Goal: Task Accomplishment & Management: Manage account settings

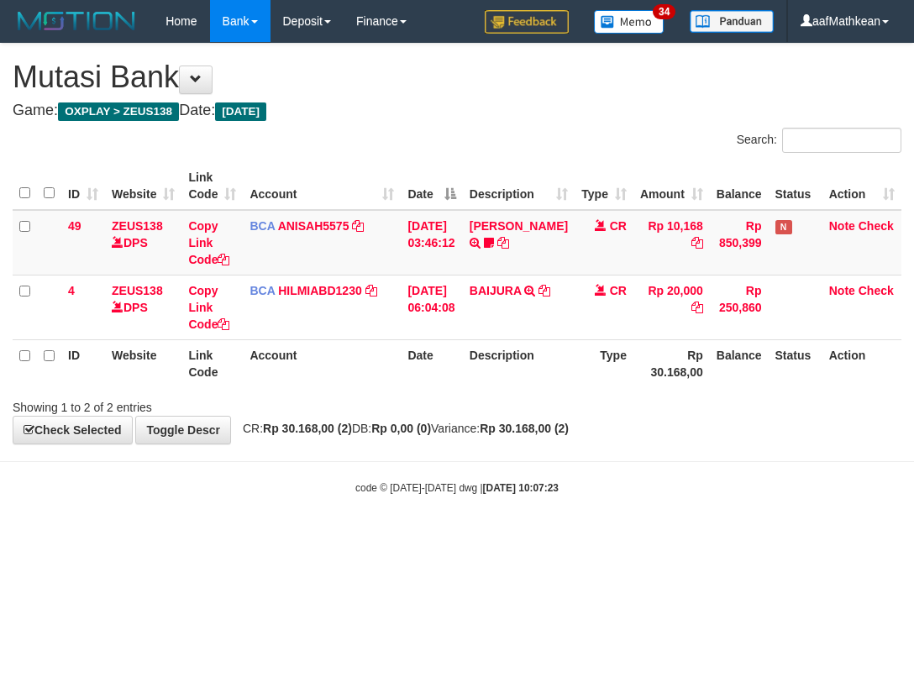
click at [523, 356] on th "Description" at bounding box center [519, 363] width 112 height 48
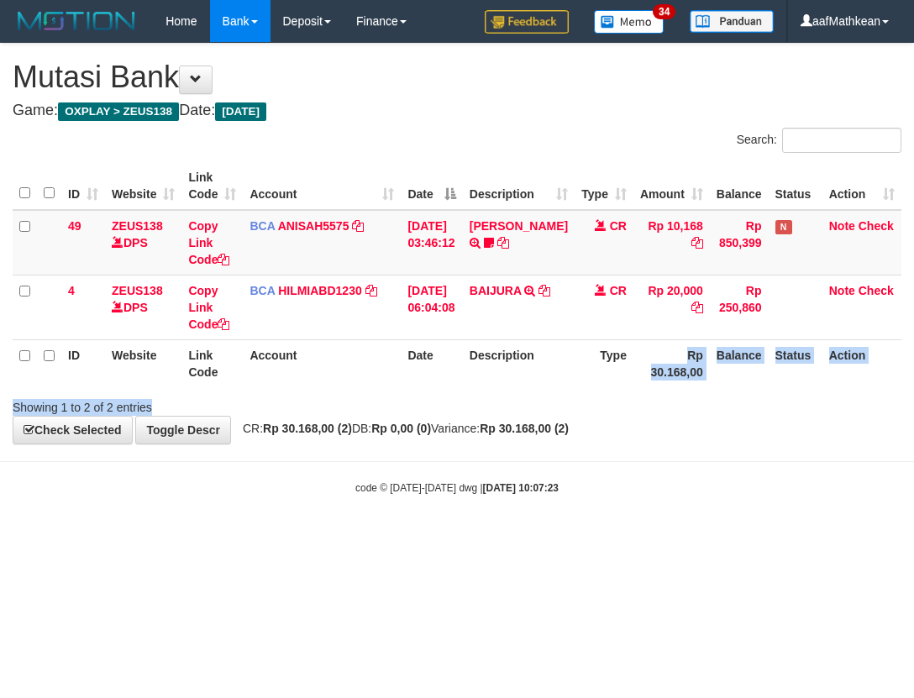
click at [647, 393] on div "Search: ID Website Link Code Account Date Description Type Amount Balance Statu…" at bounding box center [457, 272] width 889 height 288
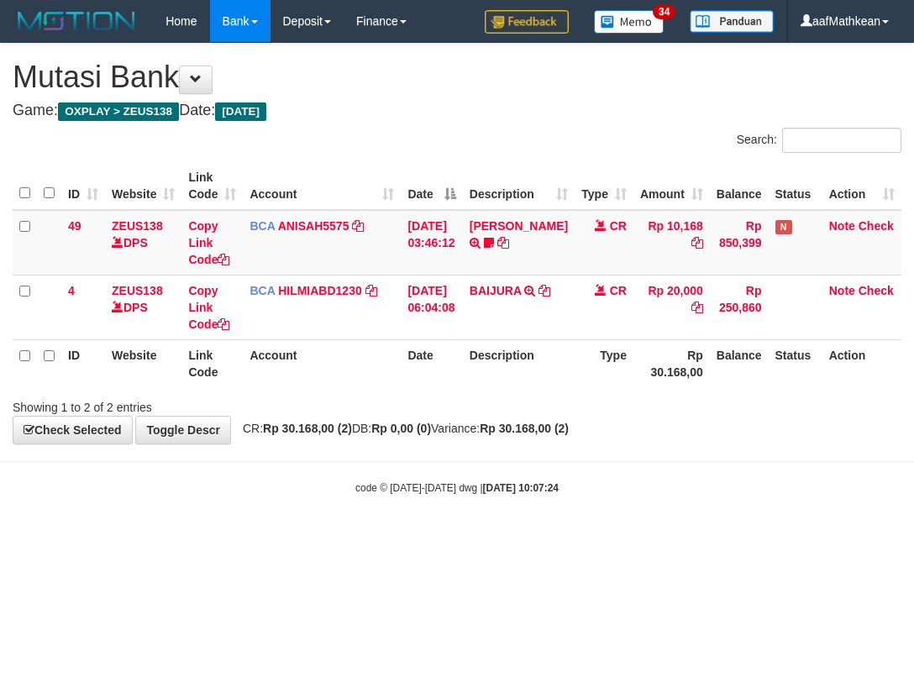
click at [728, 361] on th "Balance" at bounding box center [739, 363] width 59 height 48
drag, startPoint x: 732, startPoint y: 361, endPoint x: 748, endPoint y: 365, distance: 16.5
click at [736, 364] on th "Balance" at bounding box center [739, 363] width 59 height 48
click at [539, 464] on body "Toggle navigation Home Bank Account List Load By Website Group [OXPLAY] ZEUS138…" at bounding box center [457, 269] width 914 height 538
click at [361, 538] on html "Toggle navigation Home Bank Account List Load By Website Group [OXPLAY] ZEUS138…" at bounding box center [457, 269] width 914 height 538
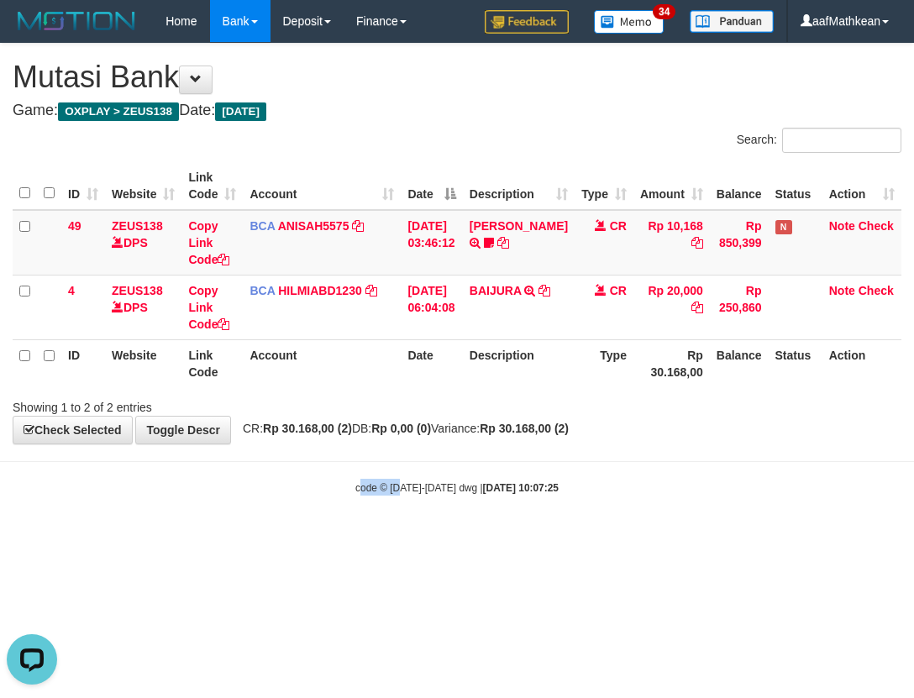
drag, startPoint x: 656, startPoint y: 516, endPoint x: 669, endPoint y: 517, distance: 12.7
click at [655, 518] on body "Toggle navigation Home Bank Account List Load By Website Group [OXPLAY] ZEUS138…" at bounding box center [457, 269] width 914 height 538
click at [435, 538] on html "Toggle navigation Home Bank Account List Load By Website Group [OXPLAY] ZEUS138…" at bounding box center [457, 269] width 914 height 538
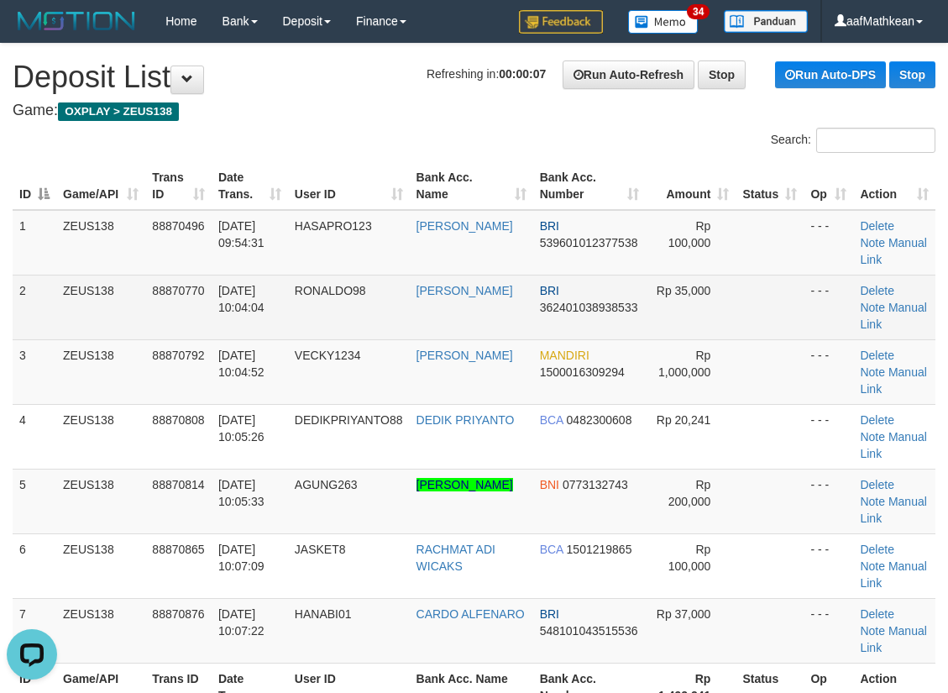
click at [410, 314] on td "RONALDO98" at bounding box center [349, 307] width 122 height 65
click at [430, 265] on tbody "1 ZEUS138 88870496 01/10/2025 09:54:31 HASAPRO123 HASBI AHMAD PU BRI 5396010123…" at bounding box center [474, 437] width 923 height 454
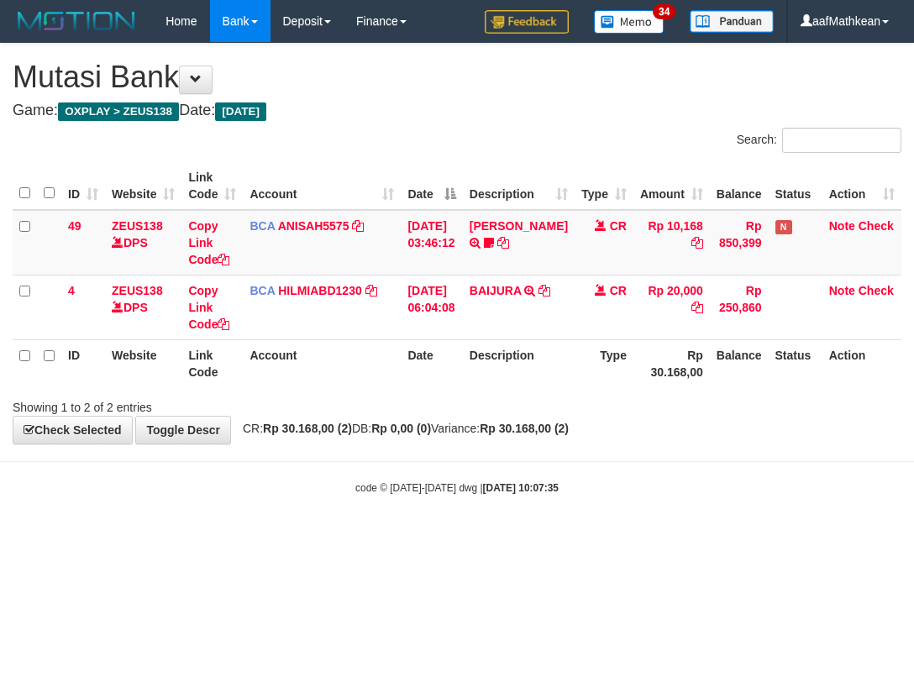
click at [481, 538] on html "Toggle navigation Home Bank Account List Load By Website Group [OXPLAY] ZEUS138…" at bounding box center [457, 269] width 914 height 538
click at [516, 538] on html "Toggle navigation Home Bank Account List Load By Website Group [OXPLAY] ZEUS138…" at bounding box center [457, 269] width 914 height 538
click at [518, 538] on html "Toggle navigation Home Bank Account List Load By Website Group [OXPLAY] ZEUS138…" at bounding box center [457, 269] width 914 height 538
click at [718, 512] on body "Toggle navigation Home Bank Account List Load By Website Group [OXPLAY] ZEUS138…" at bounding box center [457, 269] width 914 height 538
drag, startPoint x: 717, startPoint y: 525, endPoint x: 743, endPoint y: 494, distance: 40.0
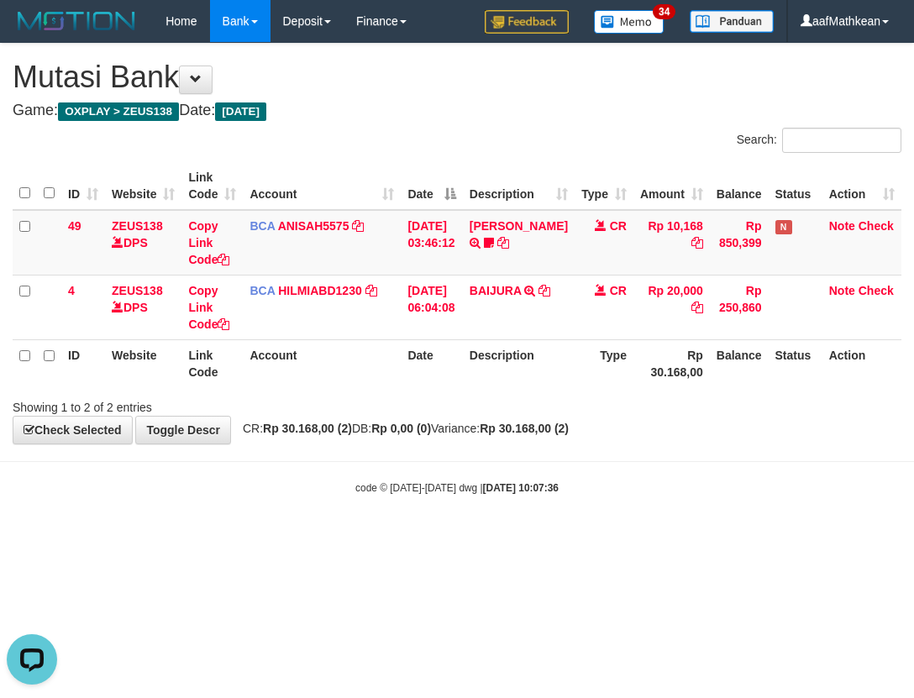
click at [715, 522] on body "Toggle navigation Home Bank Account List Load By Website Group [OXPLAY] ZEUS138…" at bounding box center [457, 269] width 914 height 538
click at [504, 457] on body "Toggle navigation Home Bank Account List Load By Website Group [OXPLAY] ZEUS138…" at bounding box center [457, 269] width 914 height 538
click at [525, 432] on span "CR: Rp 30.168,00 (2) DB: Rp 0,00 (0) Variance: Rp 30.168,00 (2)" at bounding box center [401, 428] width 334 height 13
click at [537, 435] on strong "Rp 30.168,00 (2)" at bounding box center [524, 428] width 89 height 13
click at [547, 426] on strong "Rp 30.168,00 (2)" at bounding box center [524, 428] width 89 height 13
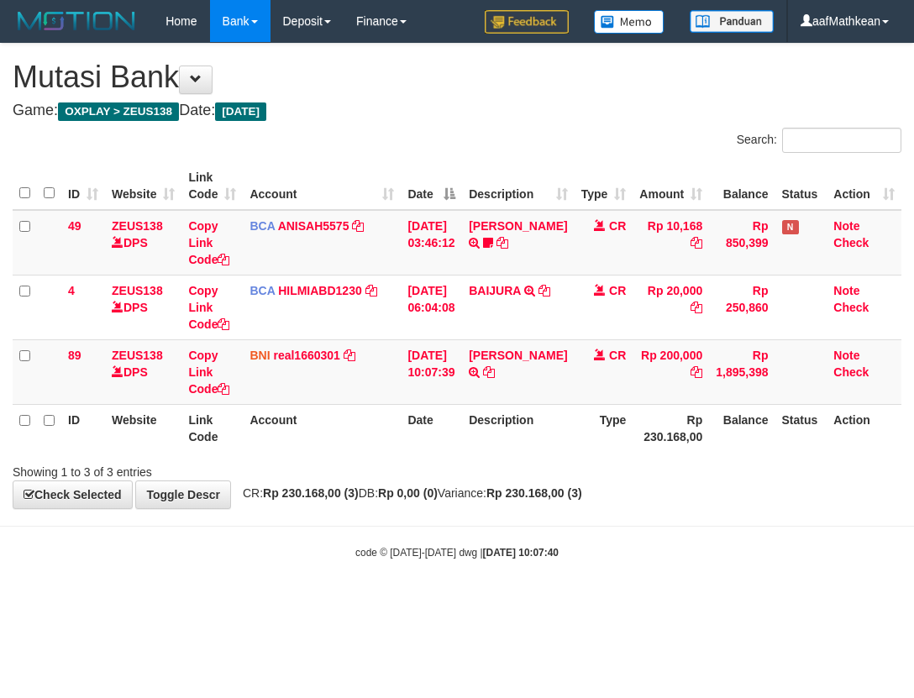
click at [556, 428] on th "Description" at bounding box center [518, 428] width 112 height 48
click at [582, 430] on th "Type" at bounding box center [604, 428] width 59 height 48
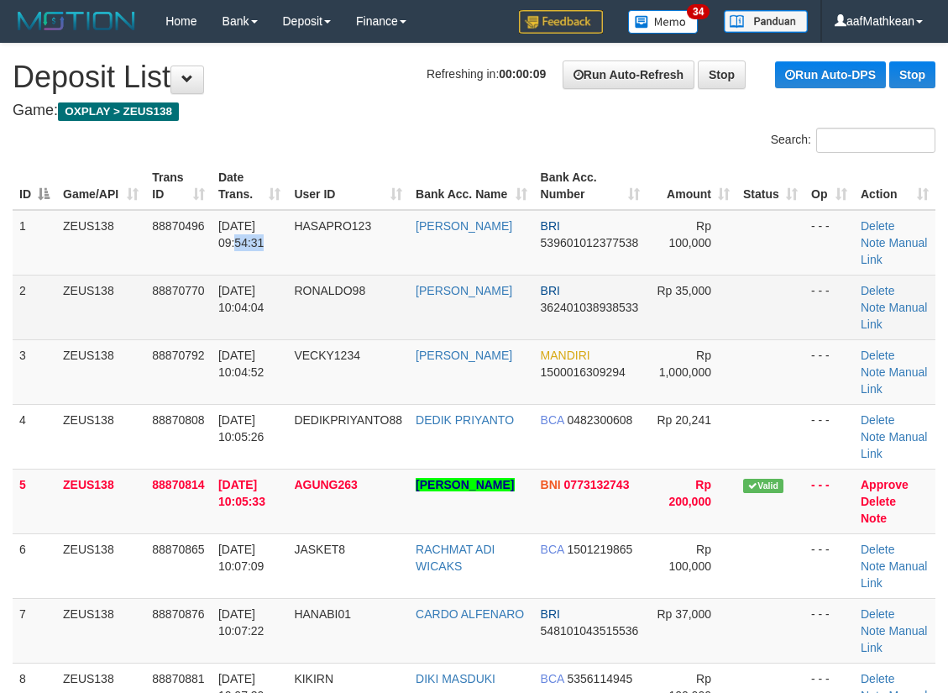
click at [287, 245] on td "01/10/2025 09:54:31" at bounding box center [250, 243] width 76 height 66
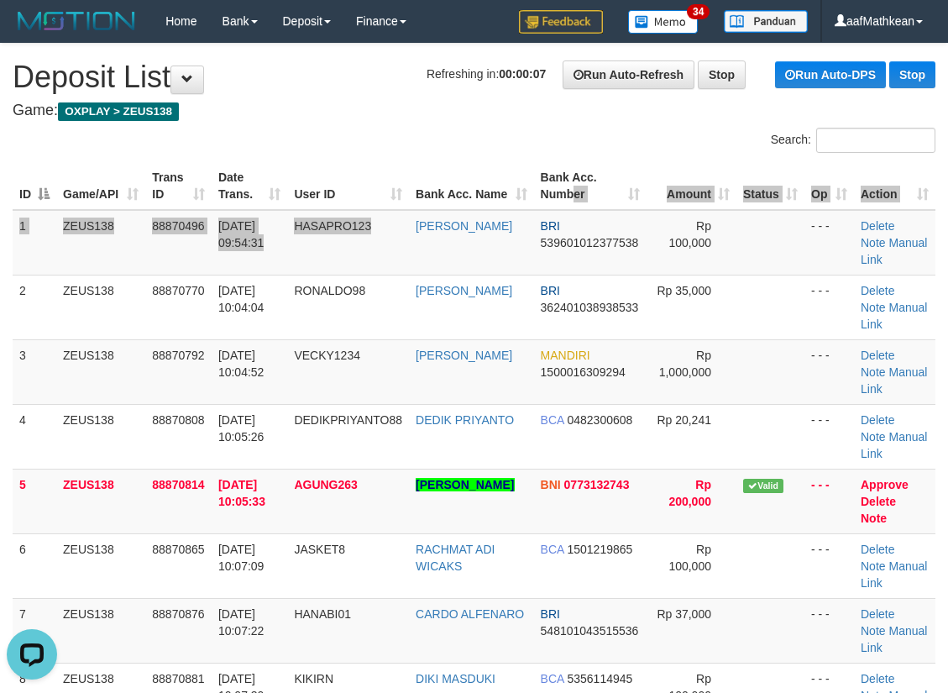
click at [564, 206] on table "ID Game/API Trans ID Date Trans. User ID Bank Acc. Name Bank Acc. Number Amount…" at bounding box center [474, 468] width 923 height 613
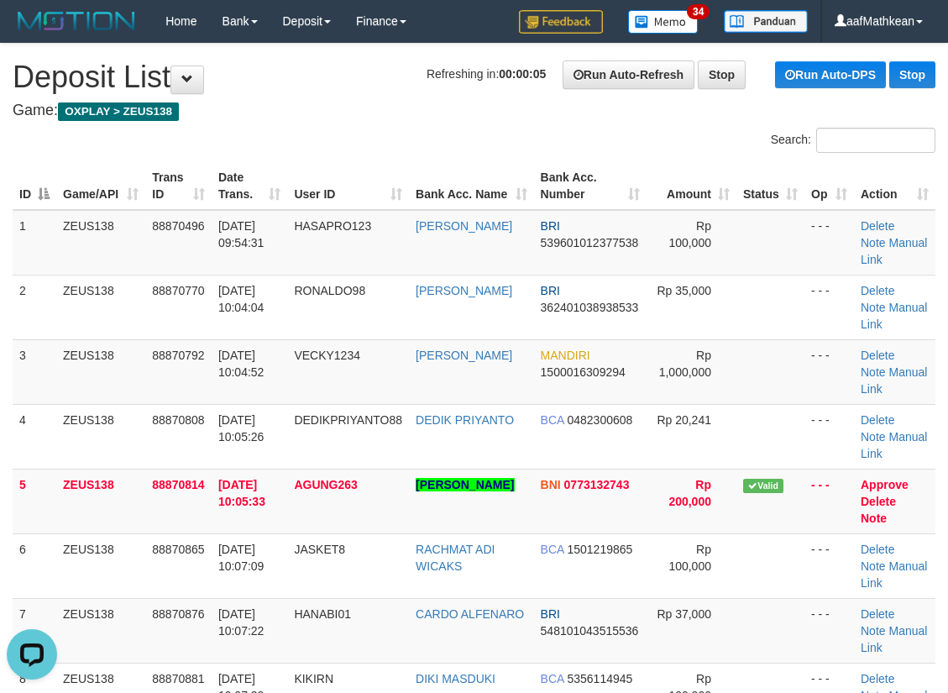
click at [648, 141] on div "Search: ID Game/API Trans ID Date Trans. User ID Bank Acc. Name Bank Acc. Numbe…" at bounding box center [474, 466] width 923 height 676
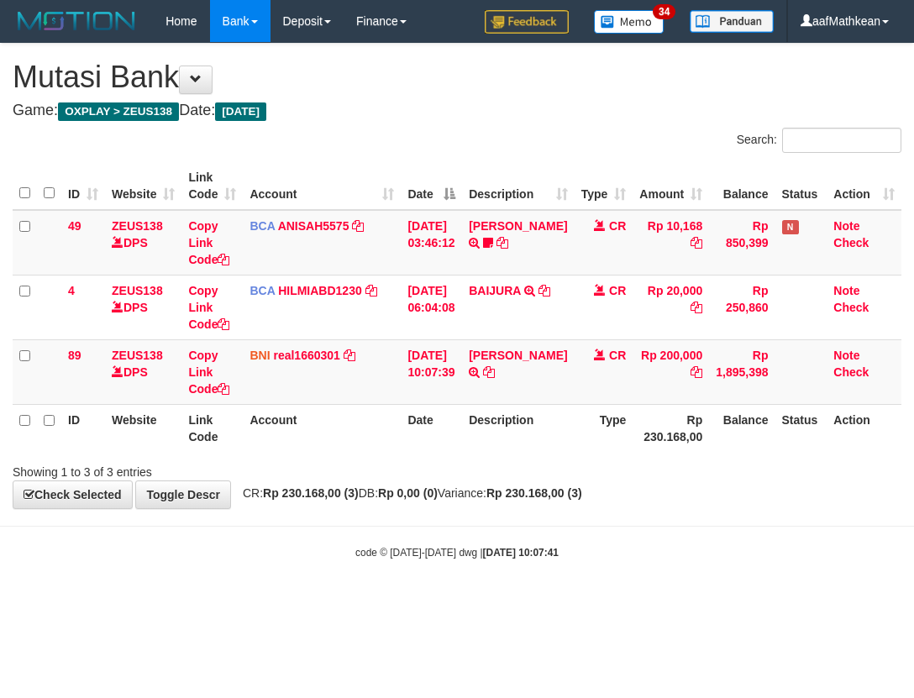
click at [487, 457] on div "ID Website Link Code Account Date Description Type Amount Balance Status Action…" at bounding box center [457, 307] width 914 height 300
drag, startPoint x: 486, startPoint y: 498, endPoint x: 910, endPoint y: 383, distance: 438.7
click at [528, 480] on div "Showing 1 to 3 of 3 entries" at bounding box center [457, 469] width 914 height 24
click at [309, 480] on div "Search: ID Website Link Code Account Date Description Type Amount Balance Statu…" at bounding box center [457, 304] width 889 height 353
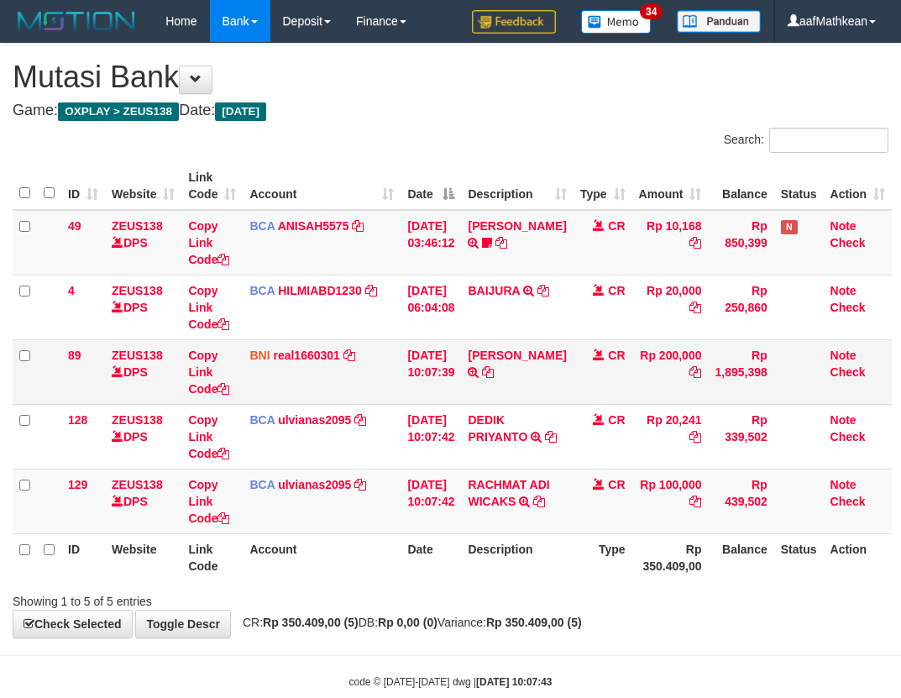
click at [461, 425] on td "[DATE] 10:07:42" at bounding box center [431, 436] width 60 height 65
click at [485, 419] on tbody "49 ZEUS138 DPS Copy Link Code BCA ANISAH5575 DPS [PERSON_NAME] mutasi_20251001_…" at bounding box center [452, 372] width 879 height 324
click at [545, 443] on icon at bounding box center [551, 437] width 12 height 12
drag, startPoint x: 552, startPoint y: 517, endPoint x: 909, endPoint y: 307, distance: 413.8
click at [545, 507] on icon at bounding box center [539, 502] width 12 height 12
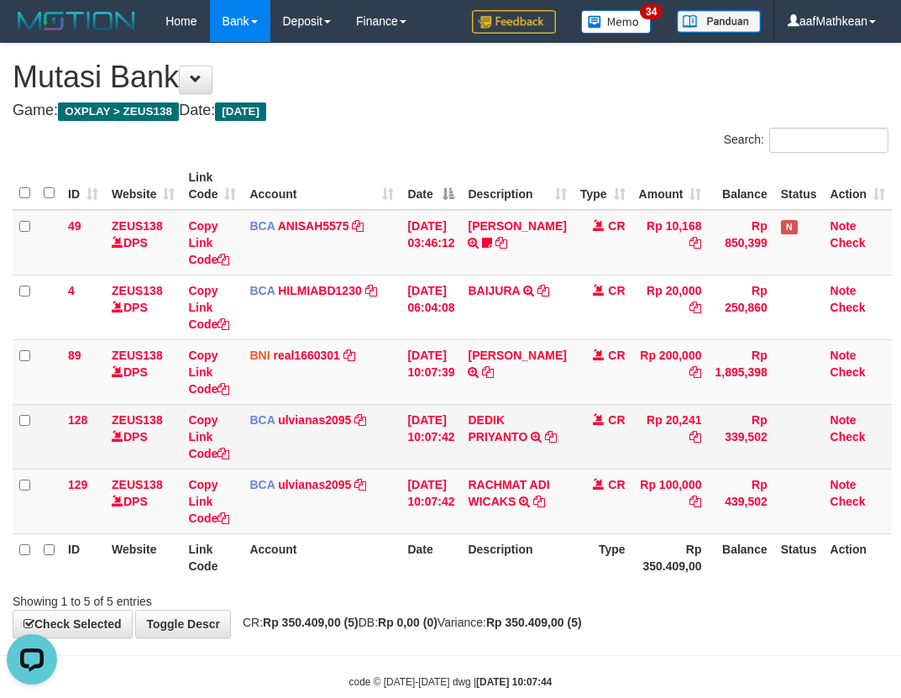
click at [323, 440] on td "BCA ulvianas2095 DPS ULVIANASARI mutasi_20251001_4139 | 128 mutasi_20251001_413…" at bounding box center [322, 436] width 158 height 65
click at [486, 469] on tr "128 ZEUS138 DPS Copy Link Code BCA ulvianas2095 DPS ULVIANASARI mutasi_20251001…" at bounding box center [452, 436] width 879 height 65
click at [617, 444] on td "CR" at bounding box center [603, 436] width 59 height 65
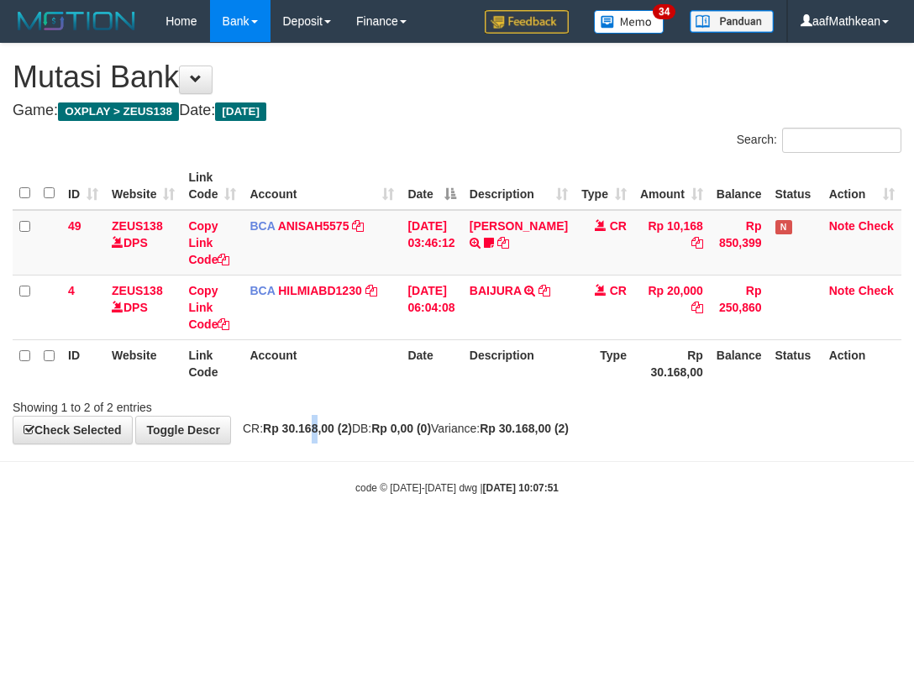
click at [319, 438] on div "**********" at bounding box center [457, 244] width 914 height 400
drag, startPoint x: 355, startPoint y: 430, endPoint x: 354, endPoint y: 412, distance: 17.7
click at [355, 415] on div "**********" at bounding box center [457, 244] width 914 height 400
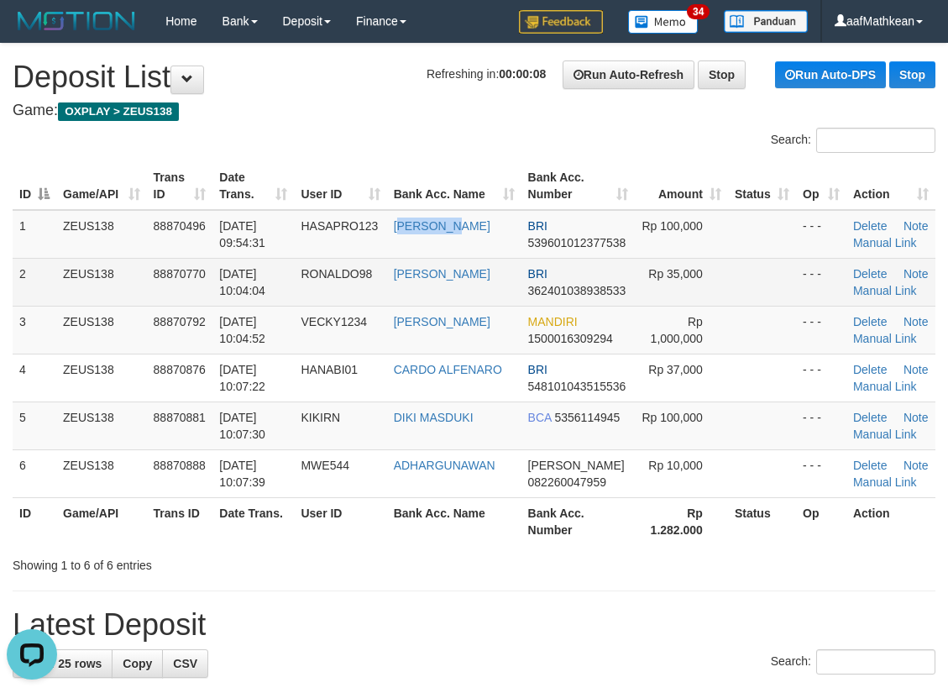
click at [450, 259] on td "[PERSON_NAME]" at bounding box center [454, 234] width 134 height 49
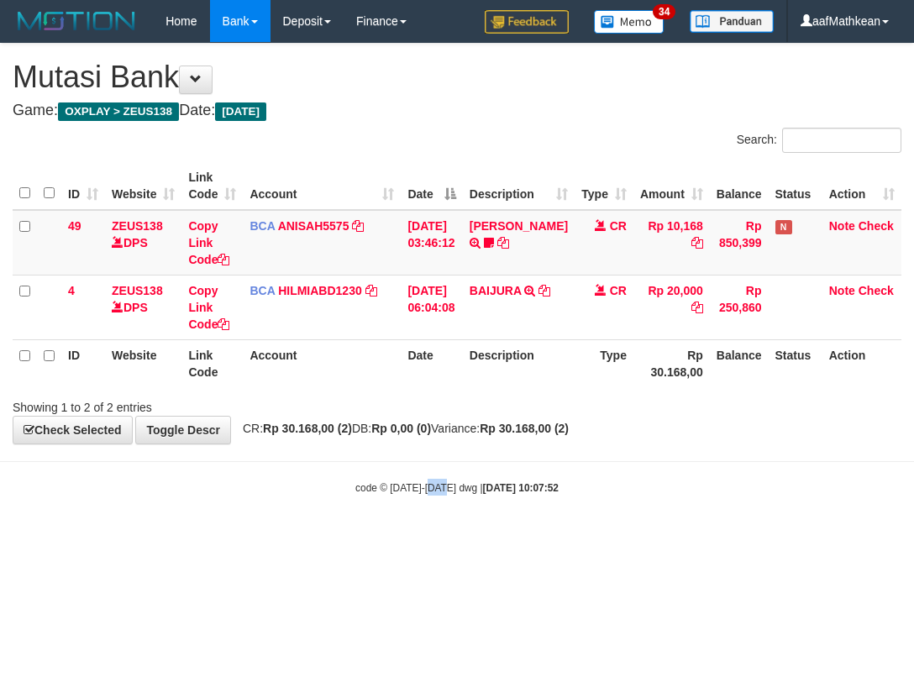
click at [448, 538] on html "Toggle navigation Home Bank Account List Load By Website Group [OXPLAY] ZEUS138…" at bounding box center [457, 269] width 914 height 538
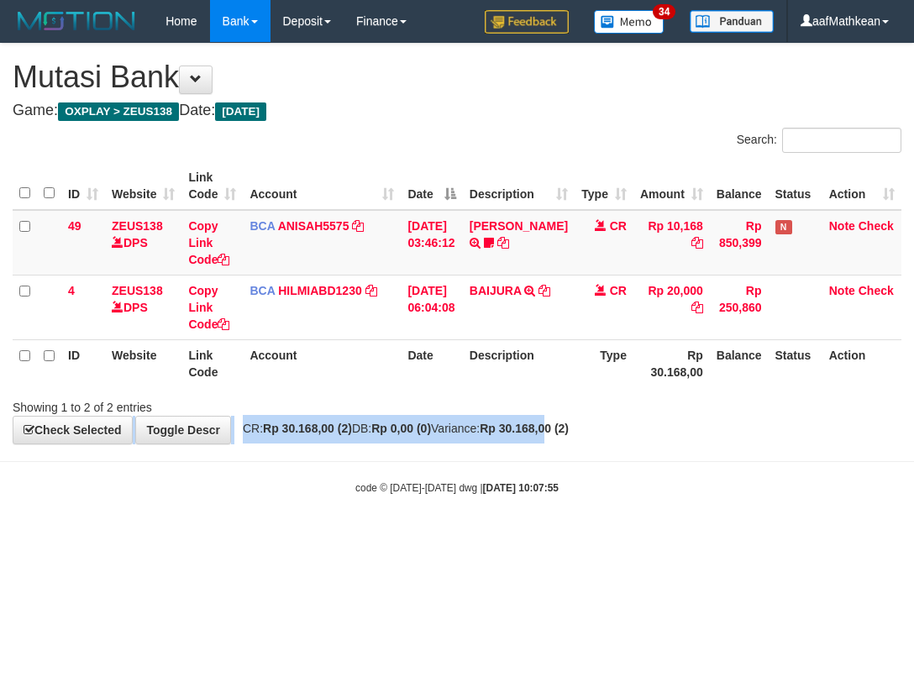
drag, startPoint x: 517, startPoint y: 290, endPoint x: 519, endPoint y: 370, distance: 79.8
click at [519, 365] on table "ID Website Link Code Account Date Description Type Amount Balance Status Action…" at bounding box center [457, 274] width 889 height 225
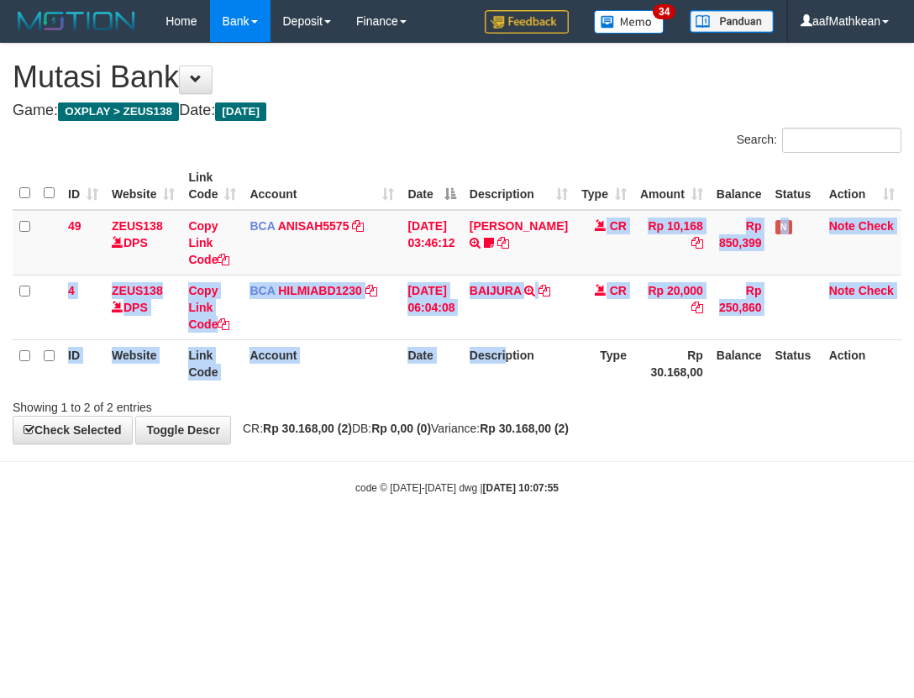
drag, startPoint x: 501, startPoint y: 470, endPoint x: 488, endPoint y: 454, distance: 20.3
click at [498, 473] on body "Toggle navigation Home Bank Account List Load By Website Group [OXPLAY] ZEUS138…" at bounding box center [457, 269] width 914 height 538
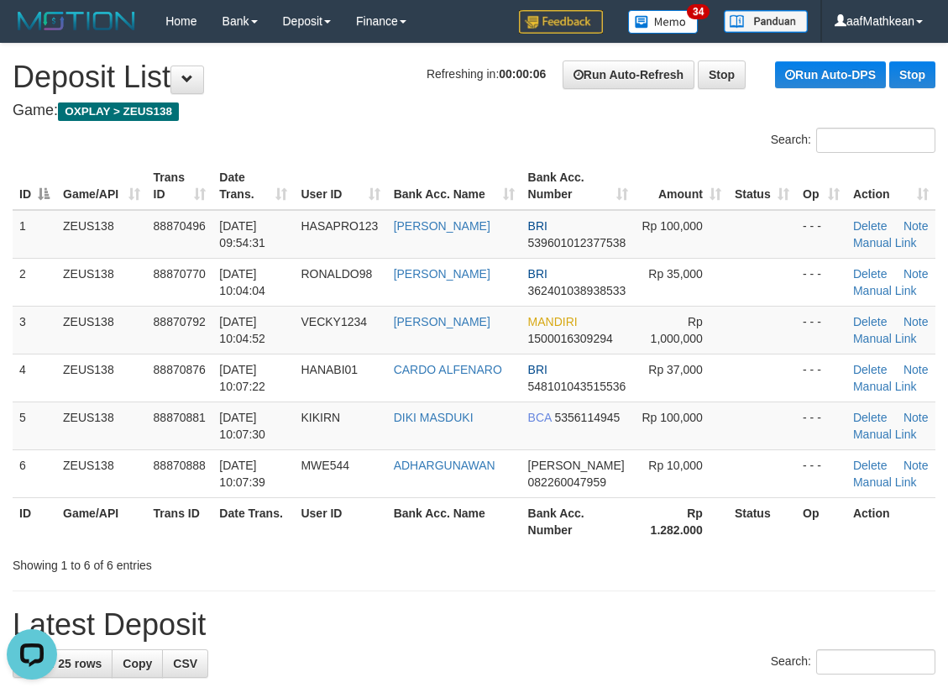
drag, startPoint x: 656, startPoint y: 157, endPoint x: 517, endPoint y: 184, distance: 142.0
click at [605, 167] on th "Bank Acc. Number" at bounding box center [578, 186] width 113 height 48
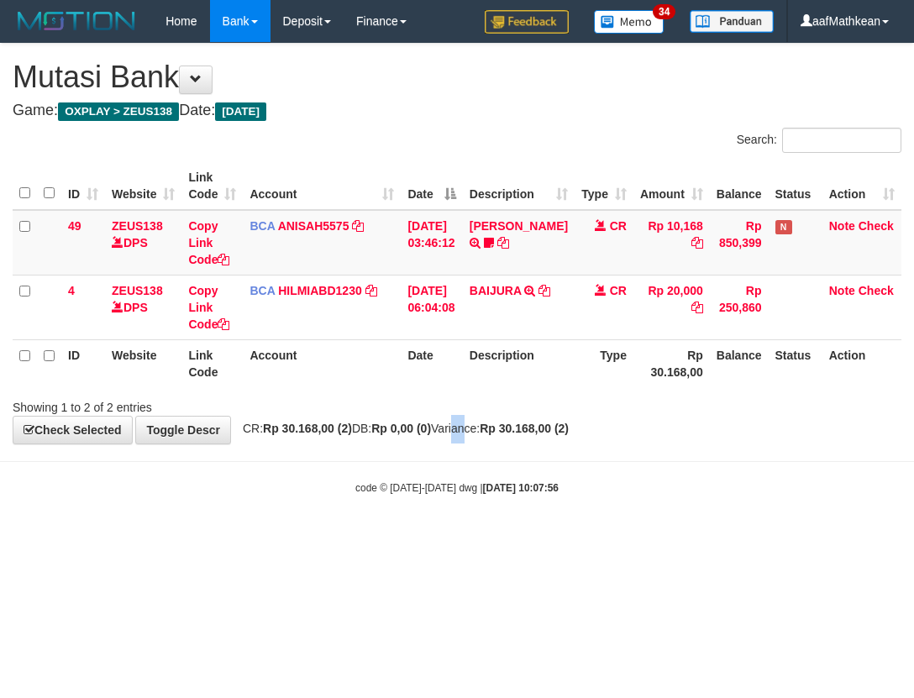
click at [479, 431] on span "CR: Rp 30.168,00 (2) DB: Rp 0,00 (0) Variance: Rp 30.168,00 (2)" at bounding box center [401, 428] width 334 height 13
click at [482, 423] on span "CR: Rp 30.168,00 (2) DB: Rp 0,00 (0) Variance: Rp 30.168,00 (2)" at bounding box center [401, 428] width 334 height 13
click at [696, 487] on div "code © 2012-2018 dwg | 2025/10/01 10:07:59" at bounding box center [457, 487] width 914 height 17
drag, startPoint x: 690, startPoint y: 498, endPoint x: 910, endPoint y: 419, distance: 233.0
click at [694, 496] on body "Toggle navigation Home Bank Account List Load By Website Group [OXPLAY] ZEUS138…" at bounding box center [457, 269] width 914 height 538
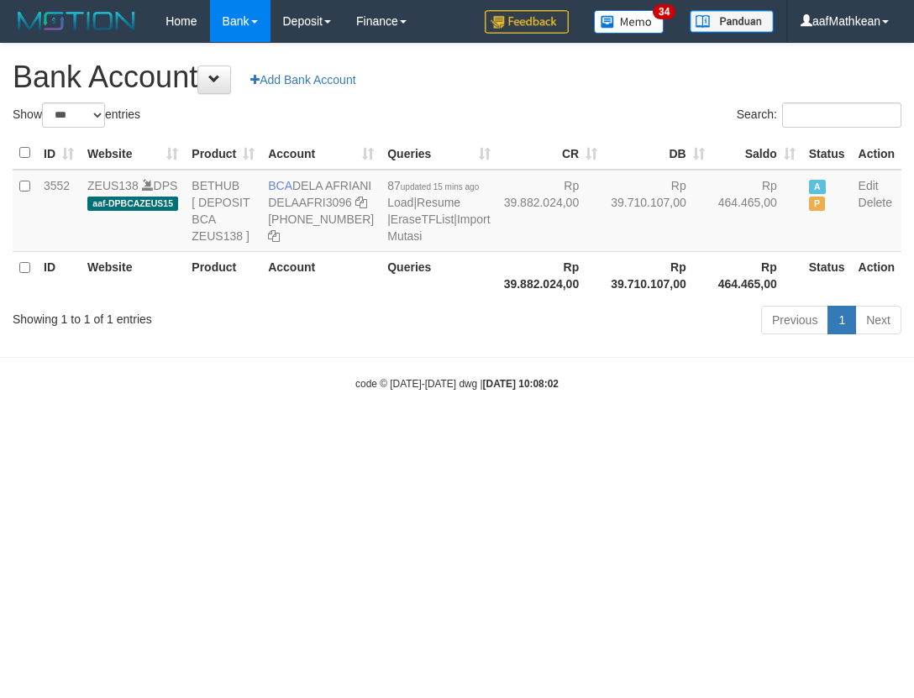
select select "***"
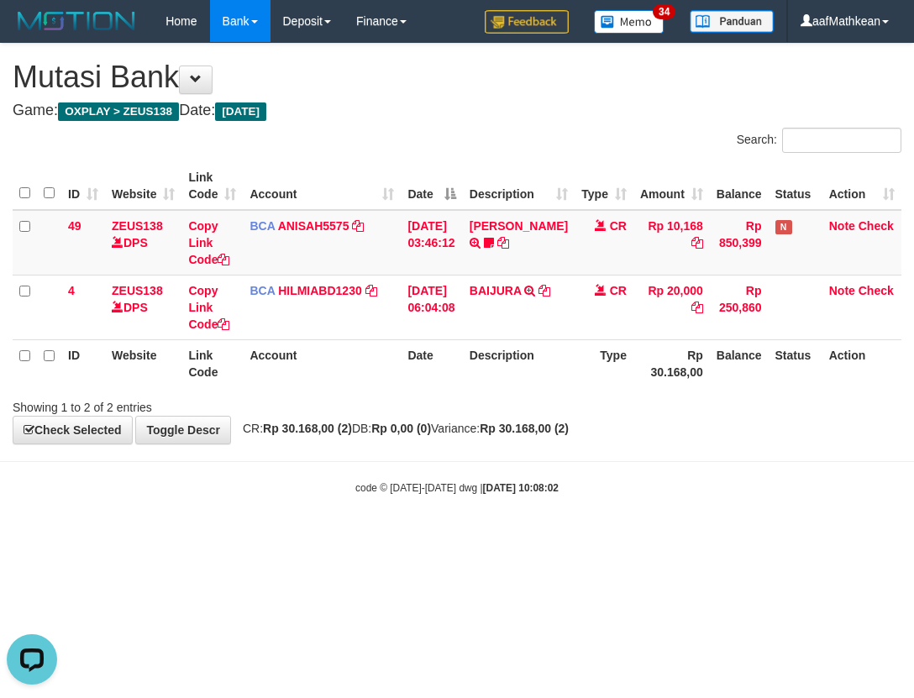
click at [745, 441] on div "**********" at bounding box center [457, 244] width 914 height 400
drag, startPoint x: 746, startPoint y: 442, endPoint x: 398, endPoint y: 34, distance: 535.6
click at [692, 368] on div "**********" at bounding box center [457, 244] width 914 height 400
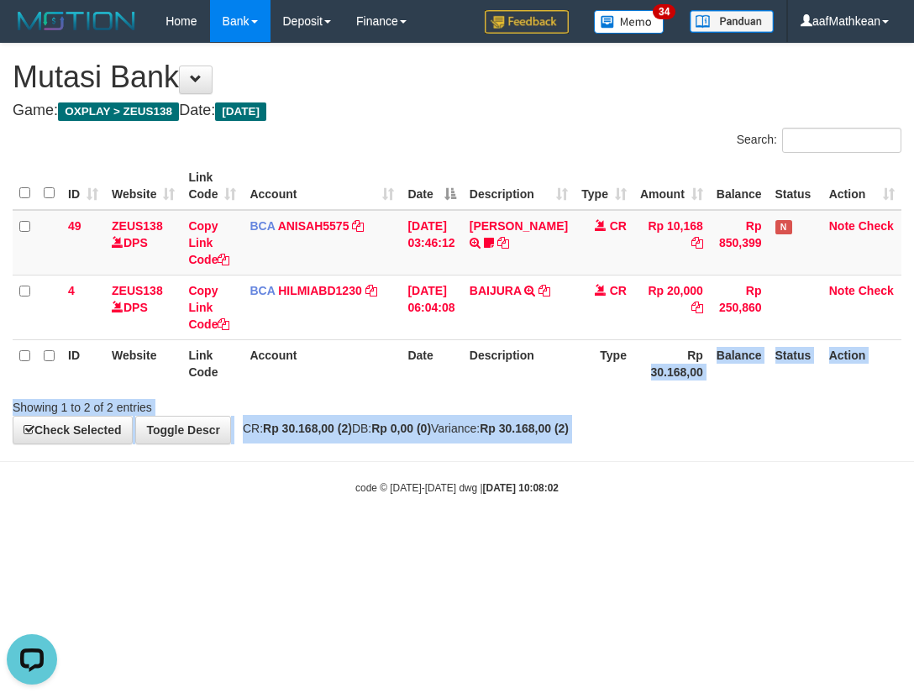
click at [529, 444] on div "**********" at bounding box center [457, 244] width 914 height 400
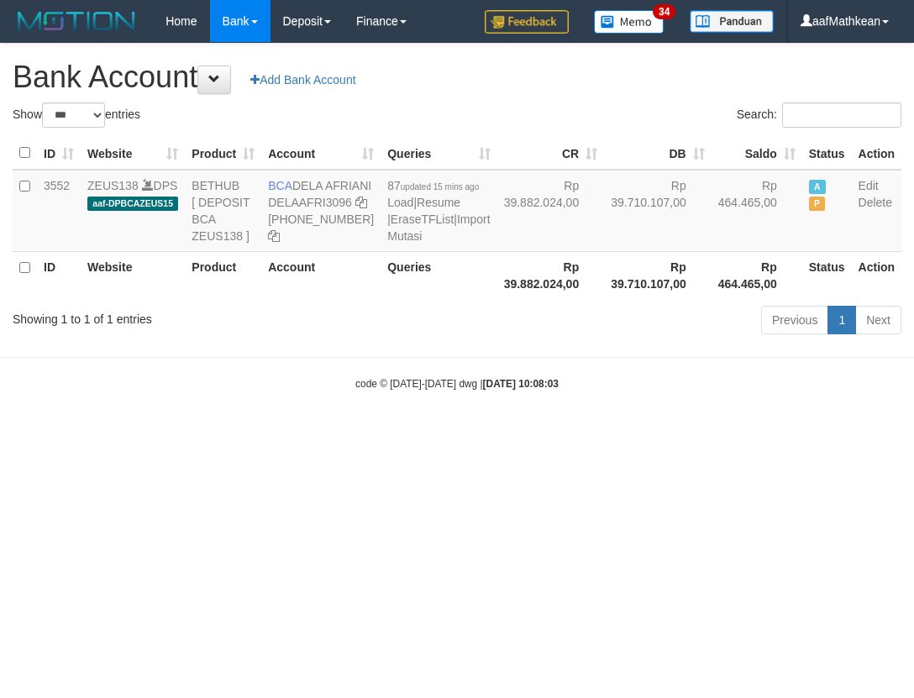
select select "***"
drag, startPoint x: 296, startPoint y: 181, endPoint x: 337, endPoint y: 193, distance: 43.0
click at [340, 201] on td "BCA DELA AFRIANI DELAAFRI3096 869-245-8639" at bounding box center [320, 211] width 119 height 82
copy td "DELA AFRIANI"
drag, startPoint x: 583, startPoint y: 394, endPoint x: 569, endPoint y: 351, distance: 45.2
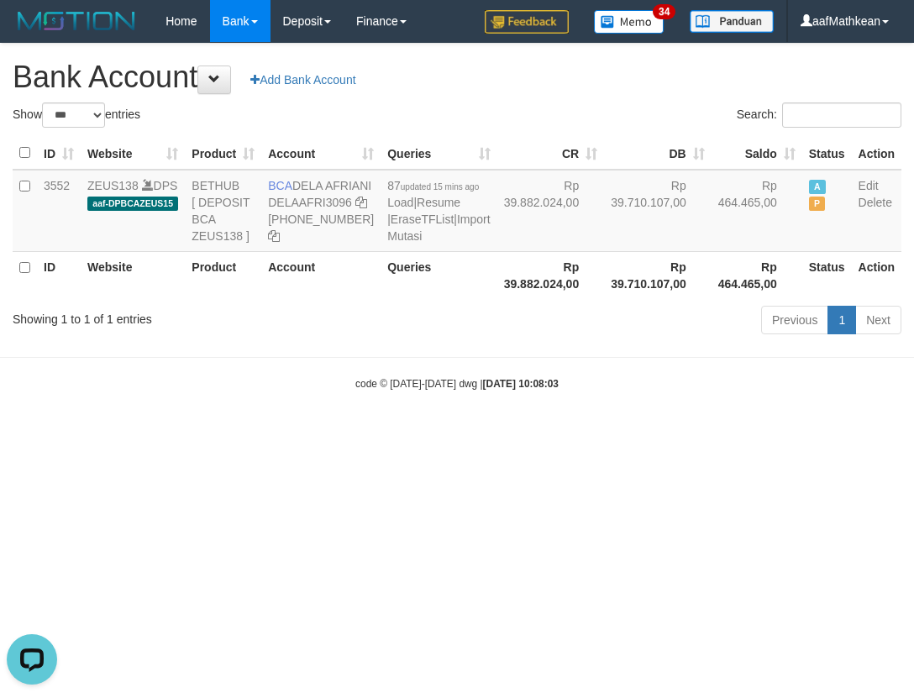
click at [587, 393] on body "Toggle navigation Home Bank Account List Load By Website Group [OXPLAY] ZEUS138…" at bounding box center [457, 216] width 914 height 433
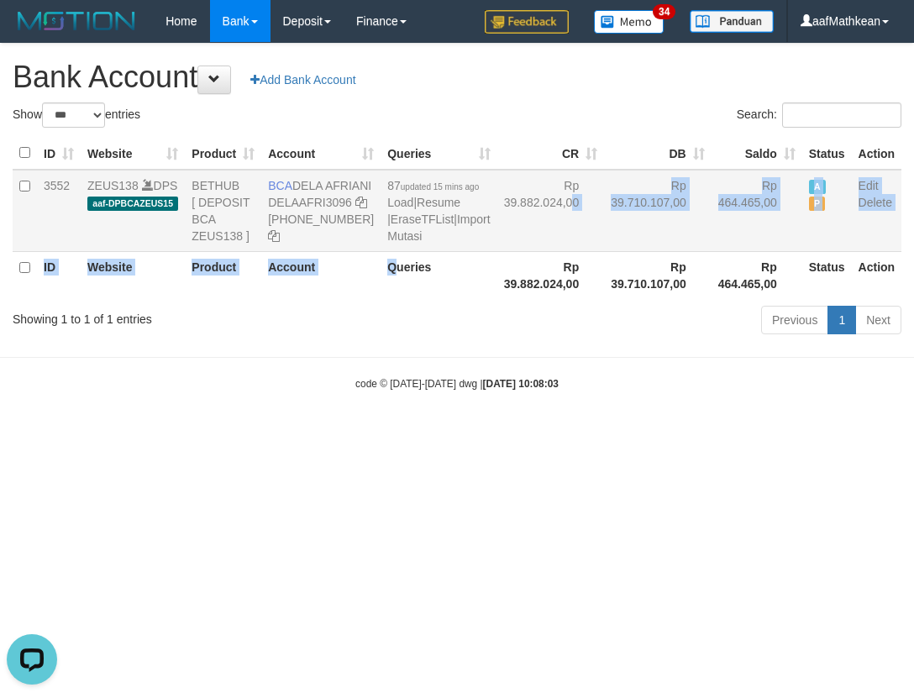
drag, startPoint x: 360, startPoint y: 351, endPoint x: 311, endPoint y: 244, distance: 117.6
click at [357, 299] on table "ID Website Product Account Queries CR DB Saldo Status Action 3552 ZEUS138 DPS a…" at bounding box center [457, 218] width 889 height 162
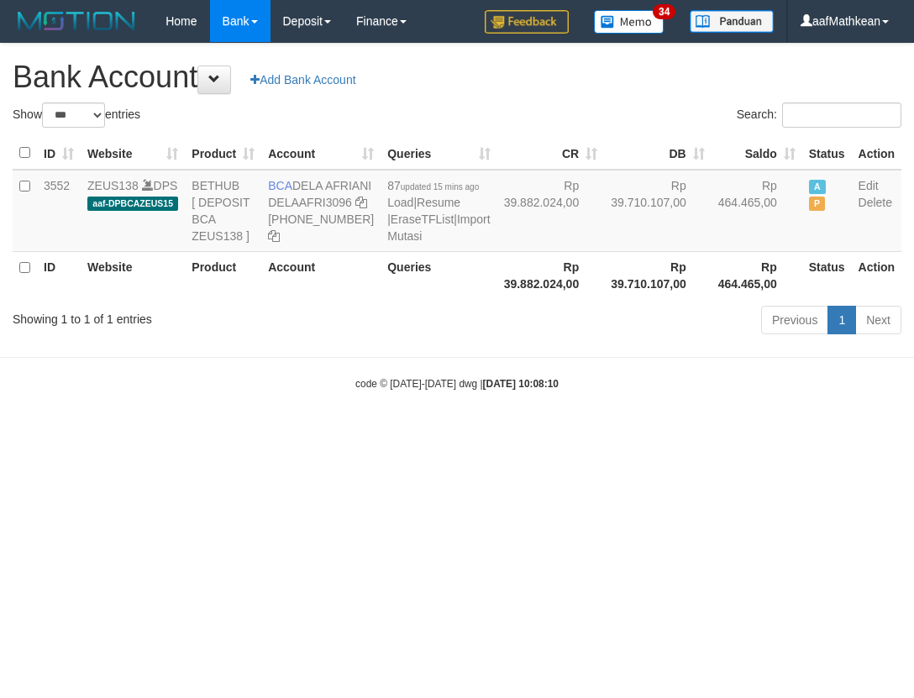
select select "***"
click at [355, 208] on icon at bounding box center [361, 203] width 12 height 12
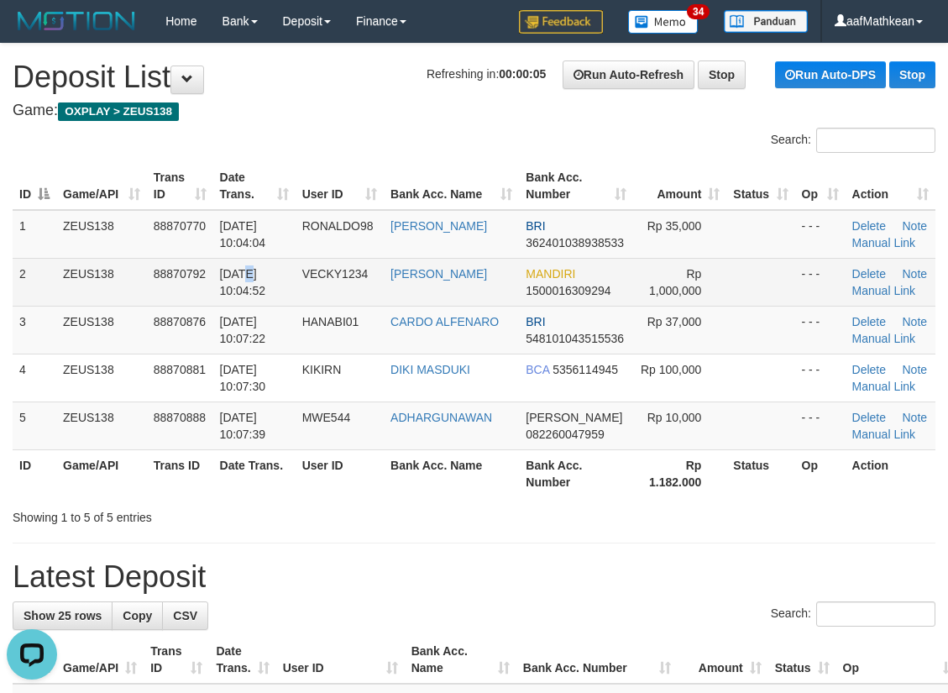
click at [246, 280] on span "[DATE] 10:04:52" at bounding box center [243, 282] width 46 height 30
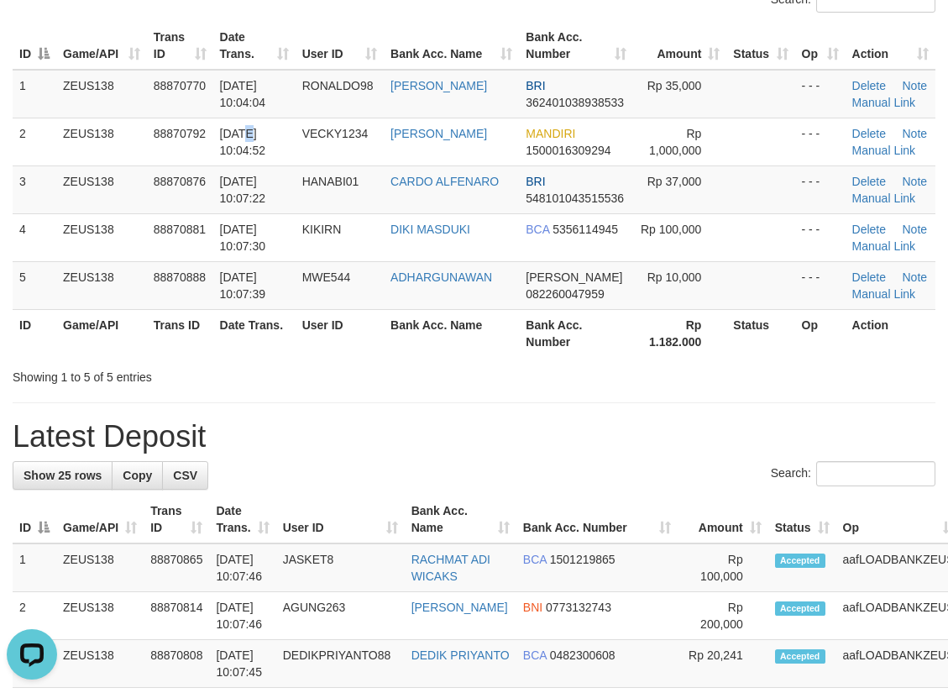
scroll to position [336, 0]
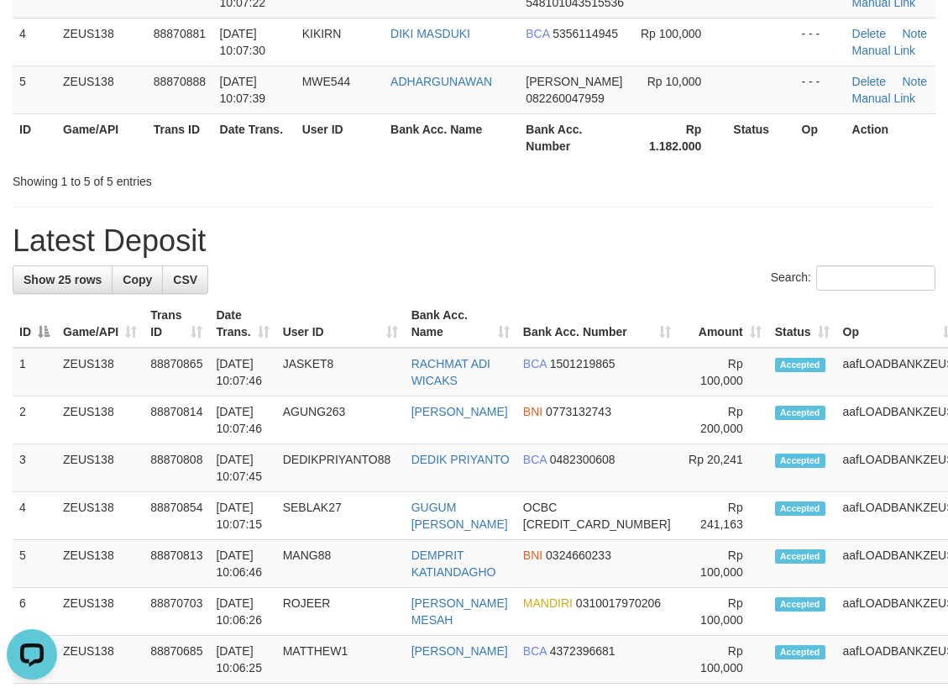
click at [491, 234] on h1 "Latest Deposit" at bounding box center [474, 241] width 923 height 34
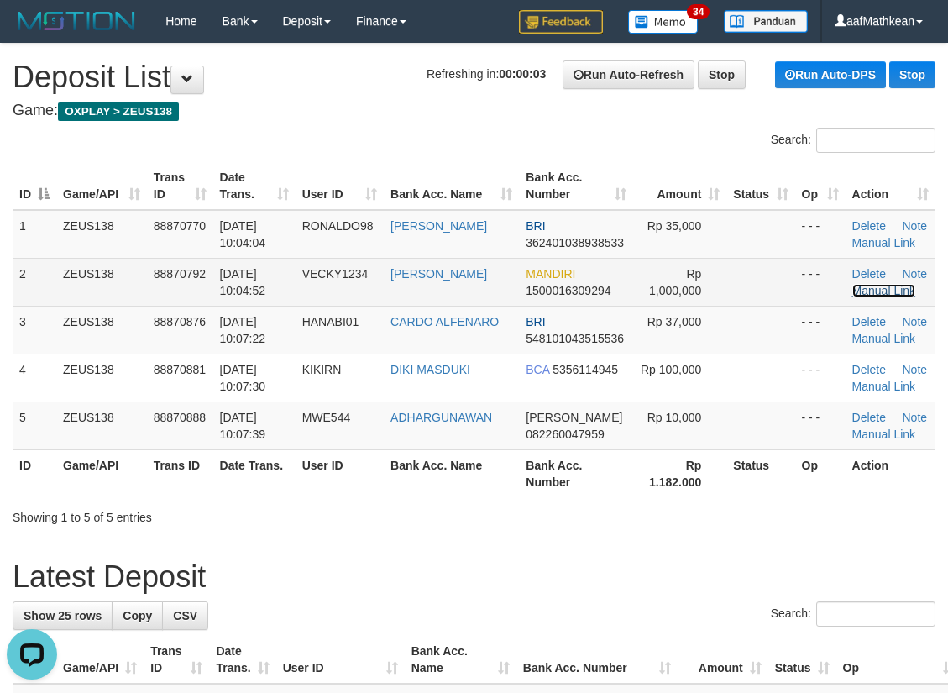
click at [876, 295] on link "Manual Link" at bounding box center [885, 290] width 64 height 13
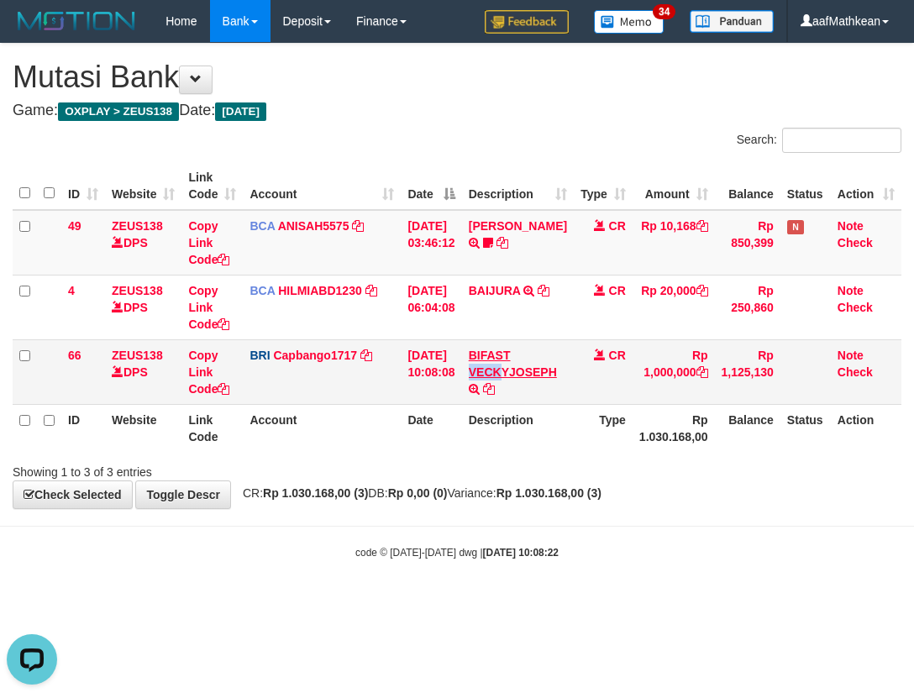
drag, startPoint x: 476, startPoint y: 365, endPoint x: 906, endPoint y: 298, distance: 434.3
click at [513, 372] on td "BIFAST VECKYJOSEPH TRANSFER NBMB BIFAST VECKYJOSEPH TO HELMI" at bounding box center [518, 371] width 112 height 65
copy link "VECK"
click at [445, 442] on th "Date" at bounding box center [431, 428] width 60 height 48
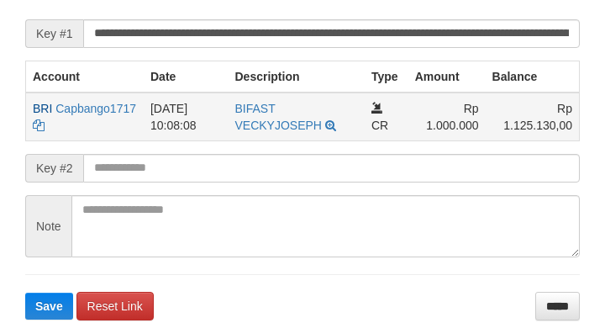
drag, startPoint x: 245, startPoint y: 125, endPoint x: 244, endPoint y: 155, distance: 30.3
click at [251, 135] on td "BIFAST VECKYJOSEPH TRANSFER NBMB BIFAST VECKYJOSEPH TO [GEOGRAPHIC_DATA]" at bounding box center [296, 116] width 137 height 49
click at [234, 160] on form "**********" at bounding box center [302, 151] width 554 height 336
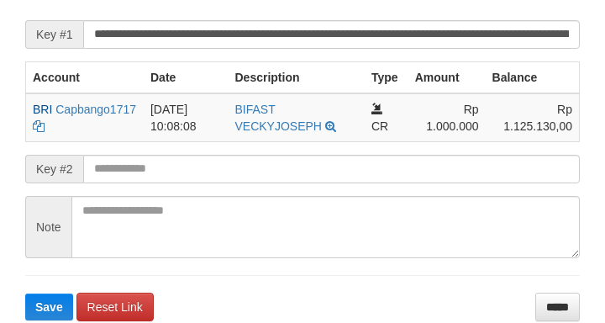
click at [244, 165] on form "**********" at bounding box center [302, 152] width 554 height 336
drag, startPoint x: 239, startPoint y: 168, endPoint x: 231, endPoint y: 180, distance: 14.0
click at [239, 181] on form "**********" at bounding box center [302, 152] width 554 height 336
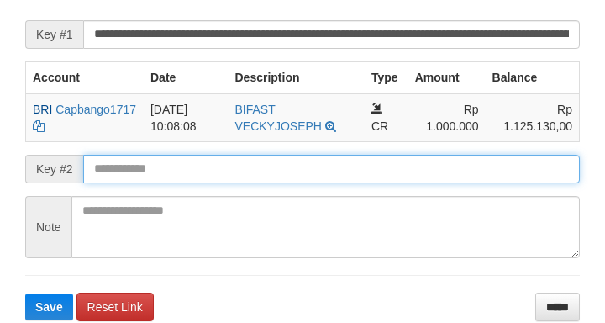
click at [232, 182] on input "text" at bounding box center [331, 169] width 496 height 29
click at [25, 293] on button "Save" at bounding box center [49, 306] width 48 height 27
click at [230, 181] on input "text" at bounding box center [331, 169] width 496 height 29
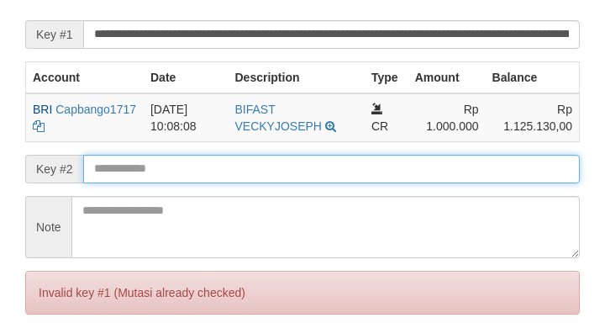
click at [228, 180] on input "text" at bounding box center [331, 169] width 496 height 29
click at [228, 181] on input "text" at bounding box center [331, 169] width 496 height 29
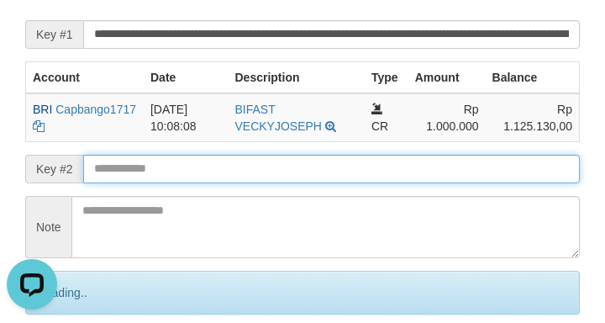
scroll to position [0, 0]
click at [229, 181] on input "text" at bounding box center [331, 169] width 496 height 29
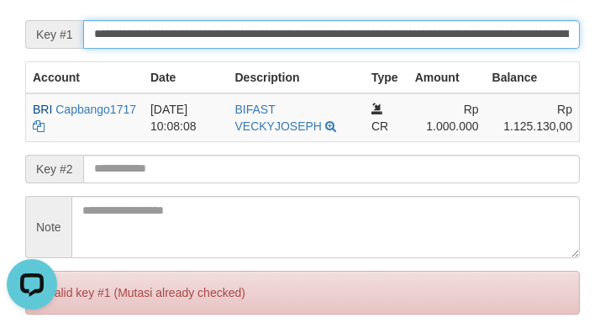
drag, startPoint x: 91, startPoint y: 39, endPoint x: 0, endPoint y: 55, distance: 92.1
click at [88, 45] on input "**********" at bounding box center [331, 34] width 496 height 29
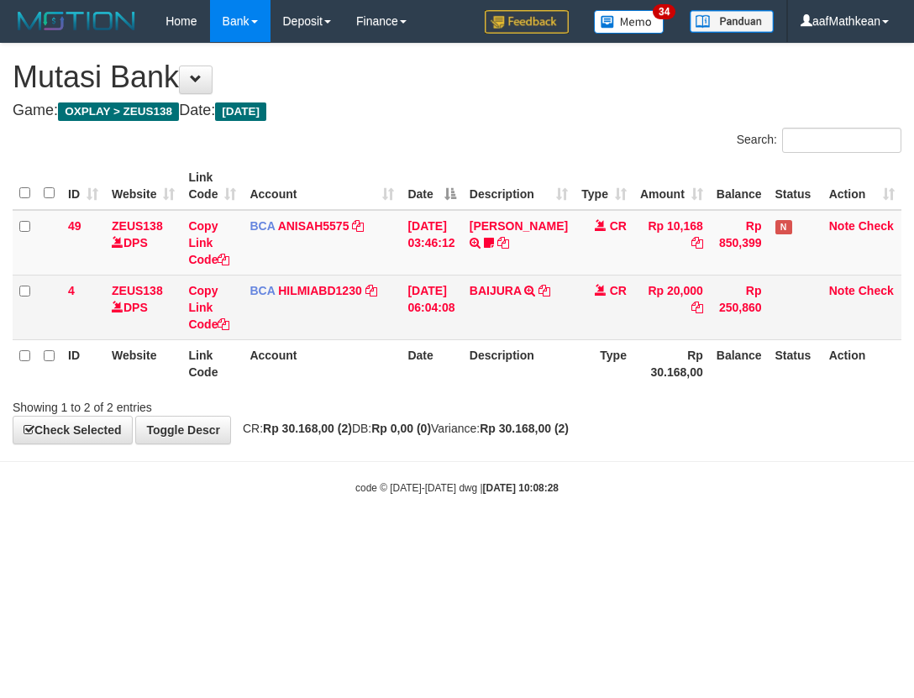
click at [540, 335] on td "BAIJURA TRSF E-BANKING CR 0110/FTSCY/WS95051 20000.002025100191215388 TRFDN-BAI…" at bounding box center [519, 307] width 112 height 65
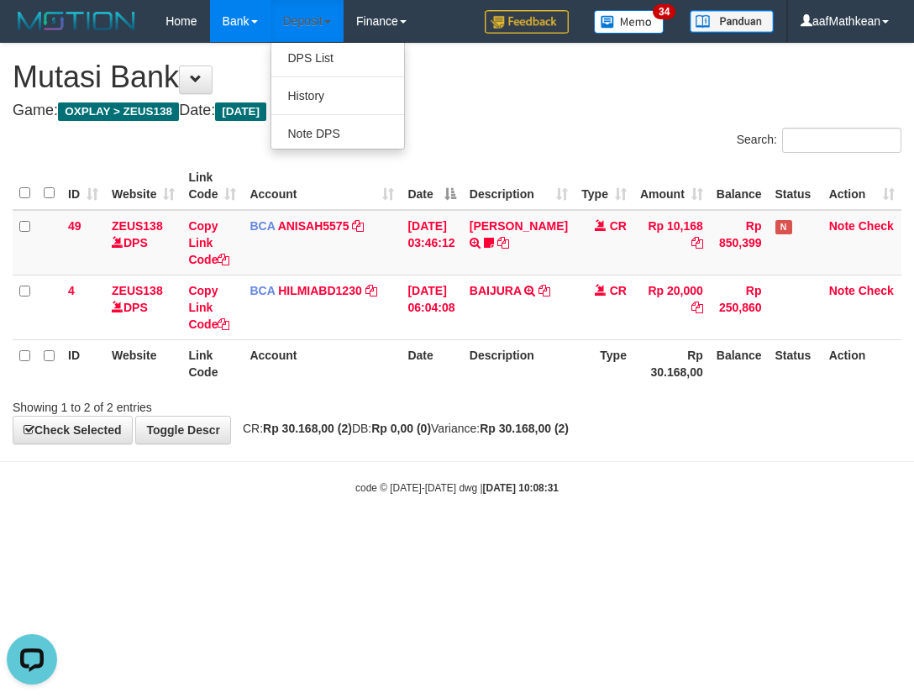
click at [270, 0] on link "Deposit" at bounding box center [306, 21] width 73 height 42
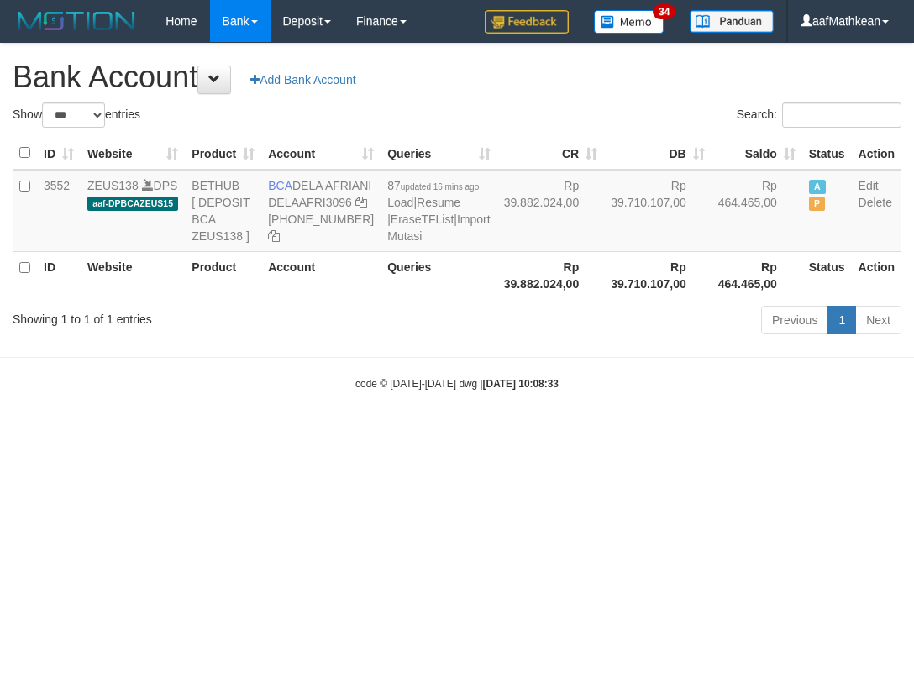
select select "***"
drag, startPoint x: 299, startPoint y: 185, endPoint x: 327, endPoint y: 204, distance: 33.8
click at [327, 204] on td "BCA DELA AFRIANI DELAAFRI3096 869-245-8639" at bounding box center [320, 211] width 119 height 82
copy td "DELA AFRIANI"
click at [554, 340] on div "Previous 1 Next" at bounding box center [647, 322] width 508 height 36
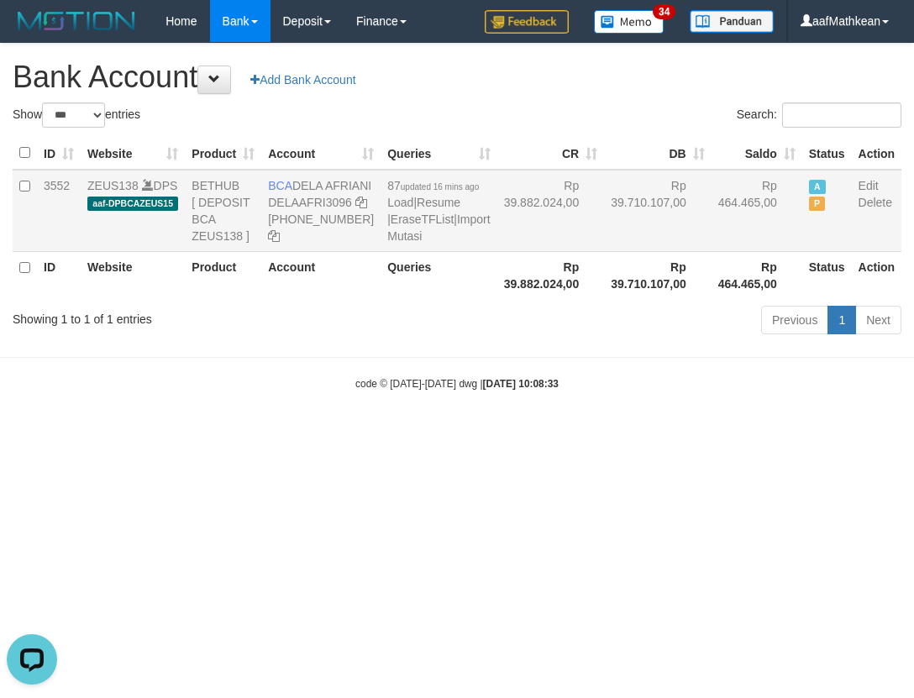
drag, startPoint x: 265, startPoint y: 181, endPoint x: 348, endPoint y: 200, distance: 84.6
click at [348, 200] on td "BCA DELA AFRIANI DELAAFRI3096 869-245-8639" at bounding box center [320, 211] width 119 height 82
copy td "BCA DELA AFRIANI"
click at [183, 433] on html "Toggle navigation Home Bank Account List Load By Website Group [OXPLAY] ZEUS138…" at bounding box center [457, 216] width 914 height 433
select select "***"
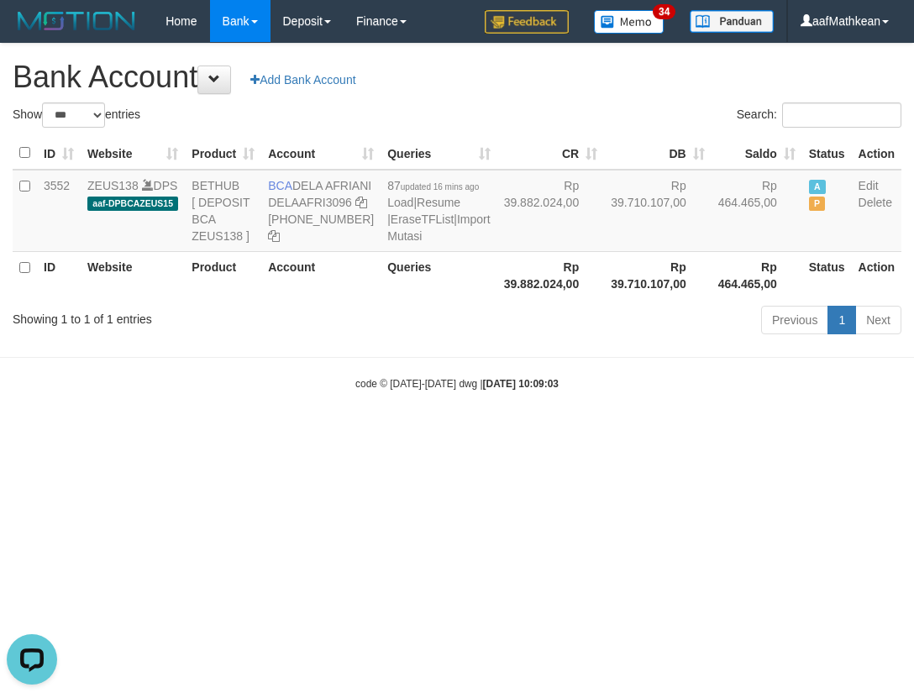
click at [688, 433] on html "Toggle navigation Home Bank Account List Load By Website Group [OXPLAY] ZEUS138…" at bounding box center [457, 216] width 914 height 433
click at [447, 433] on body "Toggle navigation Home Bank Account List Load By Website Group [OXPLAY] ZEUS138…" at bounding box center [457, 216] width 914 height 433
click at [465, 433] on html "Toggle navigation Home Bank Account List Load By Website Group [OXPLAY] ZEUS138…" at bounding box center [457, 216] width 914 height 433
select select "***"
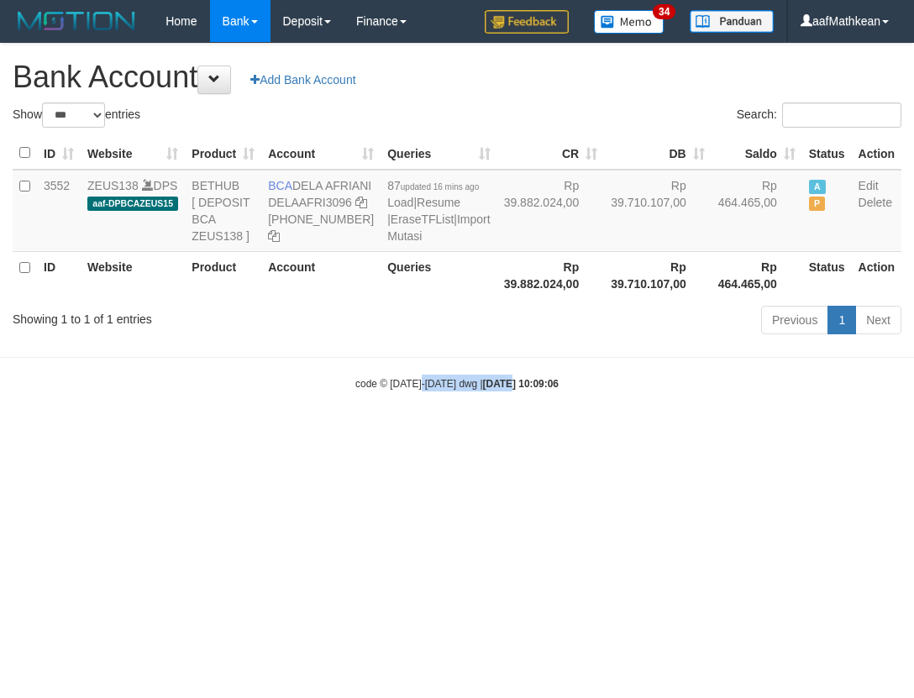
click at [509, 433] on body "Toggle navigation Home Bank Account List Load By Website Group [OXPLAY] ZEUS138…" at bounding box center [457, 216] width 914 height 433
drag, startPoint x: 524, startPoint y: 504, endPoint x: 540, endPoint y: 549, distance: 48.1
click at [531, 433] on html "Toggle navigation Home Bank Account List Load By Website Group [OXPLAY] ZEUS138…" at bounding box center [457, 216] width 914 height 433
select select "***"
click at [488, 433] on html "Toggle navigation Home Bank Account List Load By Website Group [OXPLAY] ZEUS138…" at bounding box center [457, 216] width 914 height 433
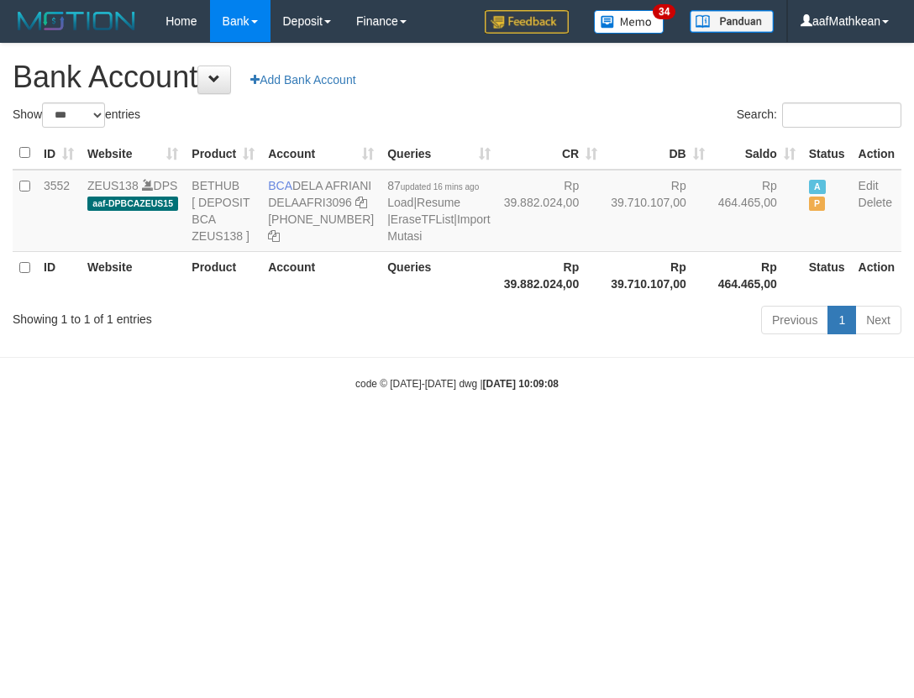
select select "***"
click at [486, 433] on html "Toggle navigation Home Bank Account List Load By Website Group [OXPLAY] ZEUS138…" at bounding box center [457, 216] width 914 height 433
select select "***"
click at [529, 433] on html "Toggle navigation Home Bank Account List Load By Website Group [OXPLAY] ZEUS138…" at bounding box center [457, 216] width 914 height 433
click at [518, 433] on html "Toggle navigation Home Bank Account List Load By Website Group [OXPLAY] ZEUS138…" at bounding box center [457, 216] width 914 height 433
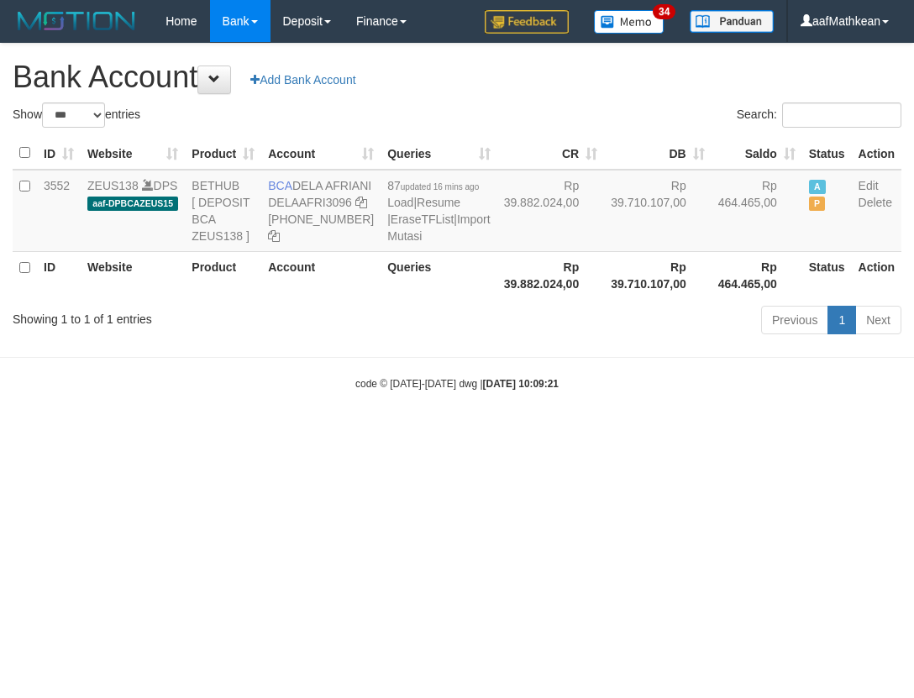
select select "***"
click at [734, 433] on html "Toggle navigation Home Bank Account List Load By Website Group [OXPLAY] ZEUS138…" at bounding box center [457, 216] width 914 height 433
click at [739, 433] on html "Toggle navigation Home Bank Account List Load By Website Group [OXPLAY] ZEUS138…" at bounding box center [457, 216] width 914 height 433
click at [700, 433] on html "Toggle navigation Home Bank Account List Load By Website Group [OXPLAY] ZEUS138…" at bounding box center [457, 216] width 914 height 433
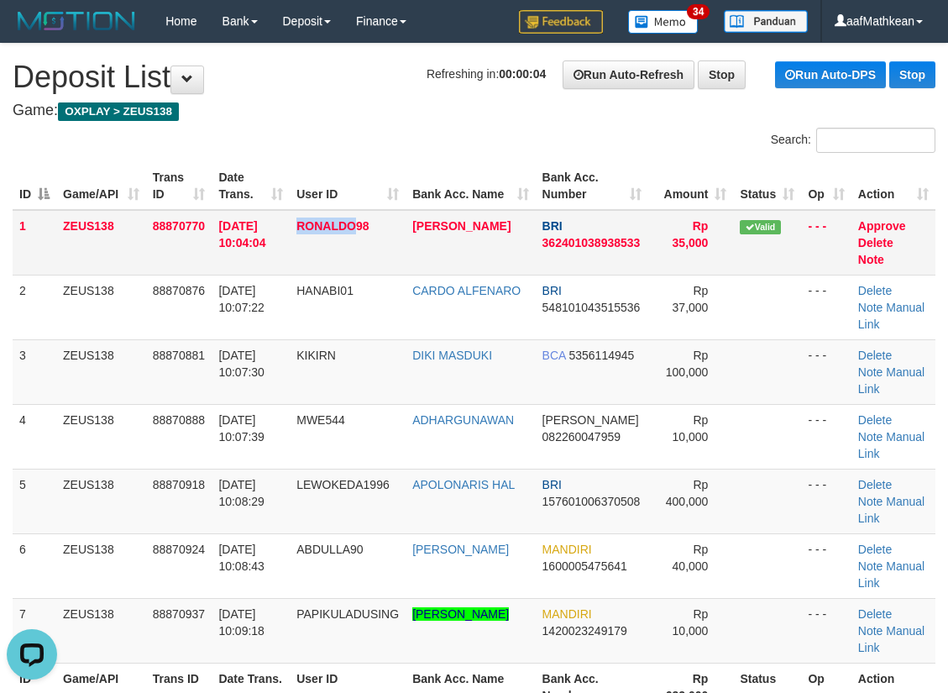
click at [361, 267] on td "RONALDO98" at bounding box center [348, 243] width 116 height 66
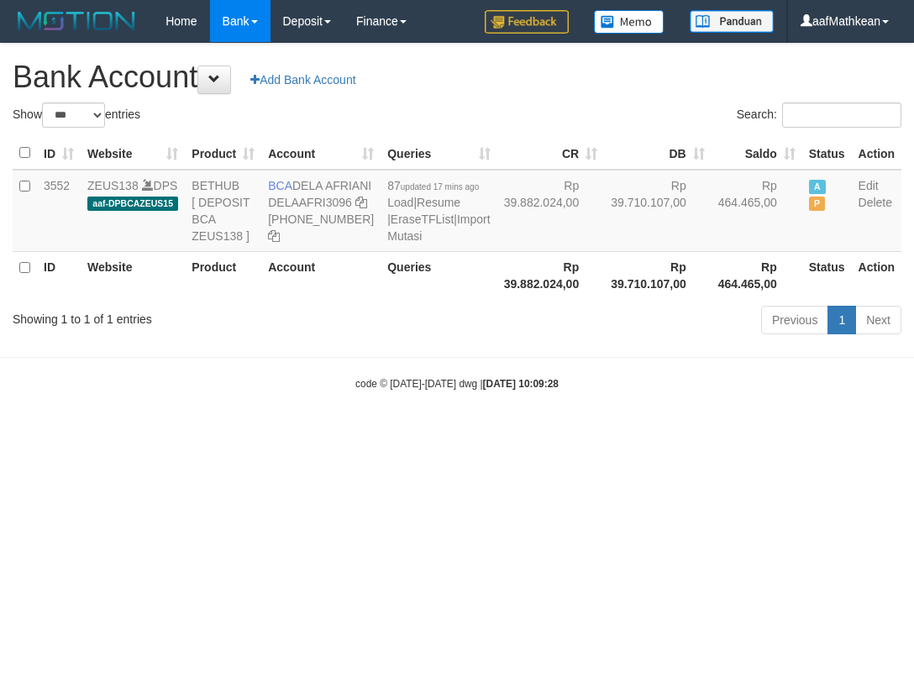
select select "***"
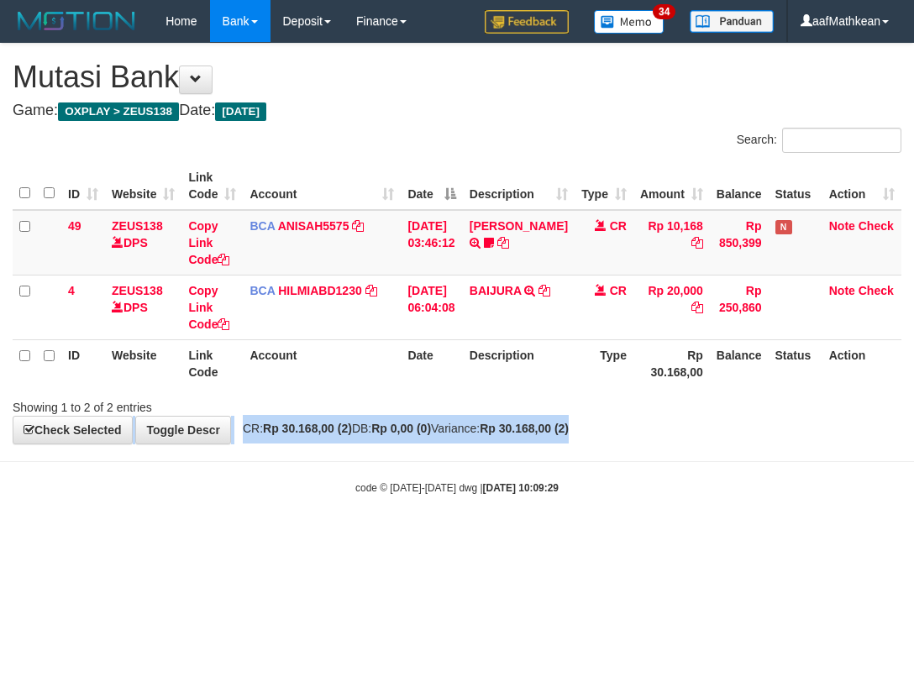
click at [634, 419] on div "**********" at bounding box center [457, 244] width 914 height 400
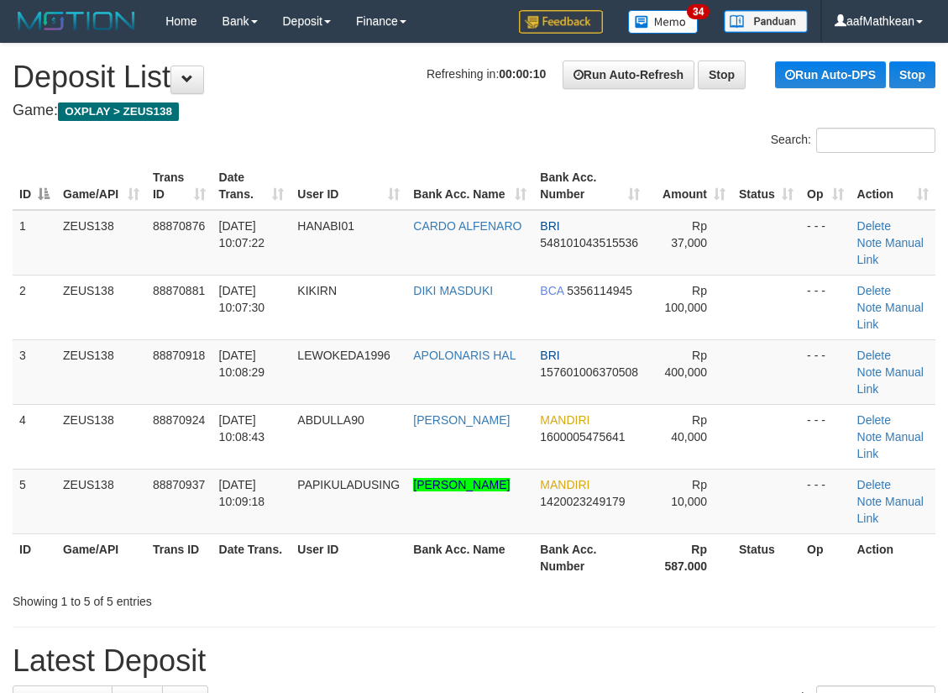
click at [400, 130] on div "Search:" at bounding box center [474, 142] width 948 height 29
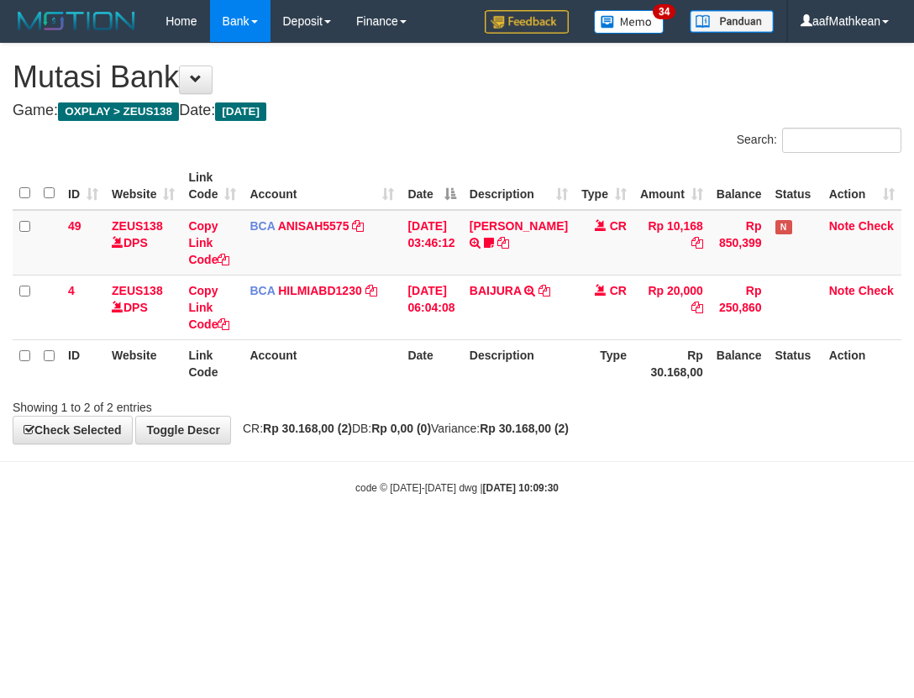
click at [339, 510] on body "Toggle navigation Home Bank Account List Load By Website Group [OXPLAY] ZEUS138…" at bounding box center [457, 269] width 914 height 538
click at [402, 520] on body "Toggle navigation Home Bank Account List Load By Website Group [OXPLAY] ZEUS138…" at bounding box center [457, 269] width 914 height 538
click at [452, 507] on body "Toggle navigation Home Bank Account List Load By Website Group [OXPLAY] ZEUS138…" at bounding box center [457, 269] width 914 height 538
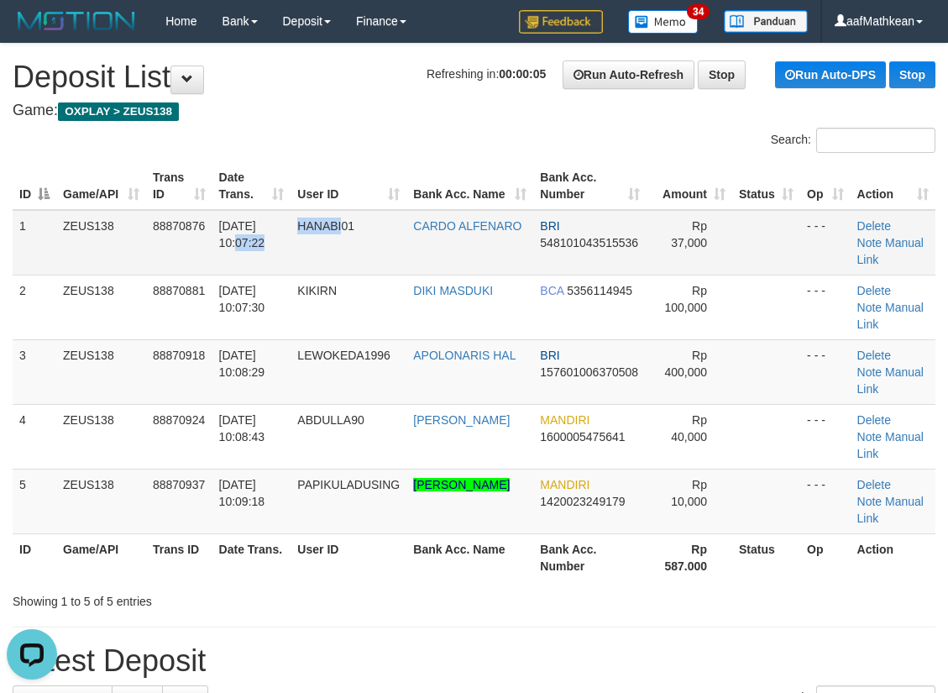
click at [333, 224] on tr "1 ZEUS138 88870876 [DATE] 10:07:22 HANABI01 CARDO ALFENARO BRI 548101043515536 …" at bounding box center [474, 243] width 923 height 66
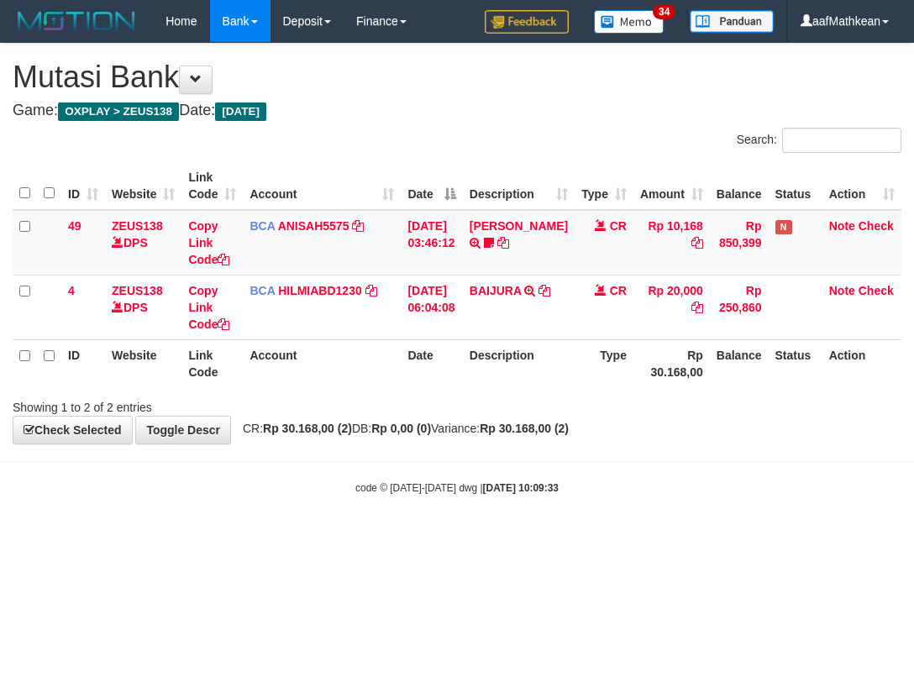
click at [528, 414] on div "Search: ID Website Link Code Account Date Description Type Amount Balance Statu…" at bounding box center [457, 272] width 889 height 288
click at [528, 396] on div "Showing 1 to 2 of 2 entries" at bounding box center [457, 404] width 914 height 24
drag, startPoint x: 532, startPoint y: 393, endPoint x: 539, endPoint y: 398, distance: 9.1
click at [539, 398] on div "Showing 1 to 2 of 2 entries" at bounding box center [457, 404] width 914 height 24
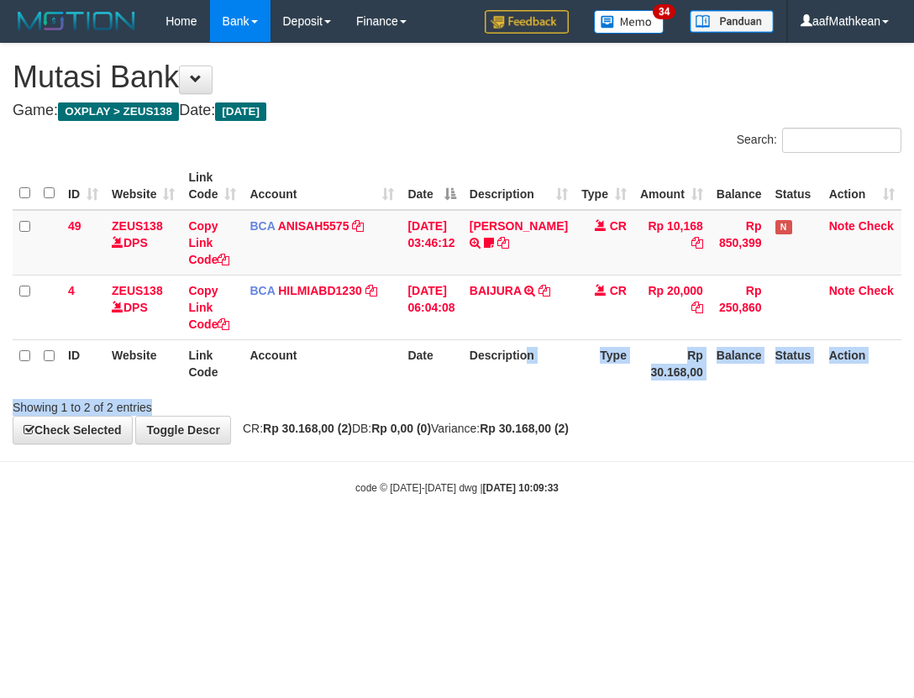
drag, startPoint x: 539, startPoint y: 387, endPoint x: 539, endPoint y: 400, distance: 12.6
click at [540, 399] on div "Search: ID Website Link Code Account Date Description Type Amount Balance Statu…" at bounding box center [457, 272] width 889 height 288
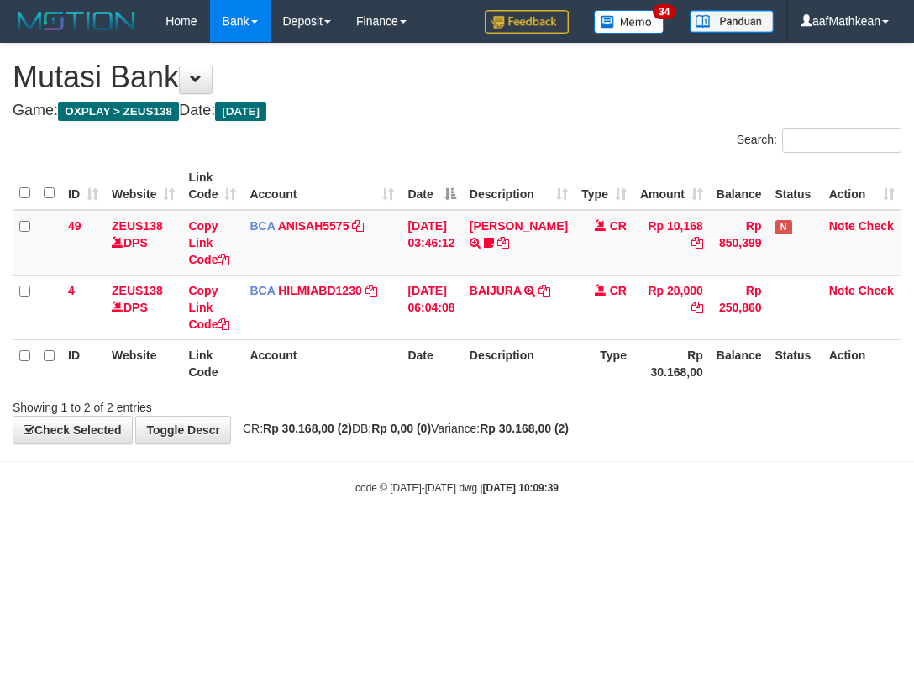
click at [385, 429] on span "CR: Rp 30.168,00 (2) DB: Rp 0,00 (0) Variance: Rp 30.168,00 (2)" at bounding box center [401, 428] width 334 height 13
click at [402, 436] on div "**********" at bounding box center [457, 244] width 914 height 400
click at [410, 442] on div "**********" at bounding box center [457, 244] width 914 height 400
click at [531, 538] on html "Toggle navigation Home Bank Account List Load By Website Group [OXPLAY] ZEUS138…" at bounding box center [457, 269] width 914 height 538
click at [704, 485] on div "code © 2012-2018 dwg | 2025/10/01 10:09:42" at bounding box center [457, 487] width 914 height 17
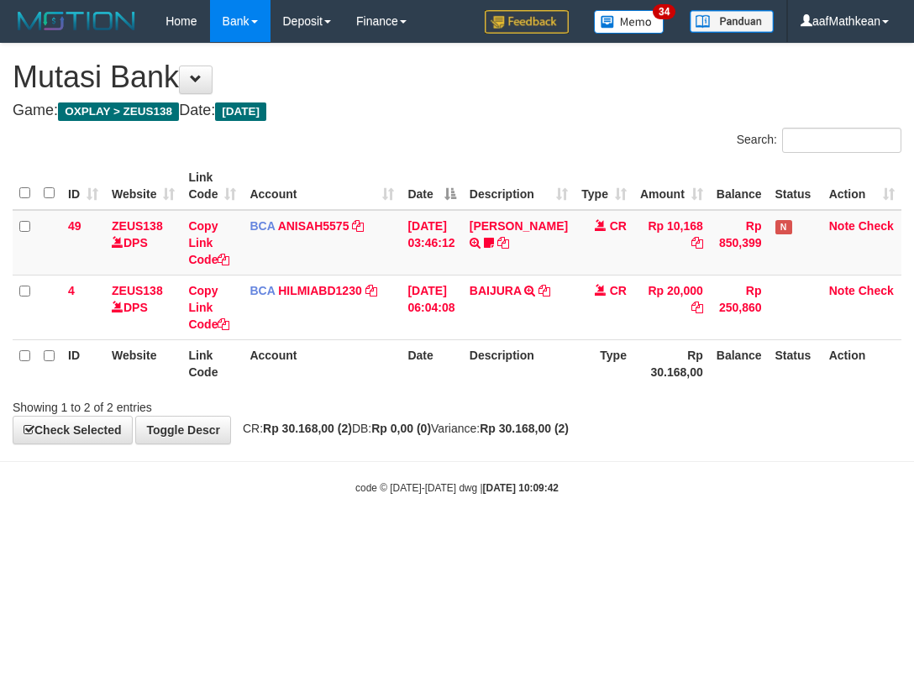
click at [431, 427] on strong "Rp 0,00 (0)" at bounding box center [401, 428] width 60 height 13
drag, startPoint x: 489, startPoint y: 424, endPoint x: 497, endPoint y: 426, distance: 8.6
click at [491, 423] on span "CR: Rp 30.168,00 (2) DB: Rp 0,00 (0) Variance: Rp 30.168,00 (2)" at bounding box center [401, 428] width 334 height 13
click at [497, 426] on span "CR: Rp 30.168,00 (2) DB: Rp 0,00 (0) Variance: Rp 30.168,00 (2)" at bounding box center [401, 428] width 334 height 13
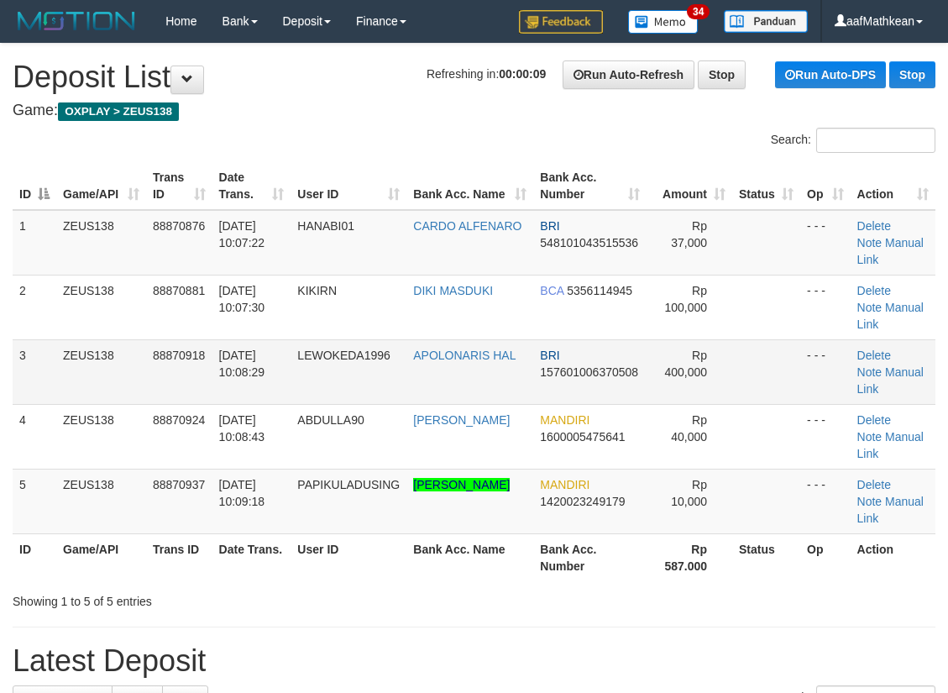
click at [602, 181] on th "Bank Acc. Number" at bounding box center [589, 186] width 113 height 48
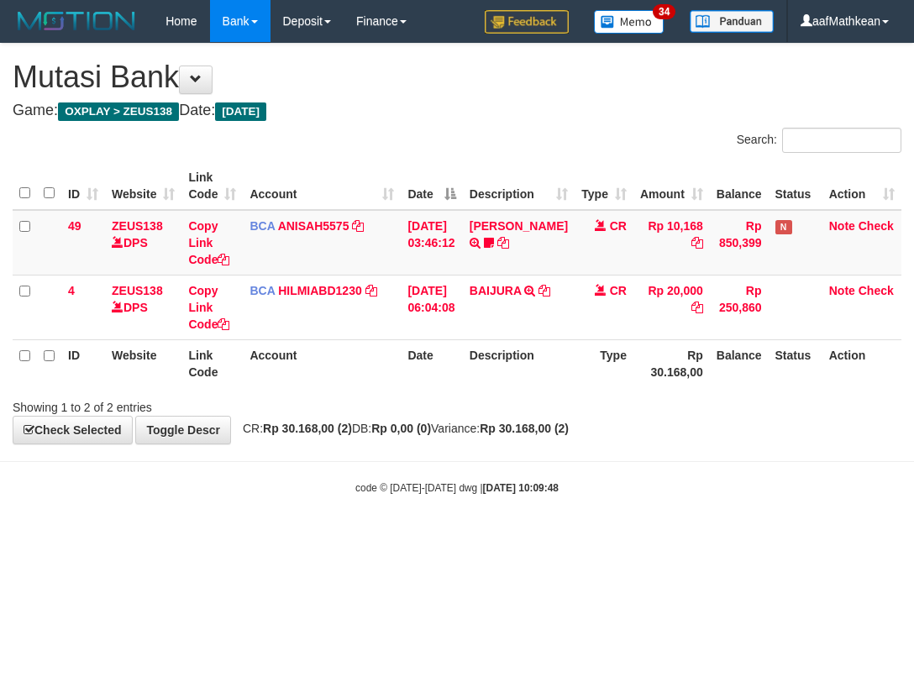
click at [461, 454] on body "Toggle navigation Home Bank Account List Load By Website Group [OXPLAY] ZEUS138…" at bounding box center [457, 269] width 914 height 538
click at [688, 517] on body "Toggle navigation Home Bank Account List Load By Website Group [OXPLAY] ZEUS138…" at bounding box center [457, 269] width 914 height 538
drag, startPoint x: 749, startPoint y: 514, endPoint x: 911, endPoint y: 452, distance: 173.6
click at [764, 509] on body "Toggle navigation Home Bank Account List Load By Website Group [OXPLAY] ZEUS138…" at bounding box center [457, 269] width 914 height 538
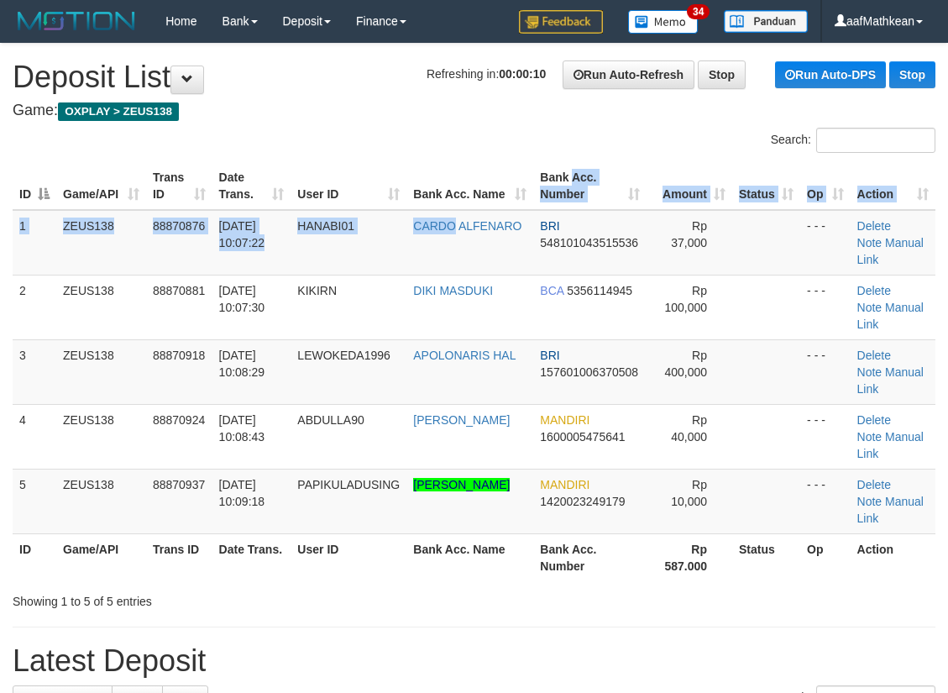
click at [566, 180] on table "ID Game/API Trans ID Date Trans. User ID Bank Acc. Name Bank Acc. Number Amount…" at bounding box center [474, 371] width 923 height 419
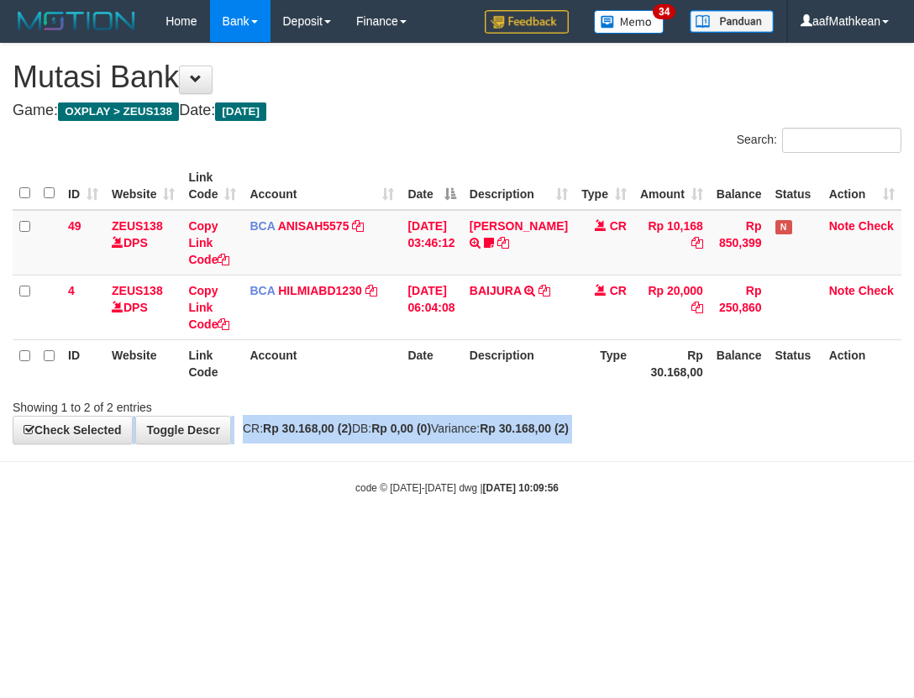
drag, startPoint x: 564, startPoint y: 434, endPoint x: 549, endPoint y: 444, distance: 17.7
click at [564, 434] on strong "Rp 30.168,00 (2)" at bounding box center [524, 428] width 89 height 13
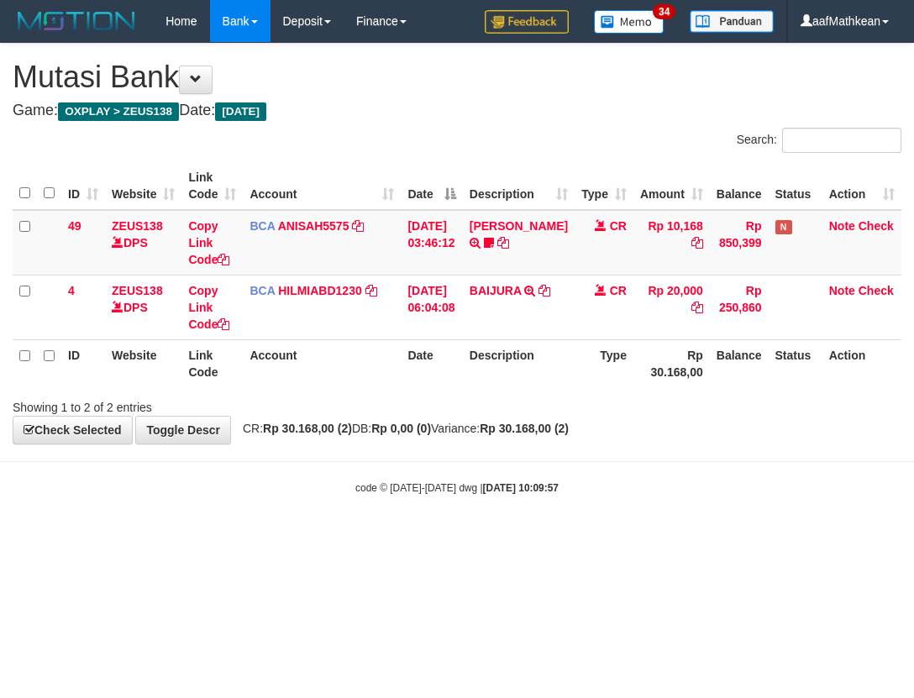
click at [214, 494] on div "code © 2012-2018 dwg | 2025/10/01 10:09:57" at bounding box center [457, 487] width 914 height 17
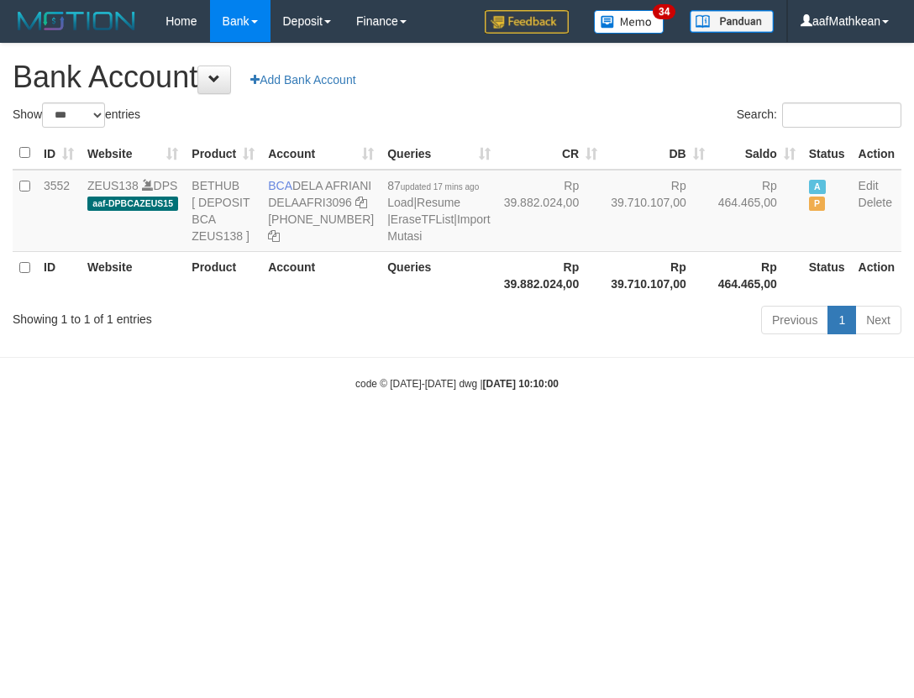
select select "***"
click at [719, 433] on body "Toggle navigation Home Bank Account List Load By Website Group [OXPLAY] ZEUS138…" at bounding box center [457, 216] width 914 height 433
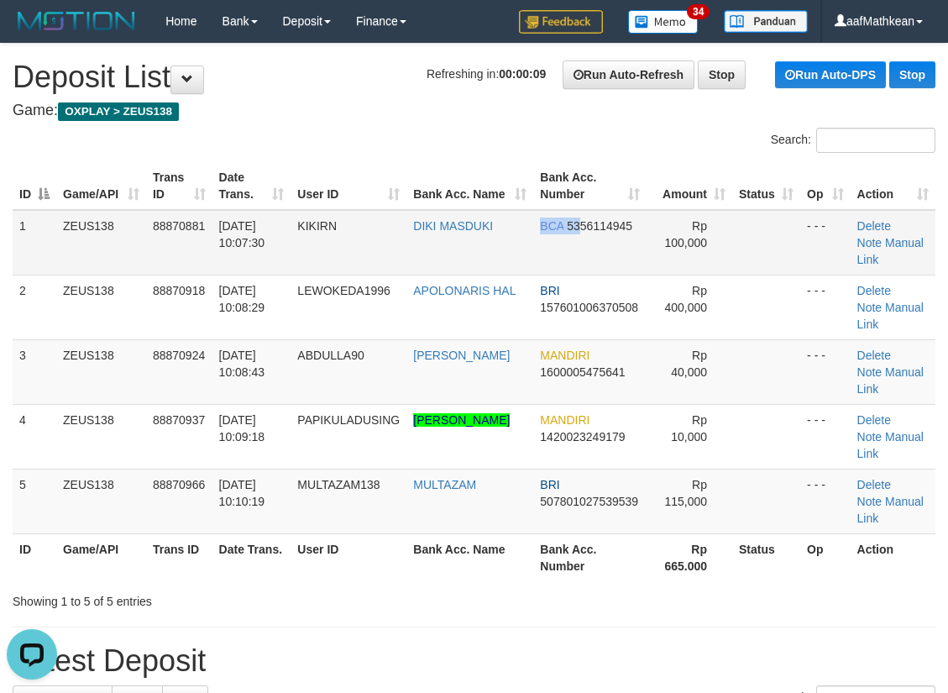
click at [567, 222] on tr "1 ZEUS138 88870881 01/10/2025 10:07:30 KIKIRN DIKI MASDUKI BCA 5356114945 Rp 10…" at bounding box center [474, 243] width 923 height 66
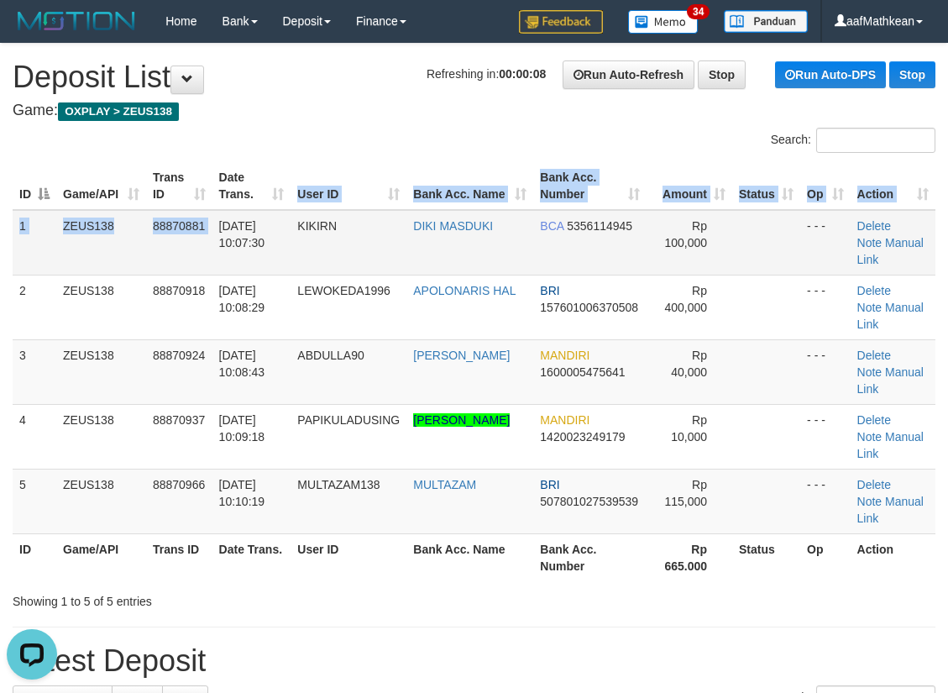
drag, startPoint x: 291, startPoint y: 205, endPoint x: 125, endPoint y: 217, distance: 166.7
click at [291, 207] on table "ID Game/API Trans ID Date Trans. User ID Bank Acc. Name Bank Acc. Number Amount…" at bounding box center [474, 371] width 923 height 419
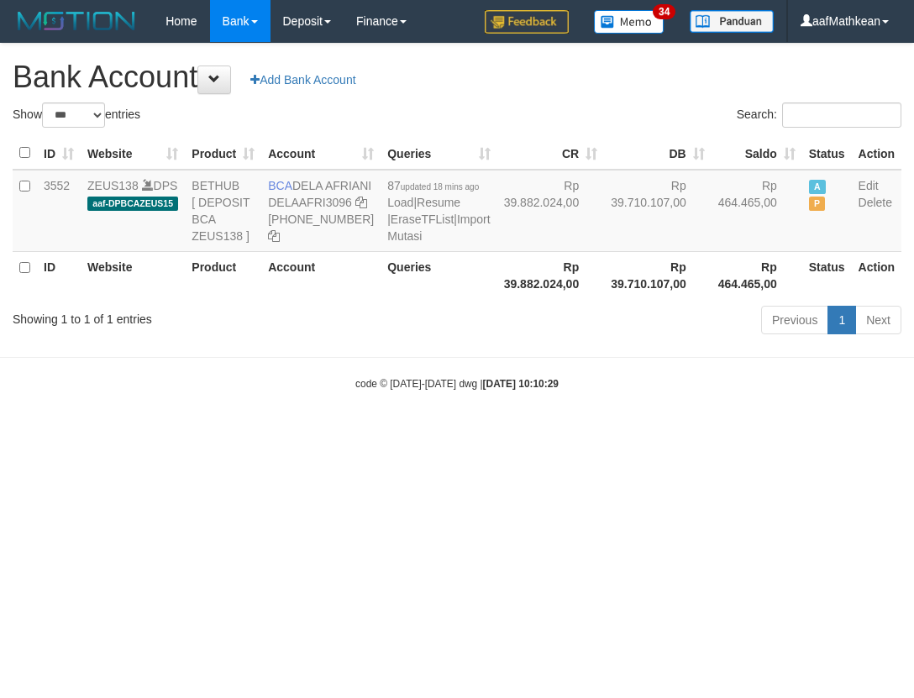
select select "***"
drag, startPoint x: 459, startPoint y: 250, endPoint x: 405, endPoint y: 145, distance: 118.0
click at [497, 252] on td "Rp 39.882.024,00" at bounding box center [551, 211] width 108 height 82
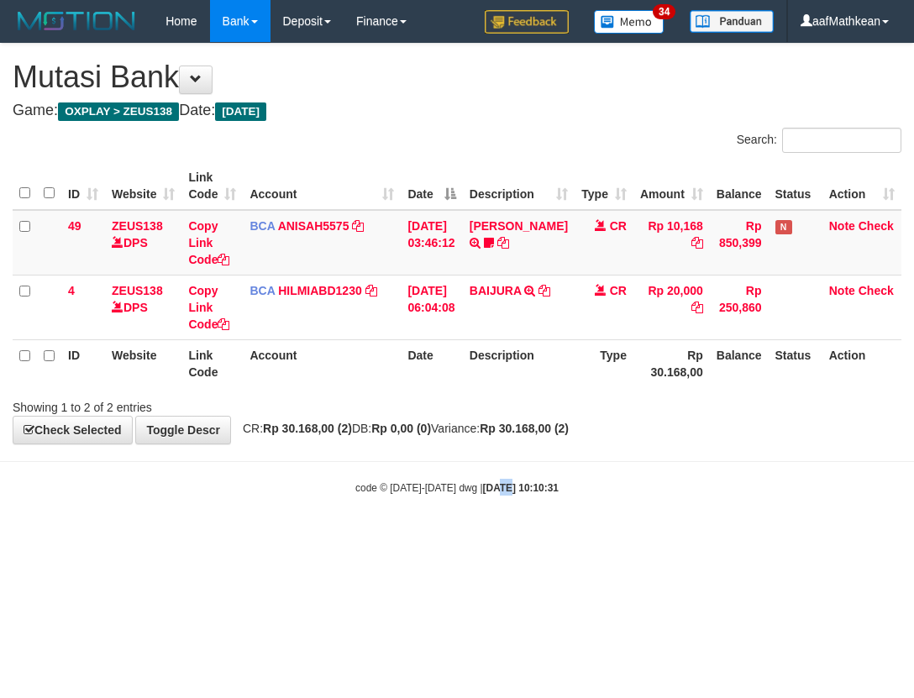
click at [466, 461] on hr at bounding box center [457, 461] width 914 height 1
drag, startPoint x: 473, startPoint y: 511, endPoint x: 451, endPoint y: 554, distance: 48.8
click at [465, 533] on body "Toggle navigation Home Bank Account List Load By Website Group [OXPLAY] ZEUS138…" at bounding box center [457, 269] width 914 height 538
drag, startPoint x: 699, startPoint y: 474, endPoint x: 680, endPoint y: 479, distance: 20.0
click at [689, 475] on body "Toggle navigation Home Bank Account List Load By Website Group [OXPLAY] ZEUS138…" at bounding box center [457, 269] width 914 height 538
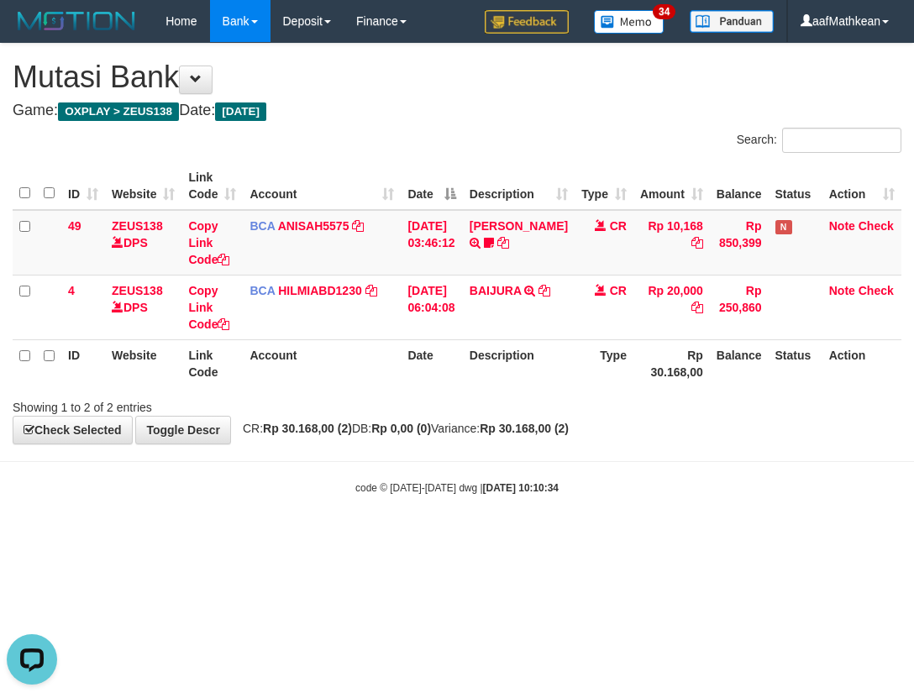
drag, startPoint x: 680, startPoint y: 479, endPoint x: 735, endPoint y: 464, distance: 57.5
click at [685, 476] on body "Toggle navigation Home Bank Account List Load By Website Group [OXPLAY] ZEUS138…" at bounding box center [457, 269] width 914 height 538
drag, startPoint x: 526, startPoint y: 417, endPoint x: 554, endPoint y: 439, distance: 36.0
click at [547, 423] on div "**********" at bounding box center [457, 244] width 914 height 400
click at [558, 426] on strong "Rp 30.168,00 (2)" at bounding box center [524, 428] width 89 height 13
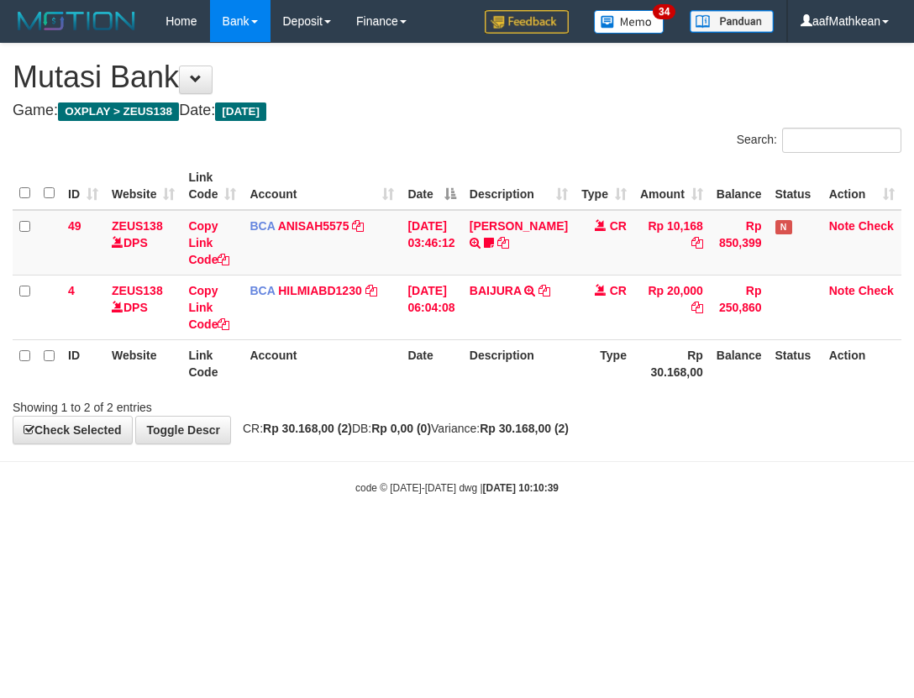
click at [579, 412] on div "Showing 1 to 2 of 2 entries" at bounding box center [457, 404] width 914 height 24
click at [578, 416] on div "**********" at bounding box center [457, 244] width 914 height 400
click at [566, 401] on div "Showing 1 to 2 of 2 entries" at bounding box center [457, 404] width 914 height 24
click at [548, 407] on div "Showing 1 to 2 of 2 entries" at bounding box center [457, 404] width 914 height 24
drag, startPoint x: 0, startPoint y: 0, endPoint x: 538, endPoint y: 408, distance: 675.0
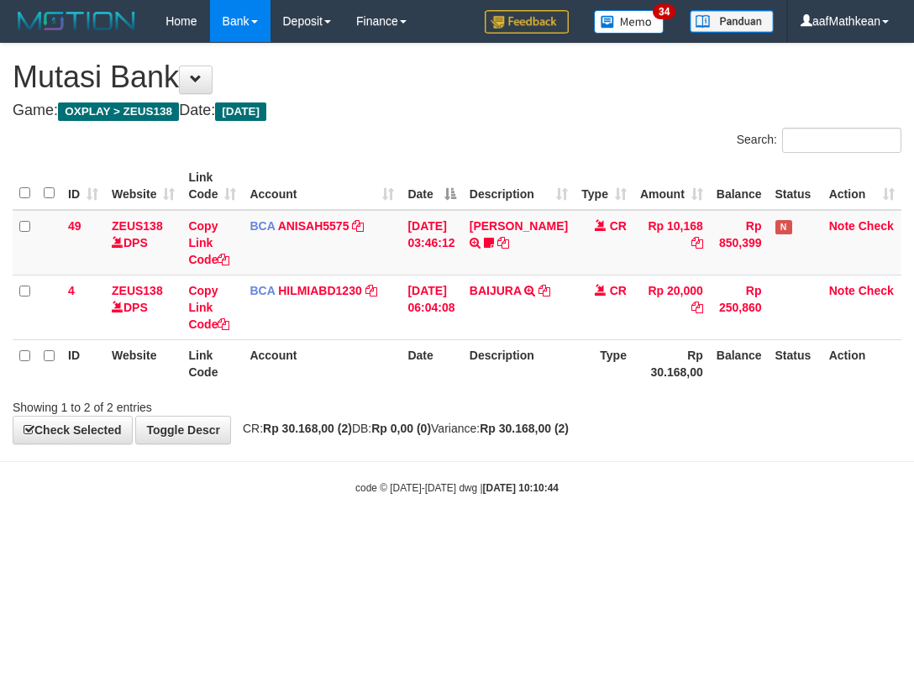
click at [542, 407] on div "Showing 1 to 2 of 2 entries" at bounding box center [457, 404] width 914 height 24
click at [539, 412] on div "Showing 1 to 2 of 2 entries" at bounding box center [457, 404] width 914 height 24
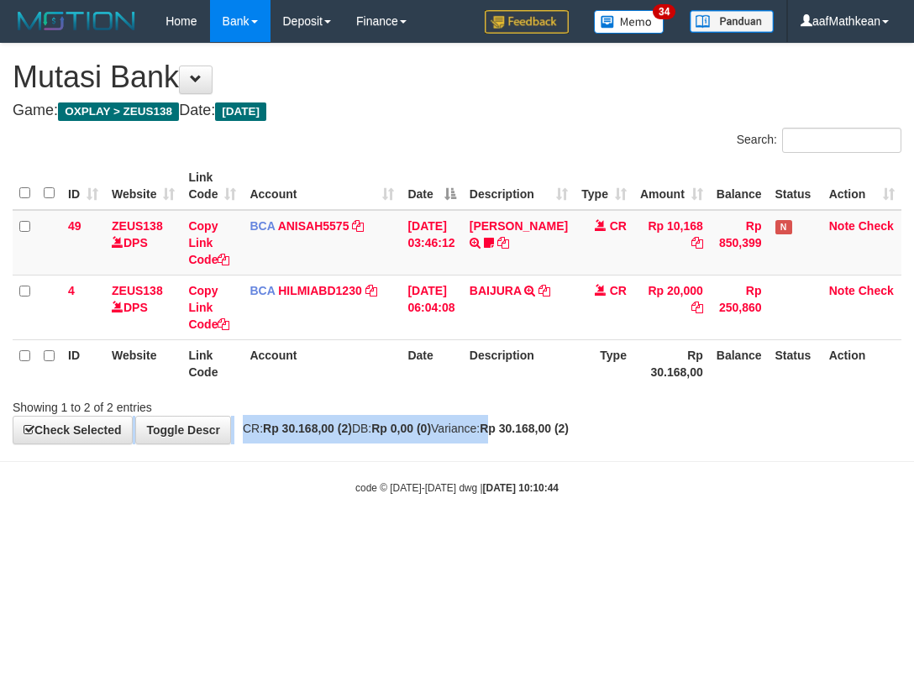
click at [538, 418] on div "**********" at bounding box center [457, 244] width 914 height 400
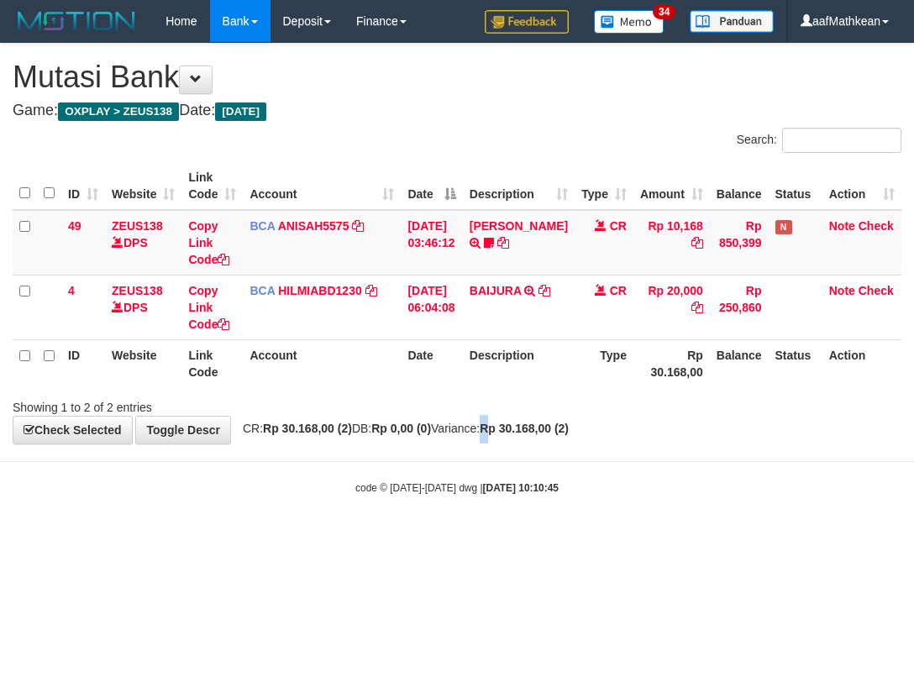
drag, startPoint x: 0, startPoint y: 0, endPoint x: 525, endPoint y: 423, distance: 673.9
click at [525, 423] on div "**********" at bounding box center [457, 244] width 914 height 400
click at [417, 476] on body "Toggle navigation Home Bank Account List Load By Website Group [OXPLAY] ZEUS138…" at bounding box center [457, 269] width 914 height 538
click at [478, 361] on th "Description" at bounding box center [519, 363] width 112 height 48
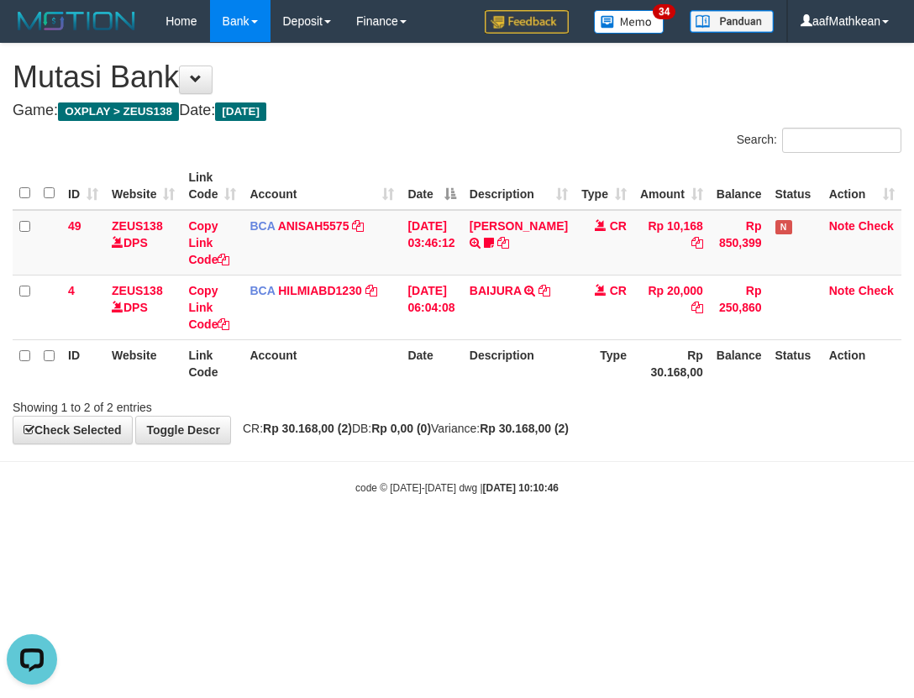
click at [480, 365] on th "Description" at bounding box center [519, 363] width 112 height 48
drag, startPoint x: 469, startPoint y: 362, endPoint x: 470, endPoint y: 403, distance: 41.2
click at [462, 388] on div "ID Website Link Code Account Date Description Type Amount Balance Status Action…" at bounding box center [457, 274] width 914 height 235
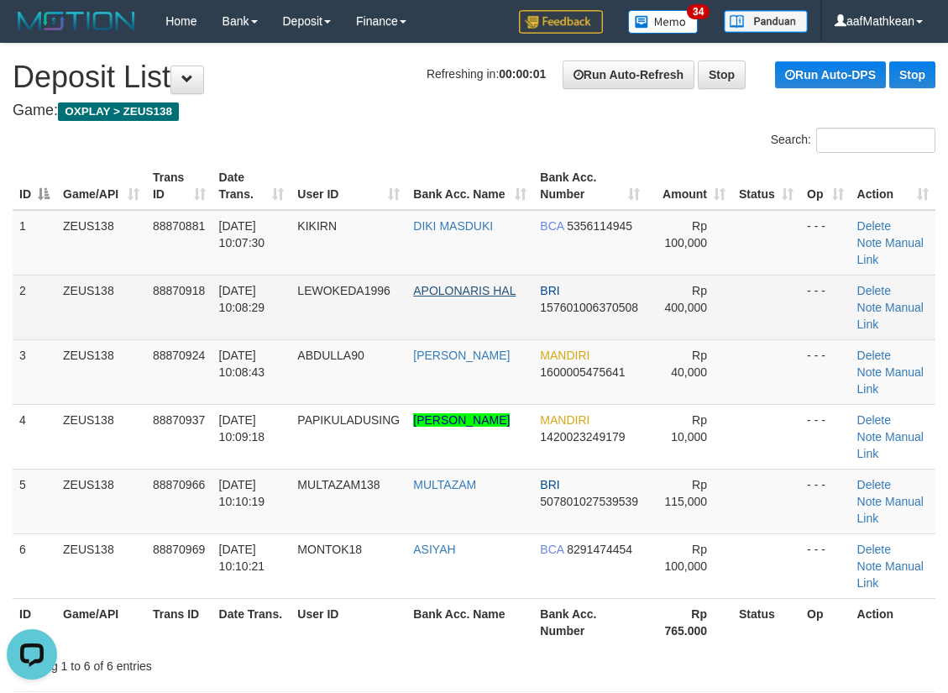
click at [433, 292] on td "APOLONARIS HAL" at bounding box center [470, 307] width 127 height 65
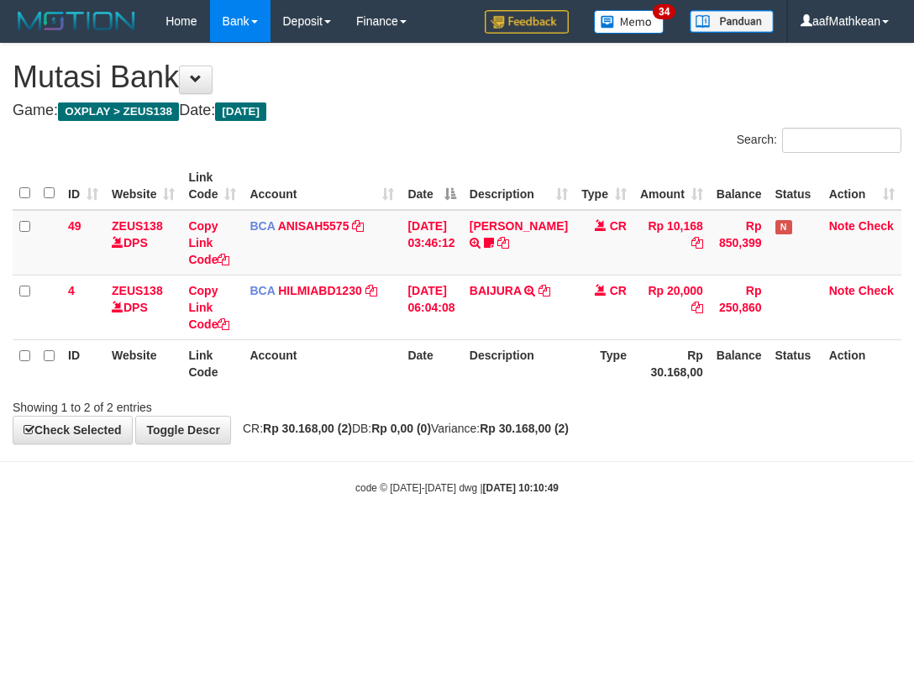
click at [481, 406] on div "Showing 1 to 2 of 2 entries" at bounding box center [457, 404] width 914 height 24
click at [456, 412] on div "Showing 1 to 2 of 2 entries" at bounding box center [457, 404] width 914 height 24
click at [465, 423] on div "**********" at bounding box center [457, 244] width 914 height 400
click at [490, 436] on div "**********" at bounding box center [457, 244] width 914 height 400
drag, startPoint x: 0, startPoint y: 0, endPoint x: 496, endPoint y: 438, distance: 661.8
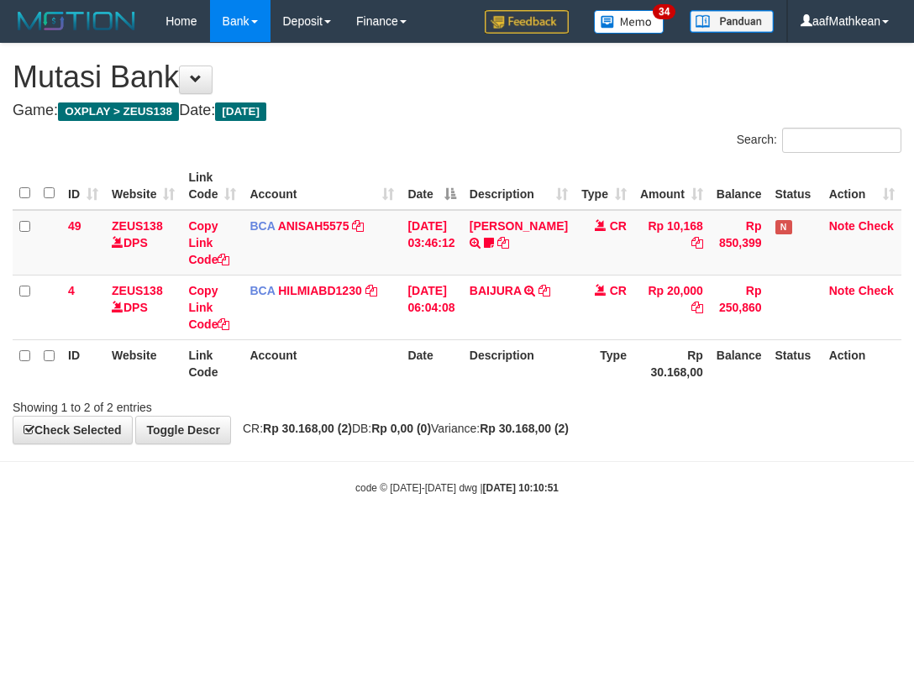
click at [496, 438] on div "**********" at bounding box center [457, 244] width 914 height 400
click at [495, 437] on div "**********" at bounding box center [457, 244] width 914 height 400
click at [492, 435] on div "**********" at bounding box center [457, 244] width 914 height 400
click at [517, 446] on body "Toggle navigation Home Bank Account List Load By Website Group [OXPLAY] ZEUS138…" at bounding box center [457, 269] width 914 height 538
click at [519, 446] on body "Toggle navigation Home Bank Account List Load By Website Group [OXPLAY] ZEUS138…" at bounding box center [457, 269] width 914 height 538
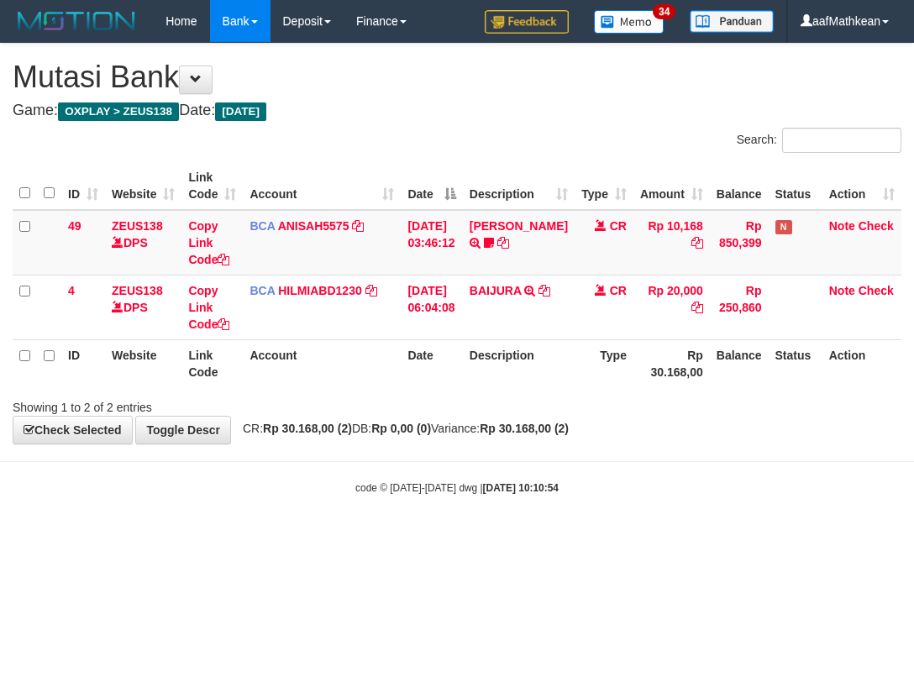
click at [517, 446] on body "Toggle navigation Home Bank Account List Load By Website Group [OXPLAY] ZEUS138…" at bounding box center [457, 269] width 914 height 538
click at [519, 448] on body "Toggle navigation Home Bank Account List Load By Website Group [OXPLAY] ZEUS138…" at bounding box center [457, 269] width 914 height 538
click at [458, 455] on body "Toggle navigation Home Bank Account List Load By Website Group [OXPLAY] ZEUS138…" at bounding box center [457, 269] width 914 height 538
drag, startPoint x: 810, startPoint y: 430, endPoint x: 779, endPoint y: 449, distance: 36.6
click at [812, 435] on div "**********" at bounding box center [457, 244] width 914 height 400
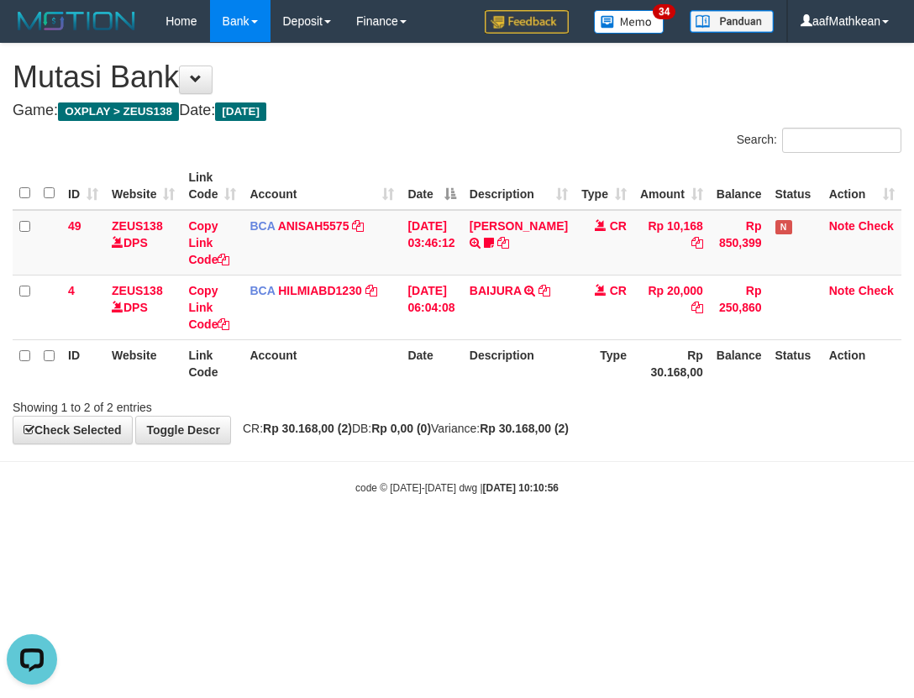
click at [721, 460] on body "Toggle navigation Home Bank Account List Load By Website Group [OXPLAY] ZEUS138…" at bounding box center [457, 269] width 914 height 538
click at [462, 455] on body "Toggle navigation Home Bank Account List Load By Website Group [OXPLAY] ZEUS138…" at bounding box center [457, 269] width 914 height 538
drag, startPoint x: 500, startPoint y: 459, endPoint x: 492, endPoint y: 441, distance: 19.2
click at [496, 457] on body "Toggle navigation Home Bank Account List Load By Website Group [OXPLAY] ZEUS138…" at bounding box center [457, 269] width 914 height 538
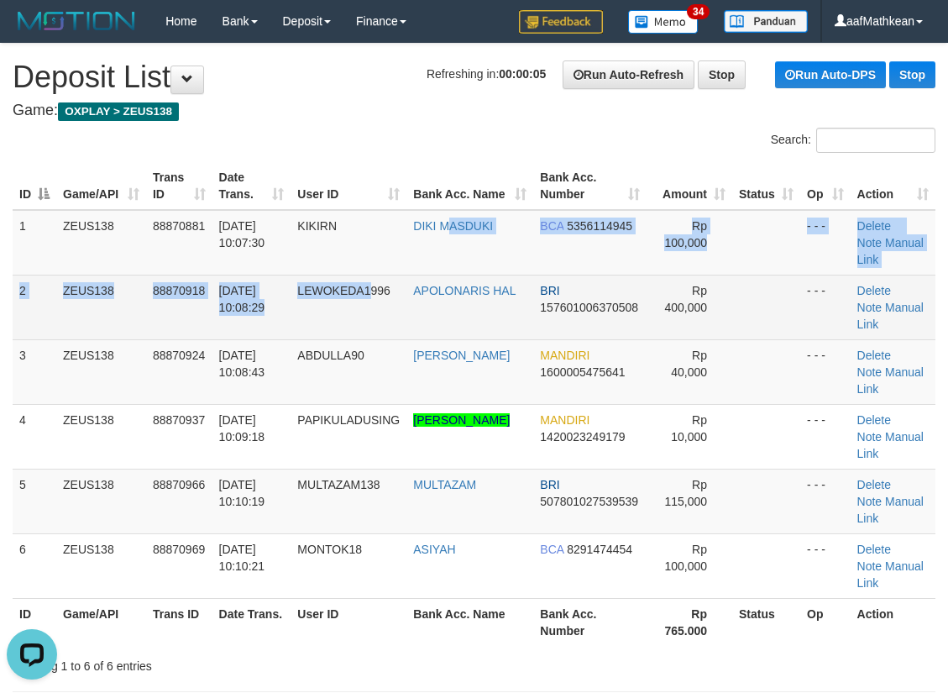
click at [435, 274] on tbody "1 ZEUS138 88870881 01/10/2025 10:07:30 KIKIRN DIKI MASDUKI BCA 5356114945 Rp 10…" at bounding box center [474, 404] width 923 height 389
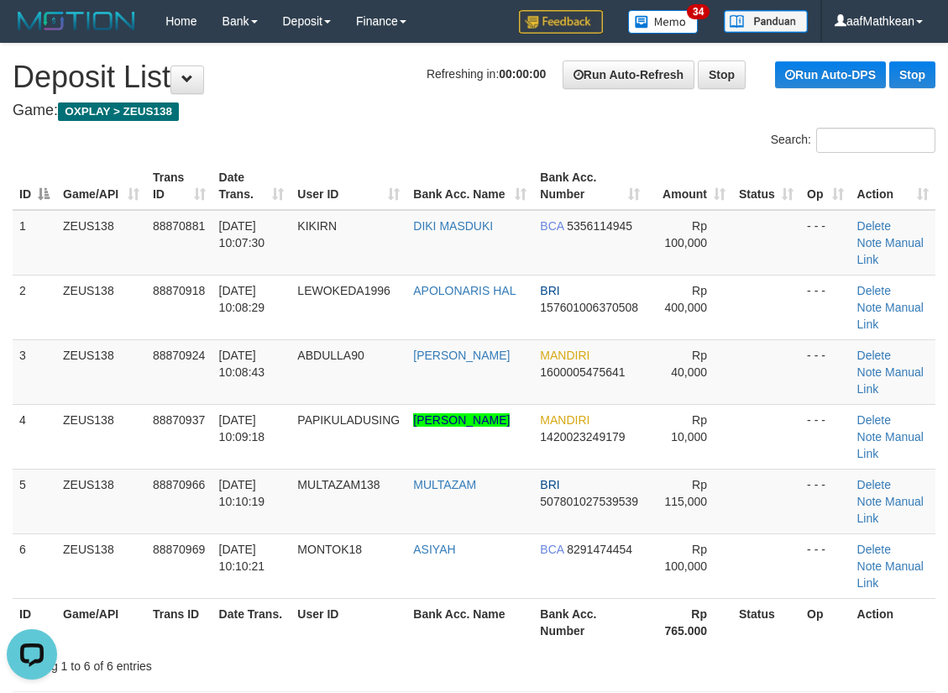
drag, startPoint x: 384, startPoint y: 105, endPoint x: 385, endPoint y: 97, distance: 8.4
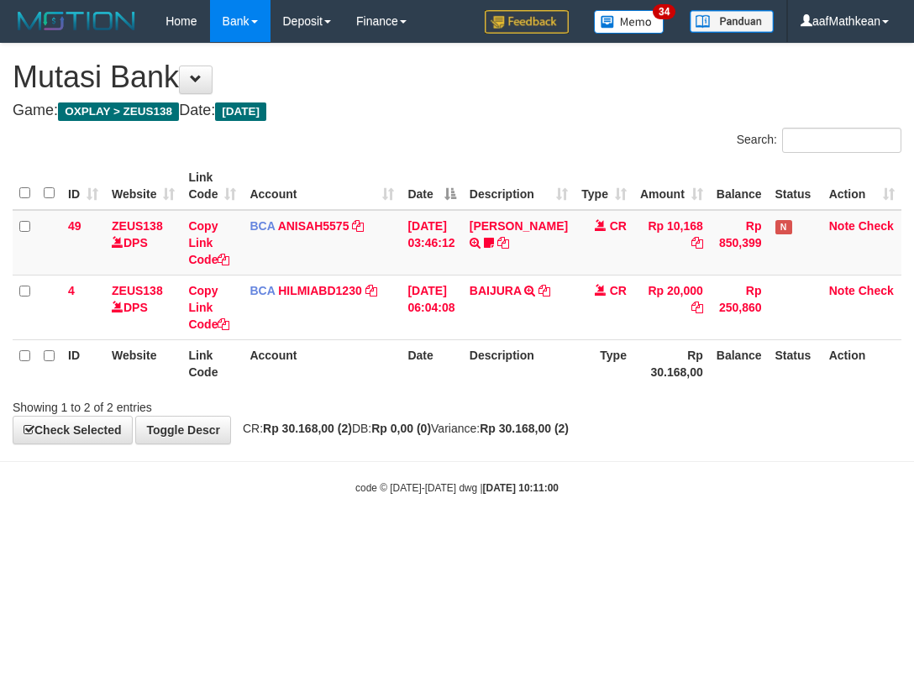
click at [386, 350] on table "ID Website Link Code Account Date Description Type Amount Balance Status Action…" at bounding box center [457, 274] width 889 height 225
click at [790, 491] on div "code © 2012-2018 dwg | 2025/10/01 10:11:01" at bounding box center [457, 487] width 914 height 17
drag, startPoint x: 535, startPoint y: 451, endPoint x: 576, endPoint y: 463, distance: 42.8
click at [545, 455] on body "Toggle navigation Home Bank Account List Load By Website Group [OXPLAY] ZEUS138…" at bounding box center [457, 269] width 914 height 538
drag, startPoint x: 654, startPoint y: 485, endPoint x: 648, endPoint y: 475, distance: 10.5
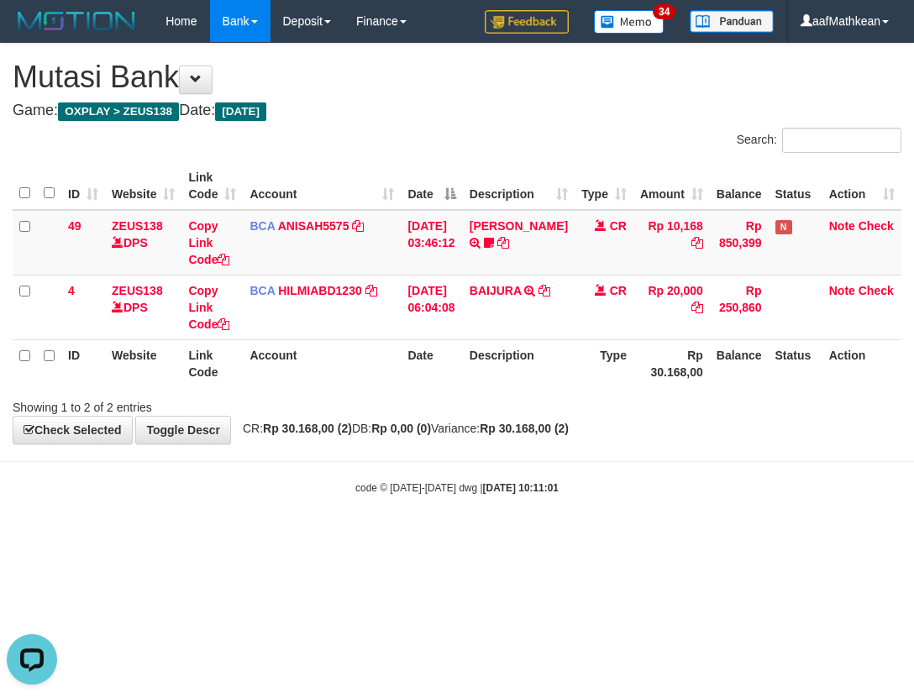
click at [652, 484] on div "code © 2012-2018 dwg | 2025/10/01 10:11:01" at bounding box center [457, 487] width 914 height 17
click at [458, 432] on div "**********" at bounding box center [457, 244] width 914 height 400
click at [610, 538] on html "Toggle navigation Home Bank Account List Load By Website Group [OXPLAY] ZEUS138…" at bounding box center [457, 269] width 914 height 538
click at [650, 537] on html "Toggle navigation Home Bank Account List Load By Website Group [OXPLAY] ZEUS138…" at bounding box center [457, 269] width 914 height 538
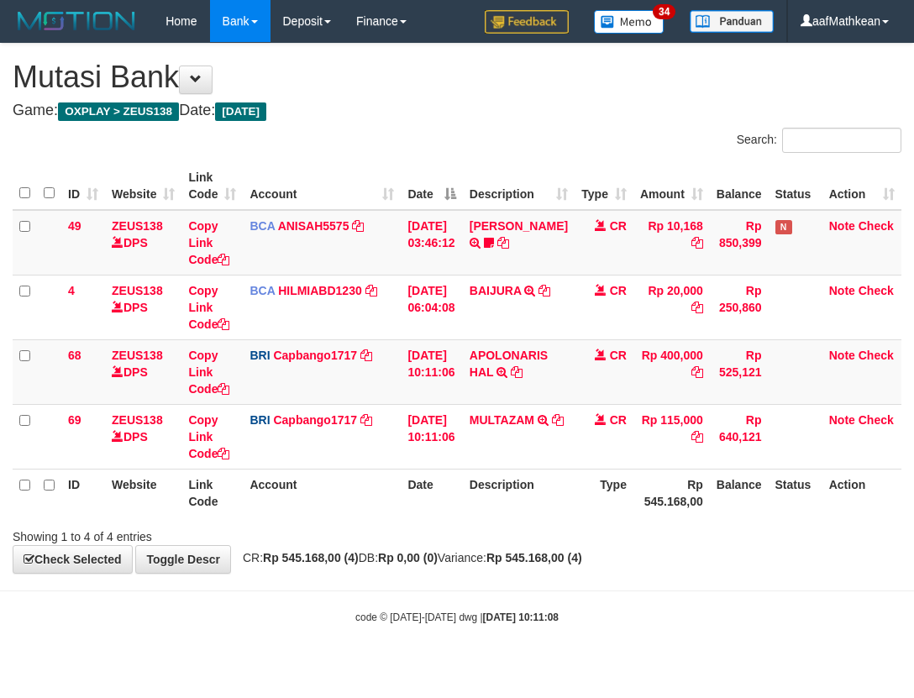
click at [658, 528] on div "Showing 1 to 4 of 4 entries" at bounding box center [457, 534] width 914 height 24
drag, startPoint x: 0, startPoint y: 0, endPoint x: 533, endPoint y: 372, distance: 649.7
click at [533, 372] on td "APOLONARIS HAL TRANSFER NBMB APOLONARIS HAL TO HELMI" at bounding box center [519, 371] width 112 height 65
click at [522, 372] on icon at bounding box center [517, 372] width 12 height 12
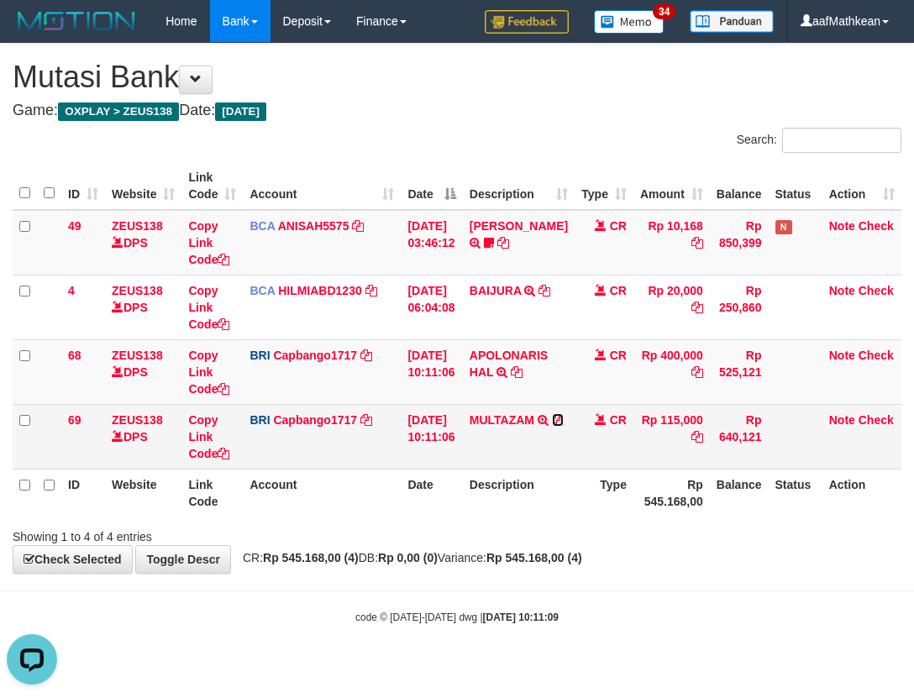
click at [552, 426] on icon at bounding box center [558, 420] width 12 height 12
drag, startPoint x: 257, startPoint y: 428, endPoint x: 289, endPoint y: 445, distance: 36.5
click at [261, 432] on tr "69 ZEUS138 DPS Copy Link Code BRI Capbango1717 DPS HELMI mutasi_20251001_2435 |…" at bounding box center [457, 436] width 889 height 65
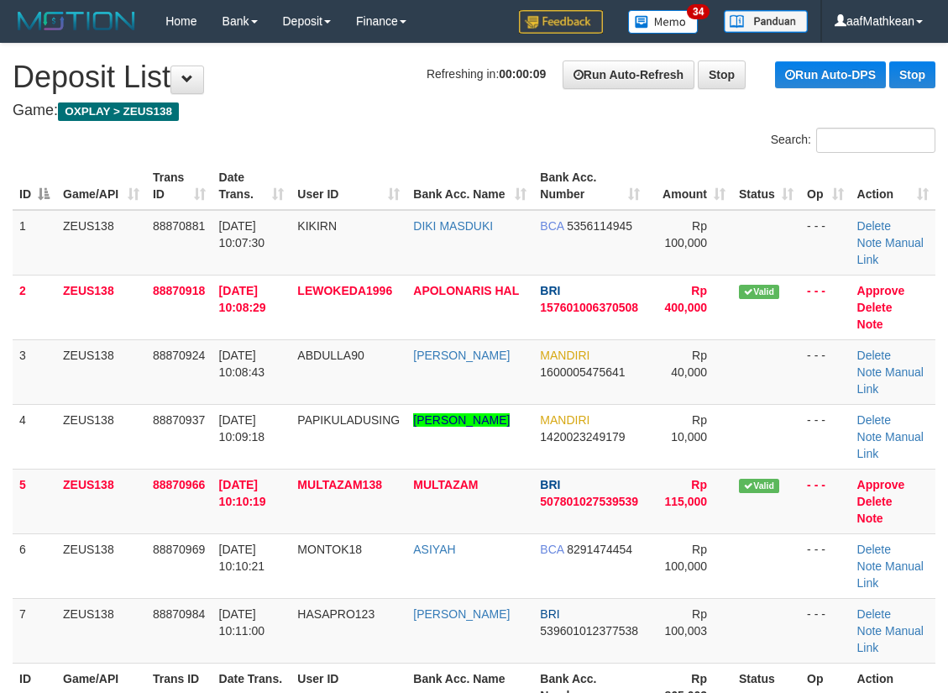
click at [348, 68] on h1 "Refreshing in: 00:00:09 Run Auto-Refresh Stop Run Auto-DPS Stop Deposit List" at bounding box center [474, 77] width 923 height 34
click at [305, 133] on div "Search:" at bounding box center [474, 142] width 948 height 29
click at [150, 296] on tr "2 ZEUS138 88870918 01/10/2025 10:08:29 LEWOKEDA1996 APOLONARIS HAL BRI 15760100…" at bounding box center [474, 307] width 923 height 65
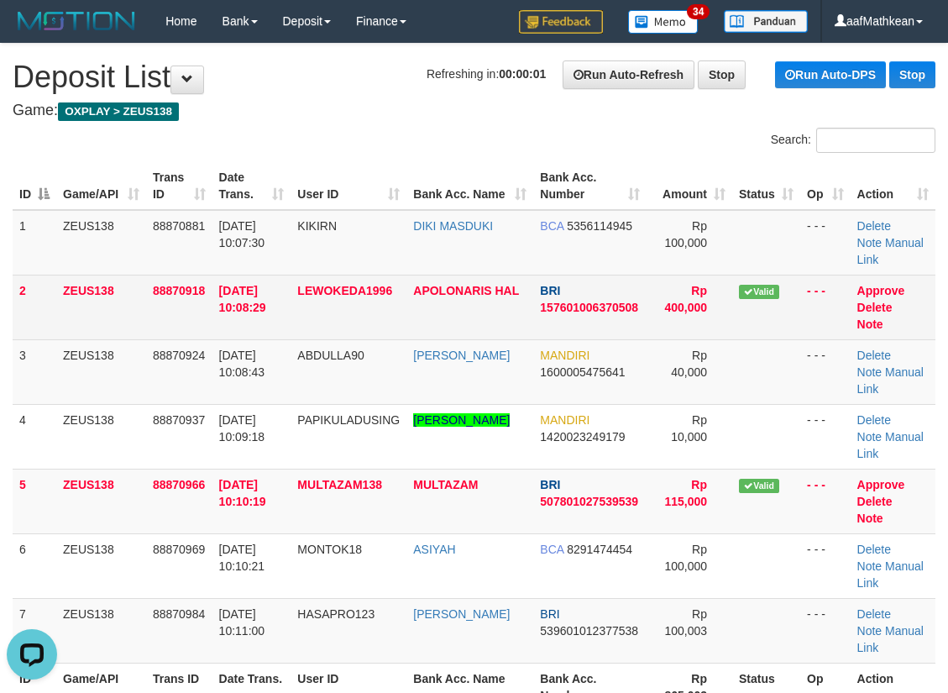
click at [396, 254] on td "KIKIRN" at bounding box center [349, 243] width 116 height 66
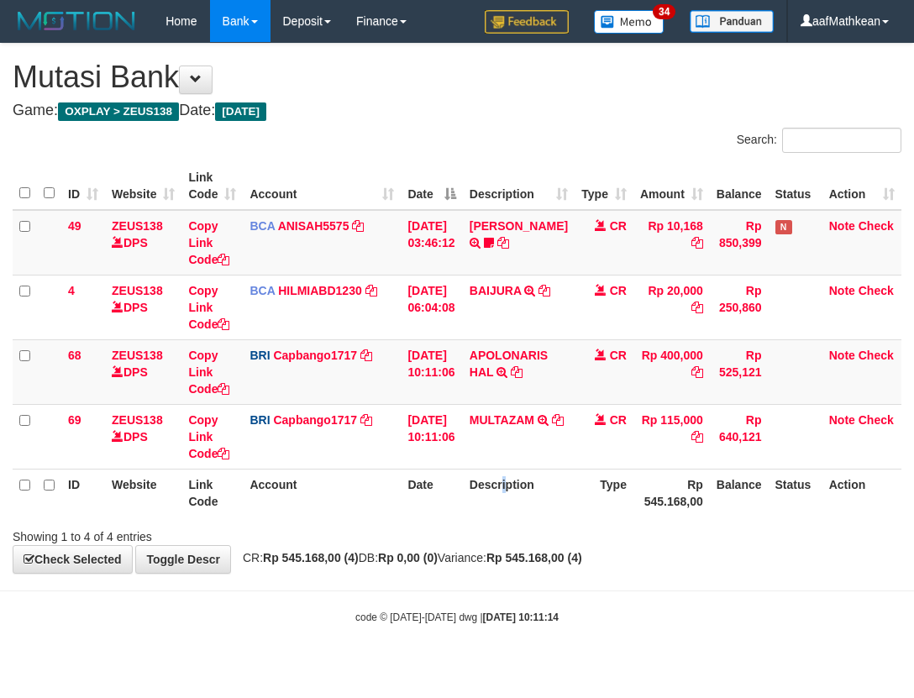
click at [517, 517] on div "ID Website Link Code Account Date Description Type Amount Balance Status Action…" at bounding box center [457, 339] width 914 height 365
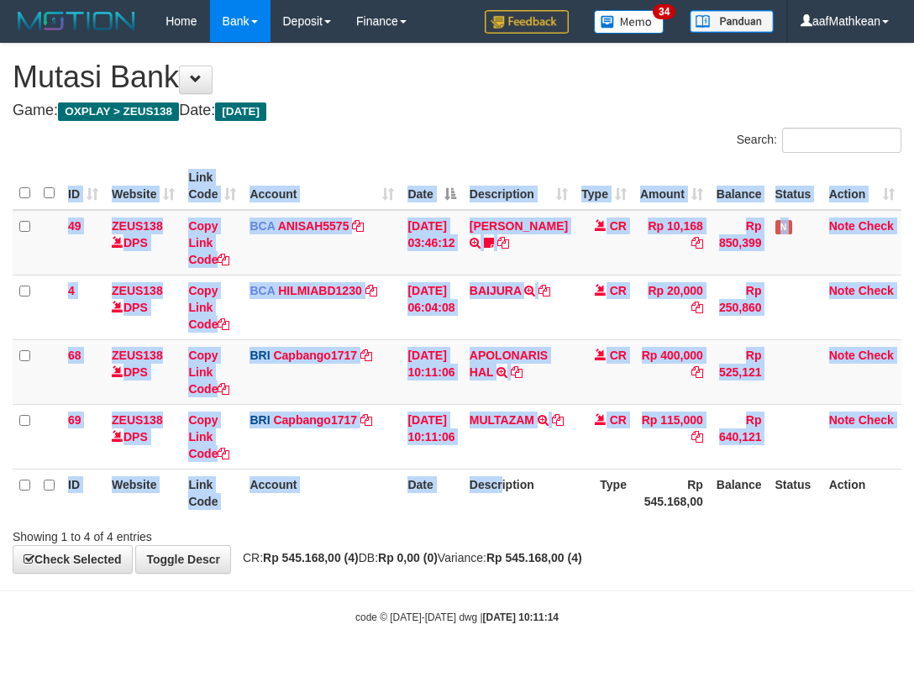
click at [517, 520] on div "ID Website Link Code Account Date Description Type Amount Balance Status Action…" at bounding box center [457, 339] width 914 height 365
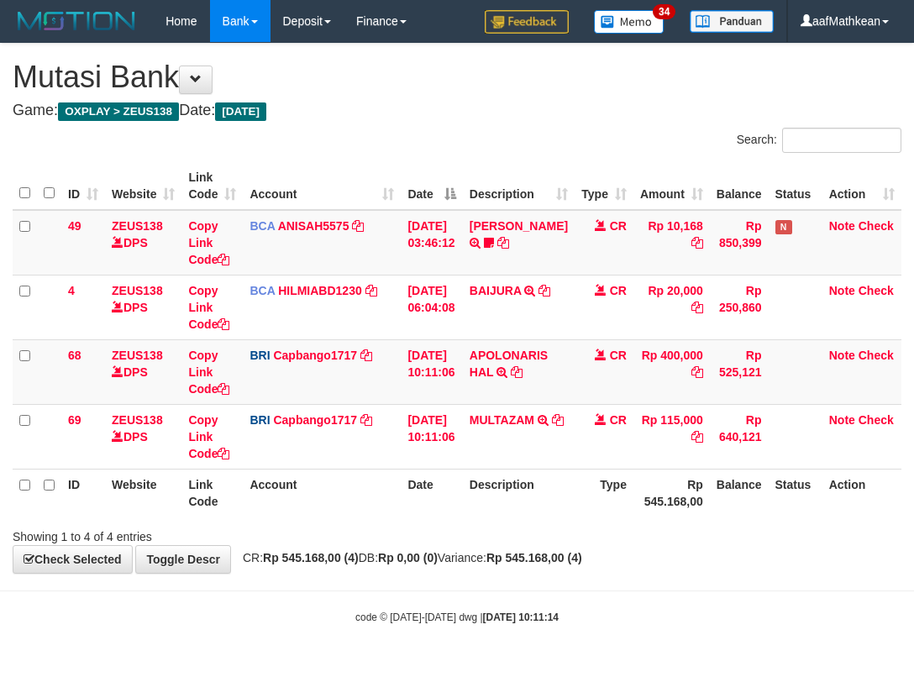
click at [527, 522] on div at bounding box center [647, 522] width 533 height 1
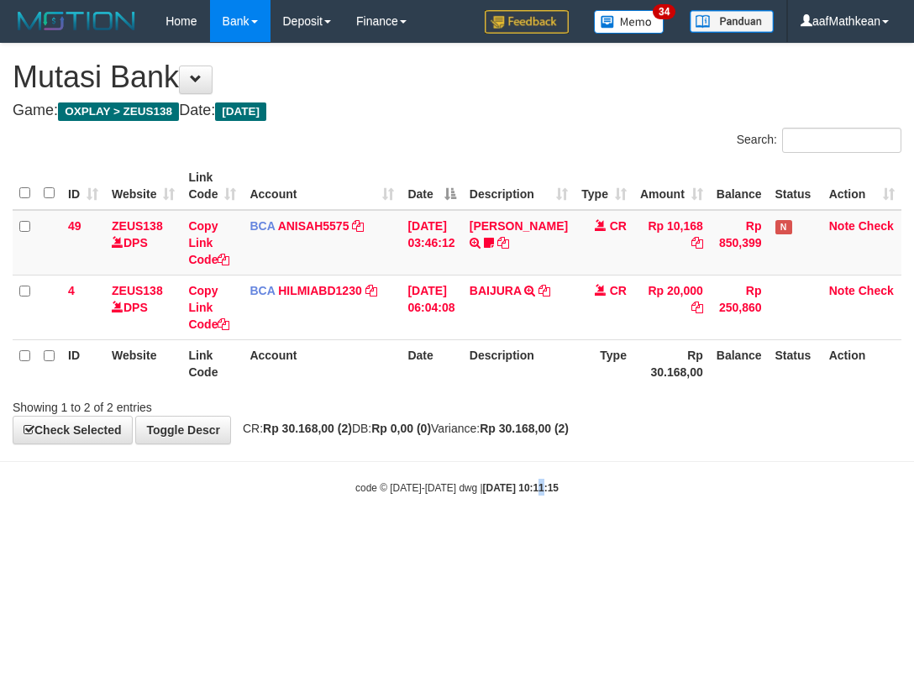
click at [524, 510] on body "Toggle navigation Home Bank Account List Load By Website Group [OXPLAY] ZEUS138…" at bounding box center [457, 269] width 914 height 538
click at [434, 538] on html "Toggle navigation Home Bank Account List Load By Website Group [OXPLAY] ZEUS138…" at bounding box center [457, 269] width 914 height 538
click at [848, 538] on html "Toggle navigation Home Bank Account List Load By Website Group [OXPLAY] ZEUS138…" at bounding box center [457, 269] width 914 height 538
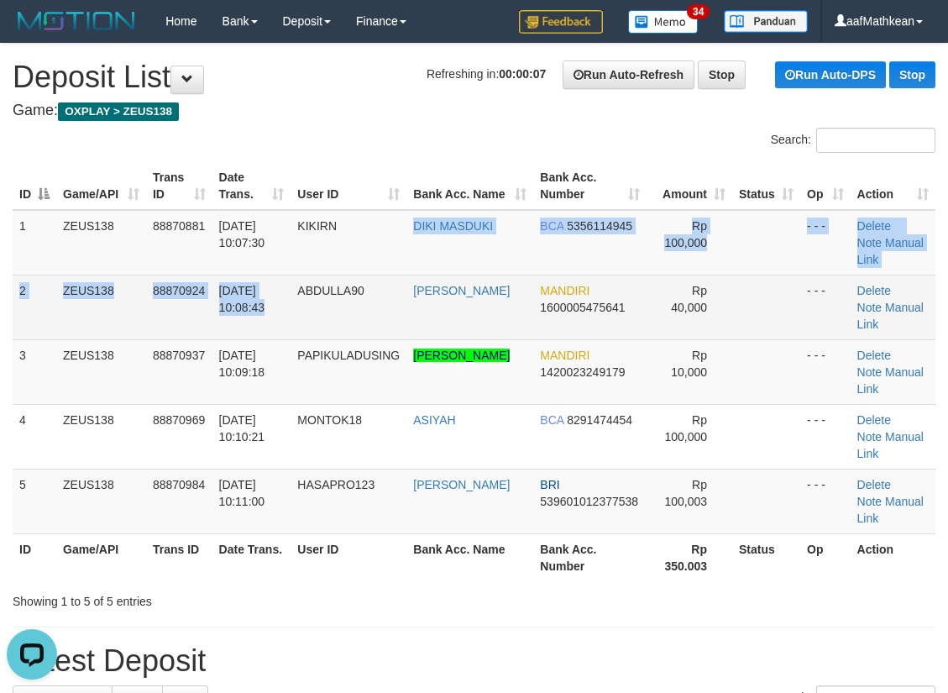
click at [353, 255] on tbody "1 ZEUS138 88870881 [DATE] 10:07:30 [GEOGRAPHIC_DATA] DIKI MASDUKI BCA 535611494…" at bounding box center [474, 372] width 923 height 324
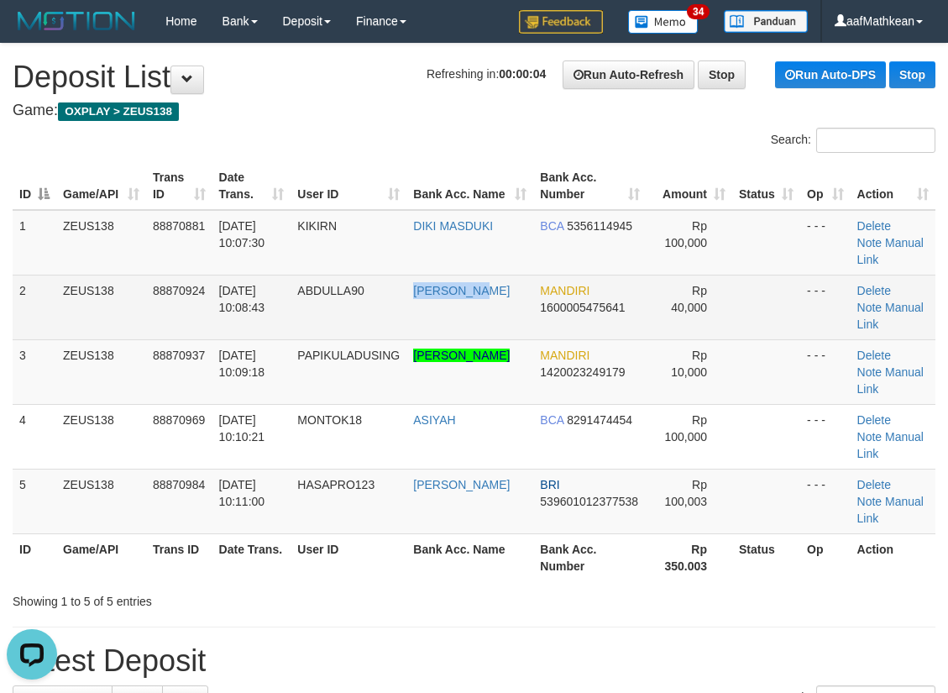
click at [501, 275] on td "[PERSON_NAME]" at bounding box center [470, 307] width 127 height 65
drag, startPoint x: 405, startPoint y: 263, endPoint x: 2, endPoint y: 337, distance: 409.9
click at [361, 271] on tbody "1 ZEUS138 88870881 01/10/2025 10:07:30 KIKIRN DIKI MASDUKI BCA 5356114945 Rp 10…" at bounding box center [474, 372] width 923 height 324
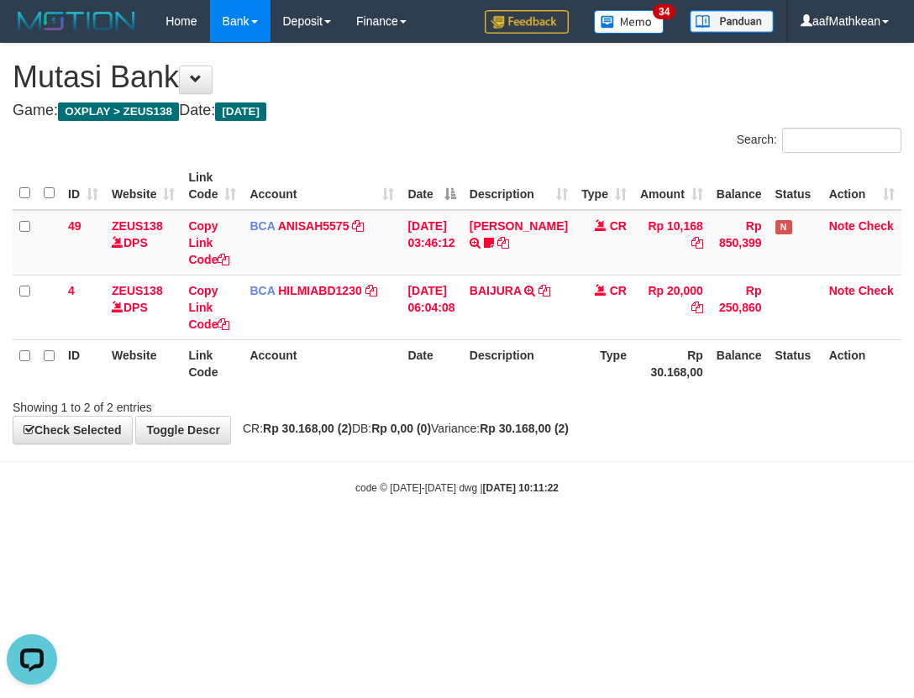
click at [764, 505] on body "Toggle navigation Home Bank Account List Load By Website Group [OXPLAY] ZEUS138…" at bounding box center [457, 269] width 914 height 538
drag, startPoint x: 758, startPoint y: 517, endPoint x: 877, endPoint y: 434, distance: 144.9
click at [758, 496] on body "Toggle navigation Home Bank Account List Load By Website Group [OXPLAY] ZEUS138…" at bounding box center [457, 269] width 914 height 538
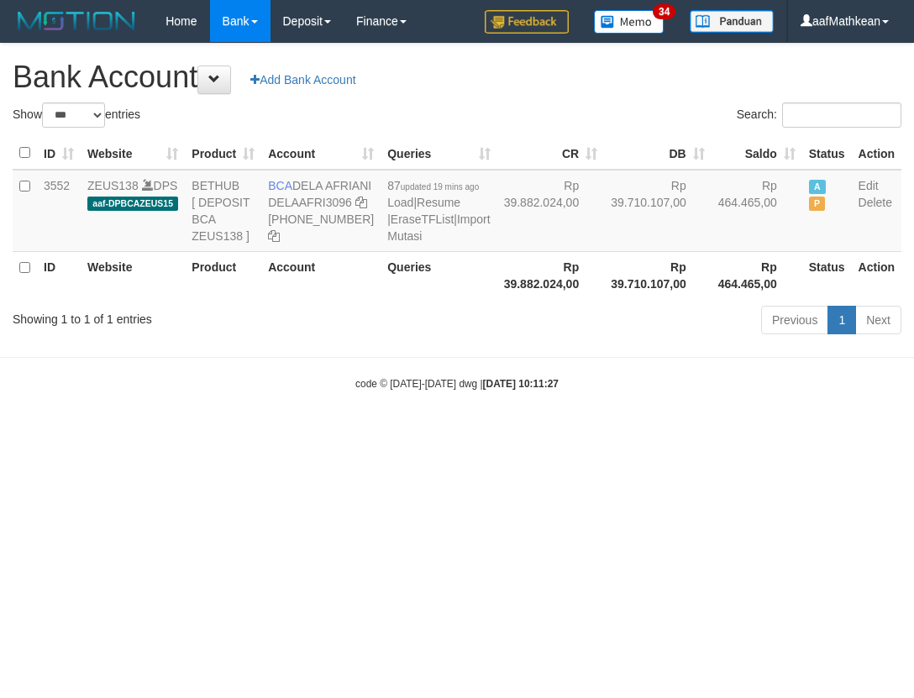
select select "***"
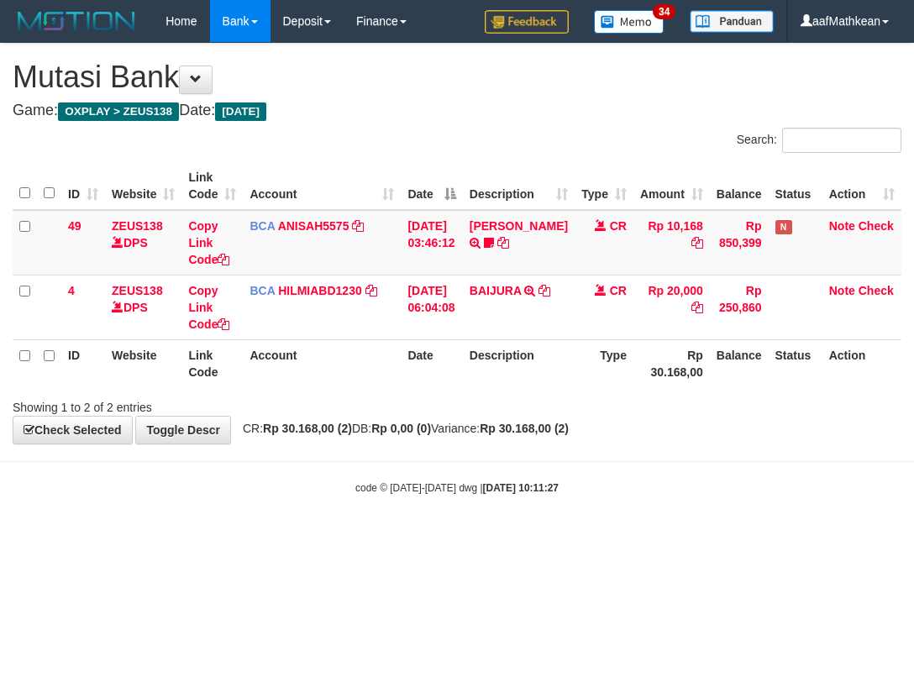
click at [361, 414] on div "Search: ID Website Link Code Account Date Description Type Amount Balance Statu…" at bounding box center [457, 272] width 889 height 288
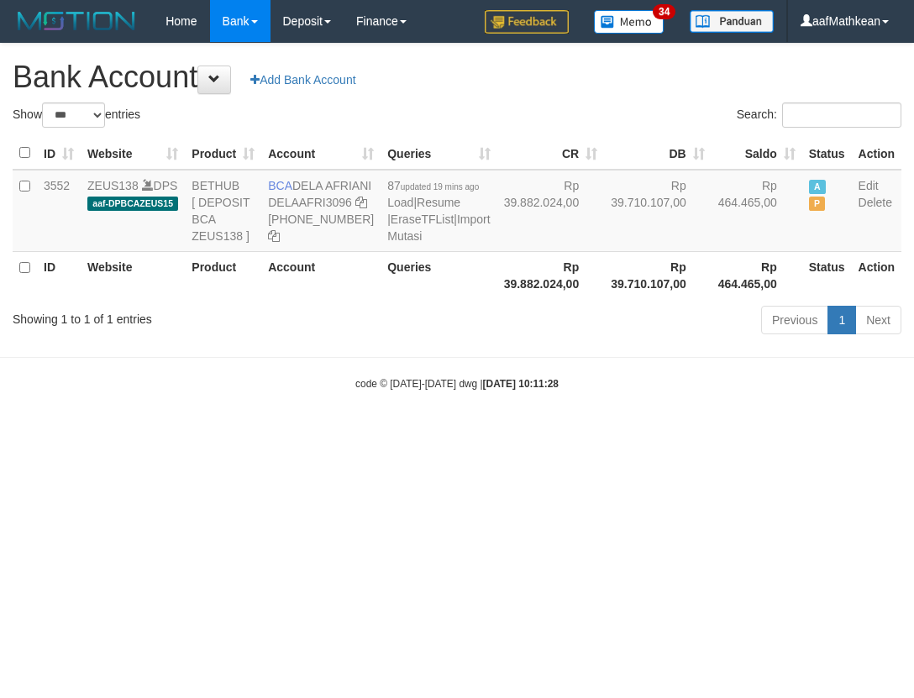
select select "***"
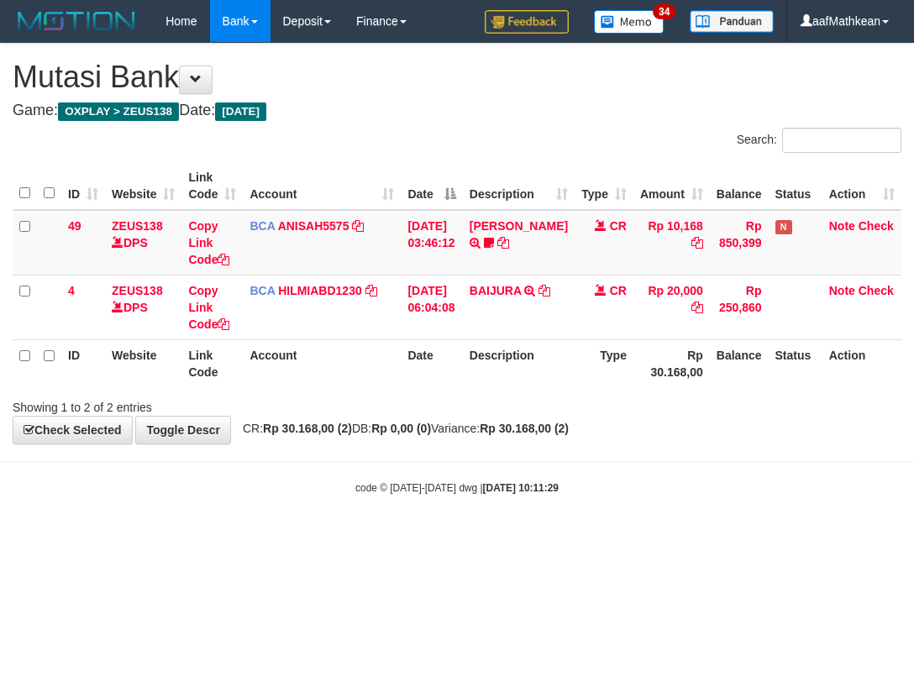
click at [482, 470] on body "Toggle navigation Home Bank Account List Load By Website Group [OXPLAY] ZEUS138…" at bounding box center [457, 269] width 914 height 538
click at [506, 438] on body "Toggle navigation Home Bank Account List Load By Website Group [OXPLAY] ZEUS138…" at bounding box center [457, 269] width 914 height 538
drag, startPoint x: 318, startPoint y: 502, endPoint x: 362, endPoint y: 508, distance: 44.9
click at [329, 505] on body "Toggle navigation Home Bank Account List Load By Website Group [OXPLAY] ZEUS138…" at bounding box center [457, 269] width 914 height 538
click at [415, 501] on body "Toggle navigation Home Bank Account List Load By Website Group [OXPLAY] ZEUS138…" at bounding box center [457, 269] width 914 height 538
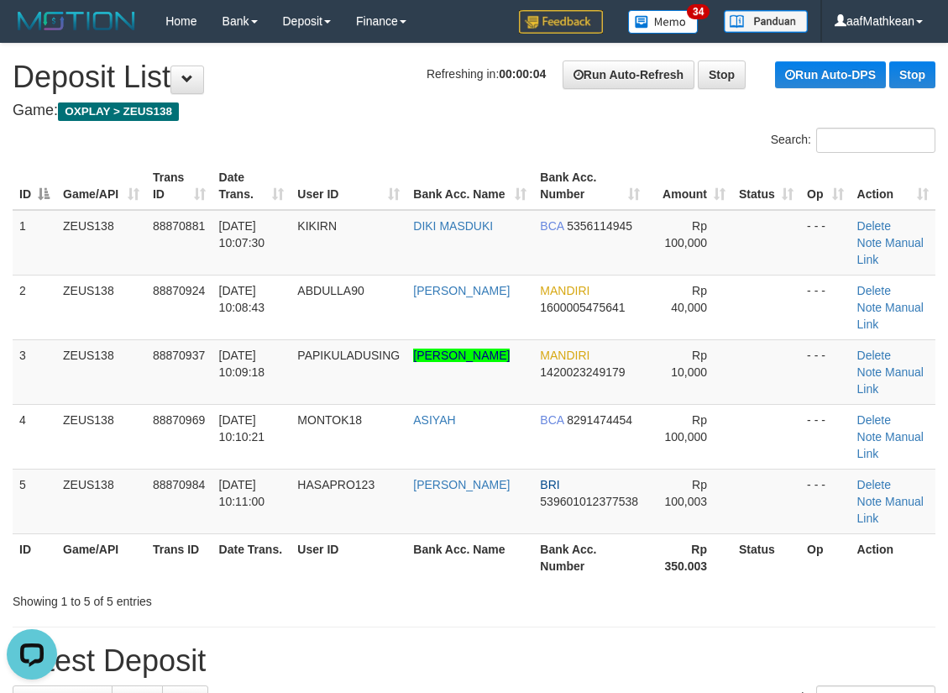
click at [258, 128] on div "Search:" at bounding box center [474, 142] width 948 height 29
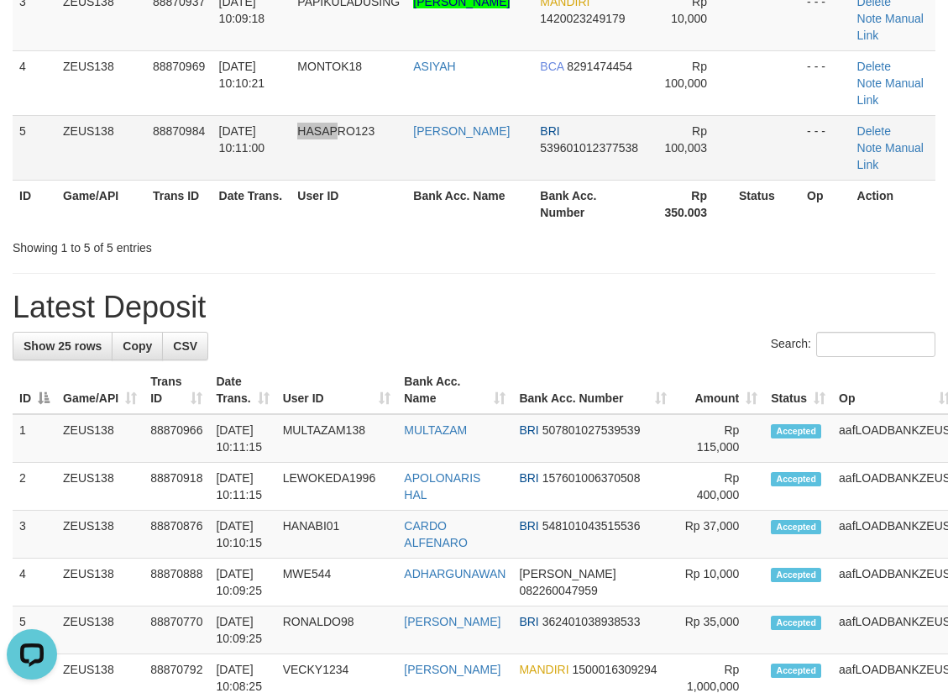
click at [345, 115] on tr "5 ZEUS138 88870984 01/10/2025 10:11:00 HASAPRO123 HASBI AHMAD PU BRI 5396010123…" at bounding box center [474, 147] width 923 height 65
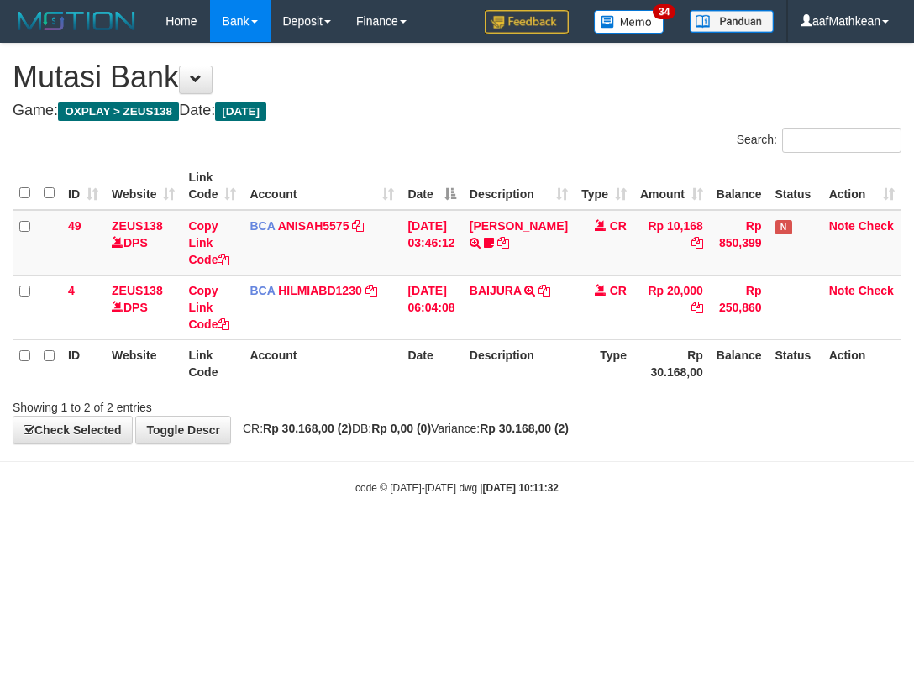
click at [642, 496] on body "Toggle navigation Home Bank Account List Load By Website Group [OXPLAY] ZEUS138…" at bounding box center [457, 269] width 914 height 538
click at [591, 486] on div "code © [DATE]-[DATE] dwg | [DATE] 10:11:33" at bounding box center [457, 487] width 914 height 17
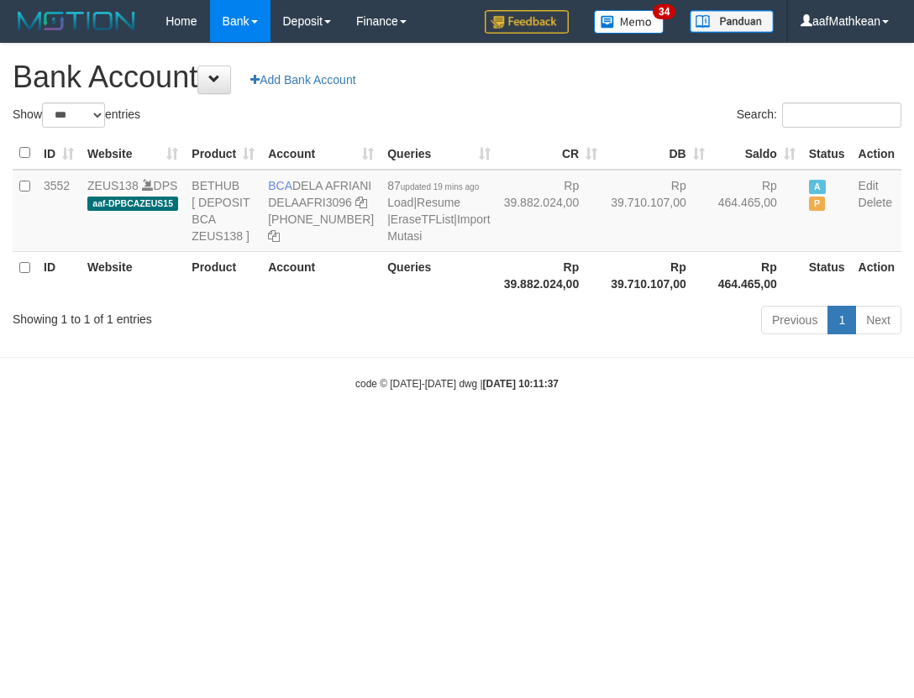
select select "***"
drag, startPoint x: 299, startPoint y: 188, endPoint x: 339, endPoint y: 204, distance: 42.6
click at [339, 204] on td "BCA DELA AFRIANI DELAAFRI3096 [PHONE_NUMBER]" at bounding box center [320, 211] width 119 height 82
click at [781, 433] on body "Toggle navigation Home Bank Account List Load By Website Group [OXPLAY] ZEUS138…" at bounding box center [457, 216] width 914 height 433
click at [421, 340] on div "Previous 1 Next" at bounding box center [647, 322] width 508 height 36
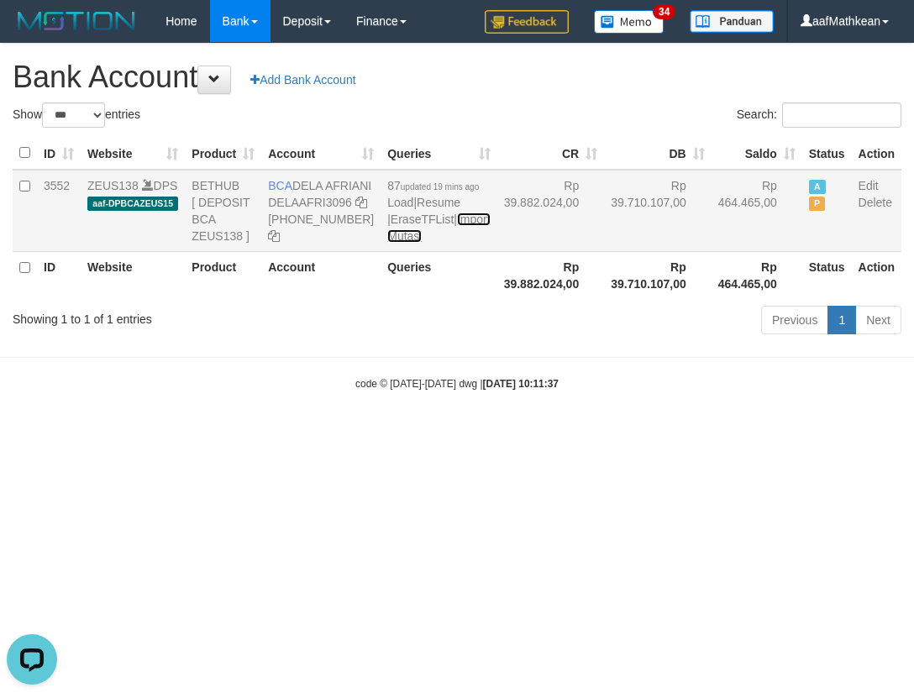
click at [387, 243] on link "Import Mutasi" at bounding box center [438, 228] width 102 height 30
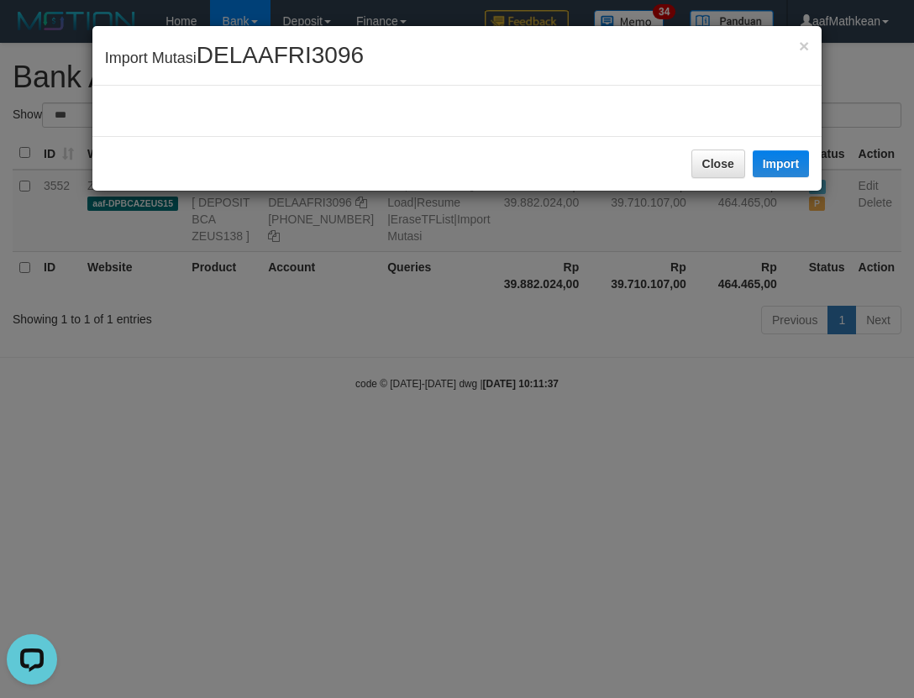
click at [392, 287] on div "× Import Mutasi DELAAFRI3096 Close Import" at bounding box center [457, 349] width 914 height 698
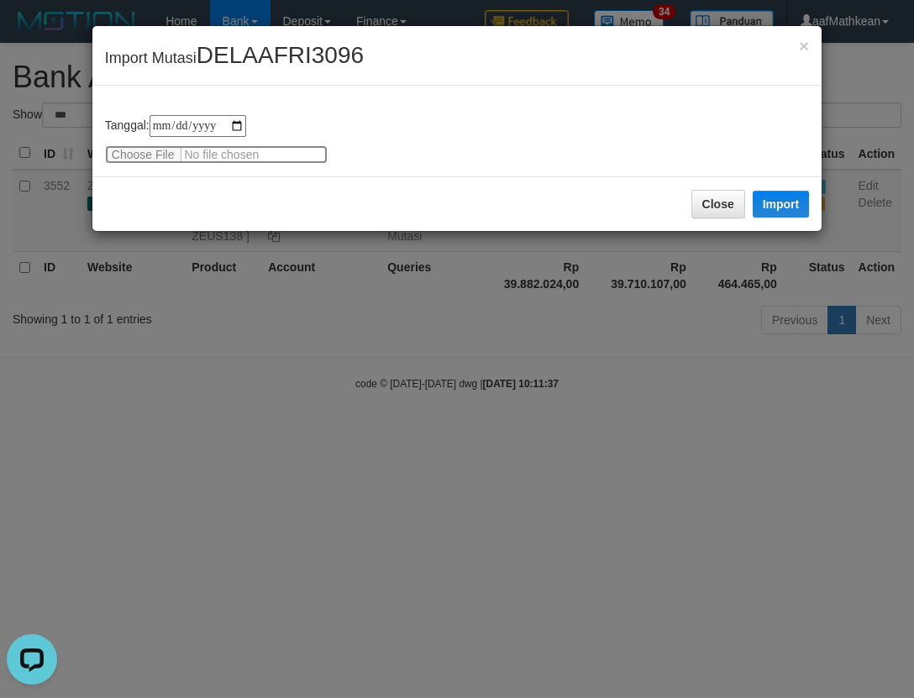
click at [134, 155] on input "file" at bounding box center [216, 154] width 223 height 18
type input "**********"
click at [785, 205] on button "Import" at bounding box center [781, 204] width 57 height 27
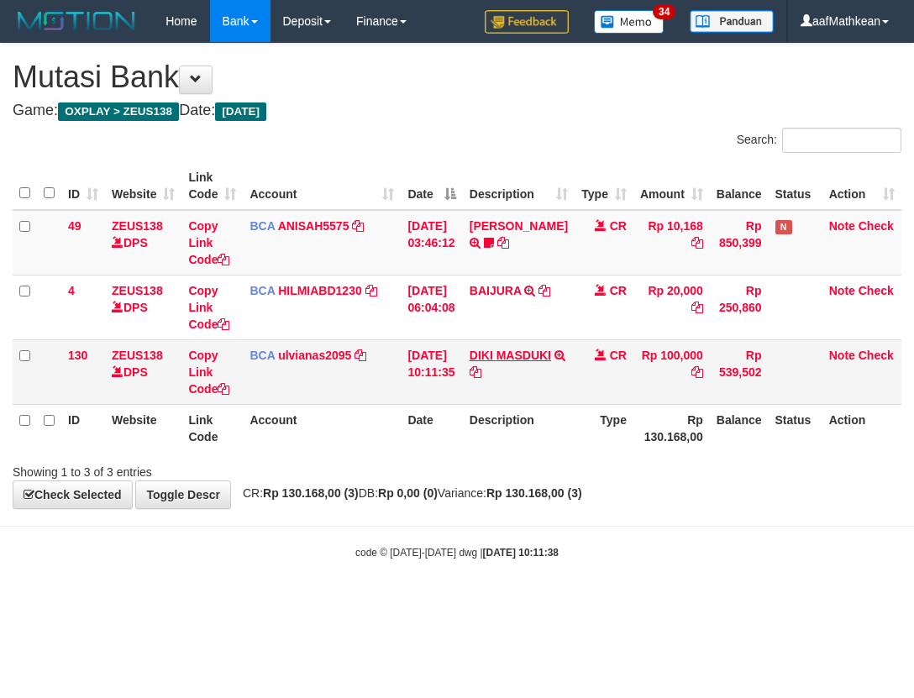
click at [493, 370] on td "DIKI MASDUKI TRSF E-BANKING CR 0110/FTSCY/WS95031 100000.00DPST DIKI MASDUKI" at bounding box center [519, 371] width 112 height 65
click at [481, 372] on icon at bounding box center [476, 372] width 12 height 12
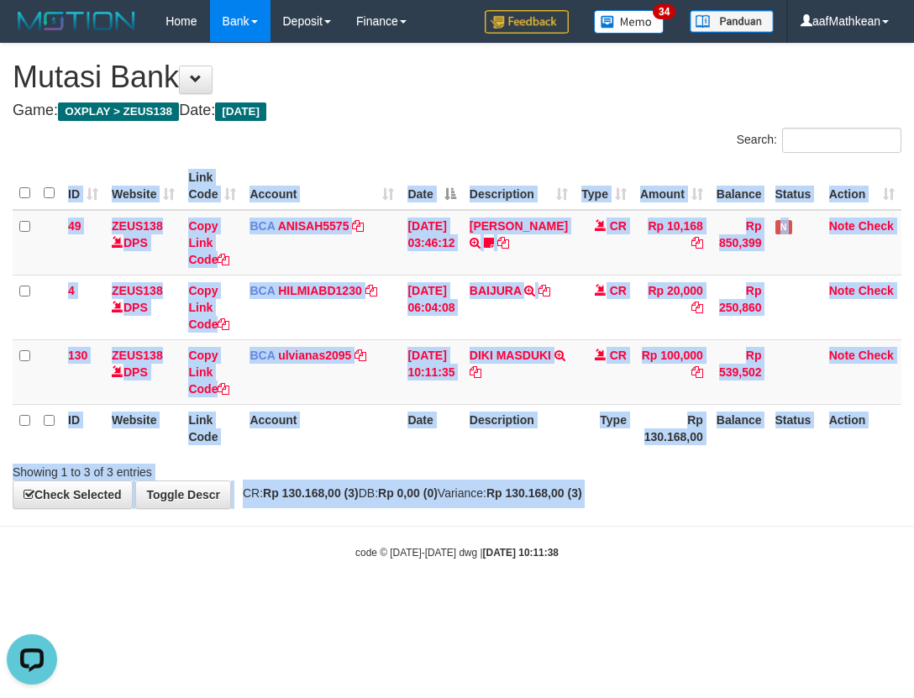
click at [487, 528] on body "Toggle navigation Home Bank Account List Load By Website Group [OXPLAY] ZEUS138…" at bounding box center [457, 301] width 914 height 602
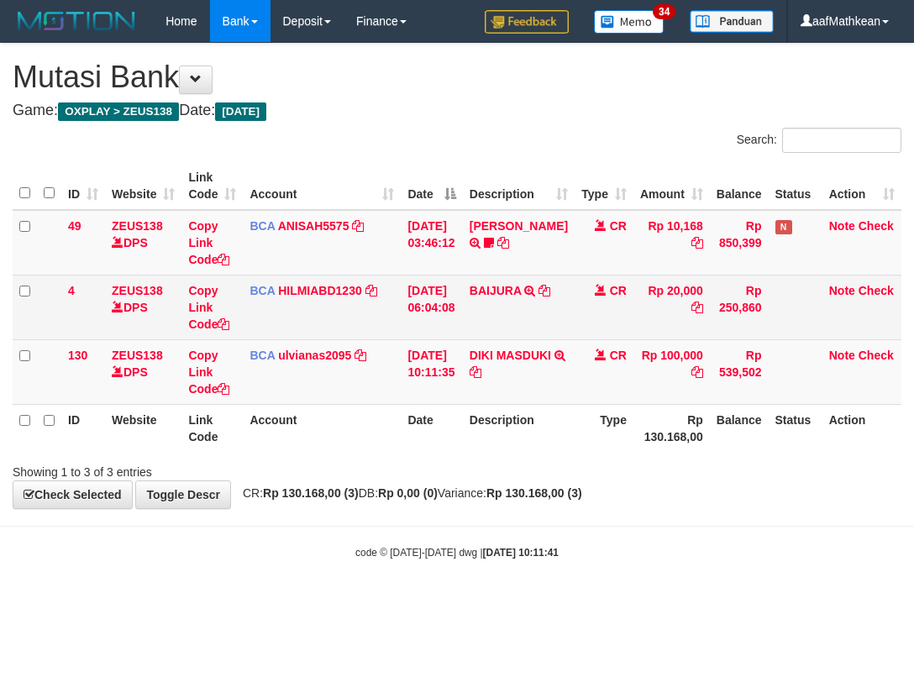
click at [336, 351] on tbody "49 ZEUS138 DPS Copy Link Code BCA ANISAH5575 DPS ANISAH mutasi_20251001_3827 | …" at bounding box center [457, 307] width 889 height 195
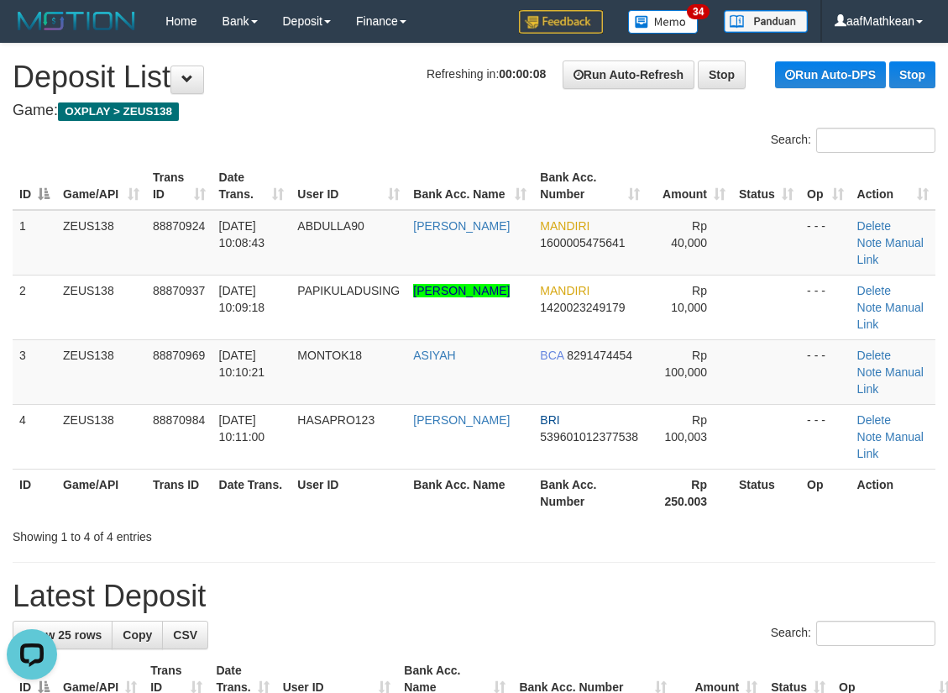
click at [286, 198] on th "Date Trans." at bounding box center [252, 186] width 79 height 48
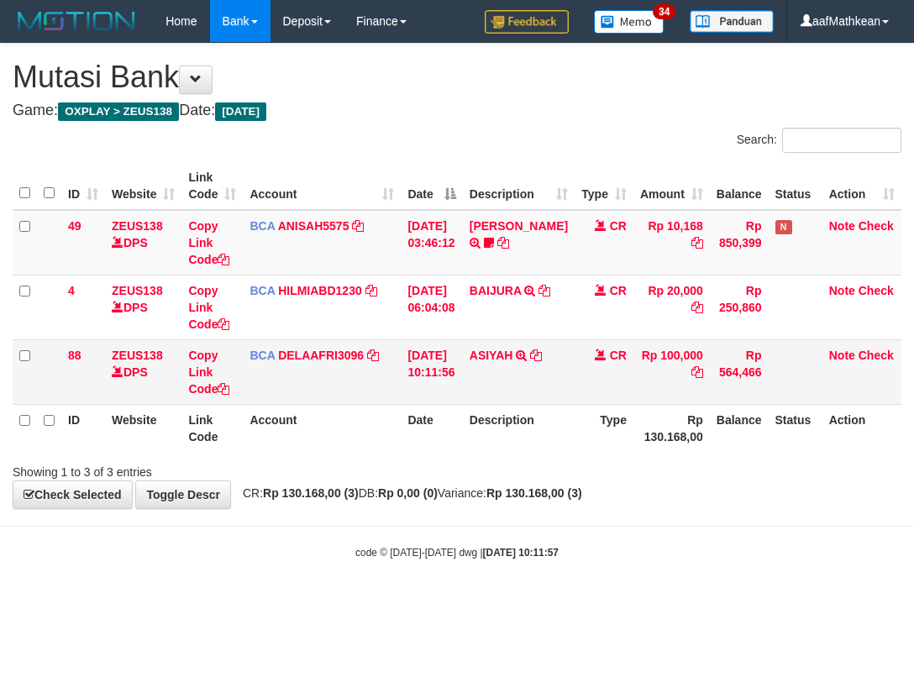
click at [462, 375] on td "[DATE] 10:11:56" at bounding box center [431, 371] width 61 height 65
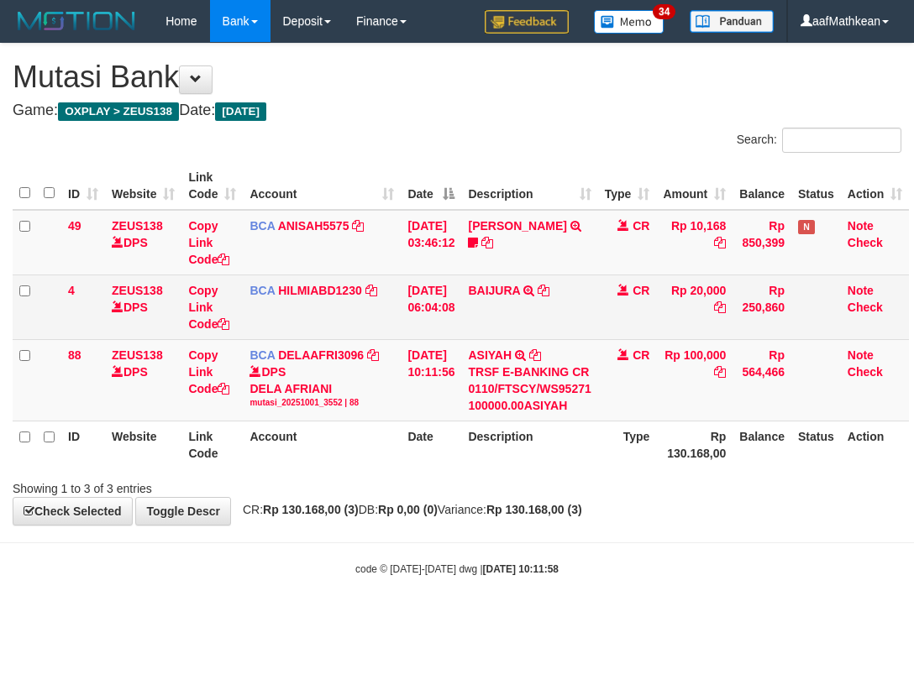
click at [549, 336] on td "BAIJURA TRSF E-BANKING CR 0110/FTSCY/WS95051 20000.002025100191215388 TRFDN-BAI…" at bounding box center [529, 307] width 136 height 65
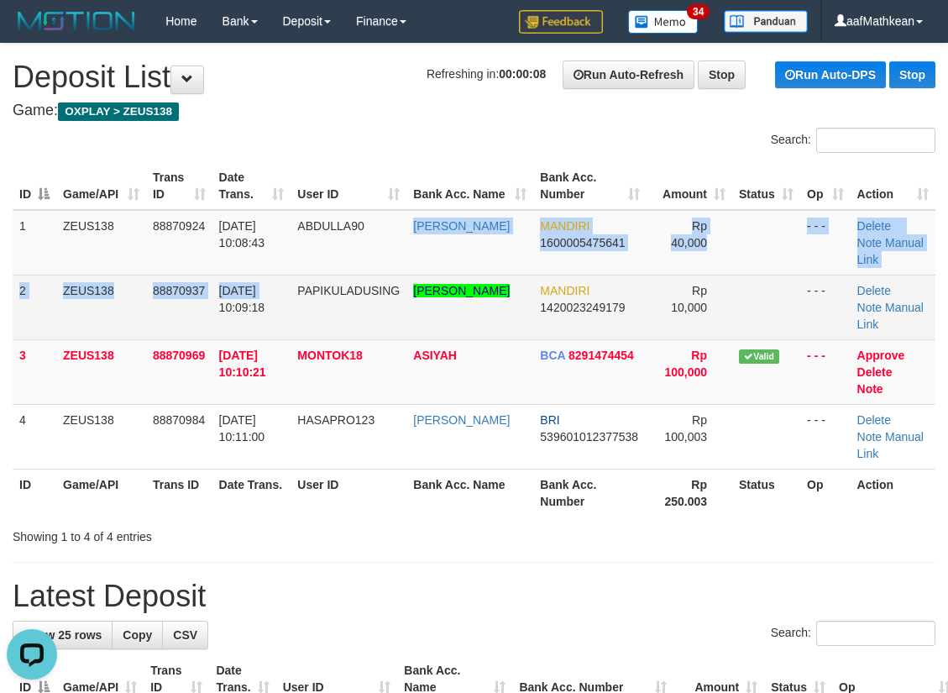
drag, startPoint x: 400, startPoint y: 250, endPoint x: 368, endPoint y: 271, distance: 38.2
click at [382, 275] on tr "2 ZEUS138 88870937 01/10/2025 10:09:18 PAPIKULADUSING RAFIF HIBATULLAH ARD MAND…" at bounding box center [474, 307] width 923 height 65
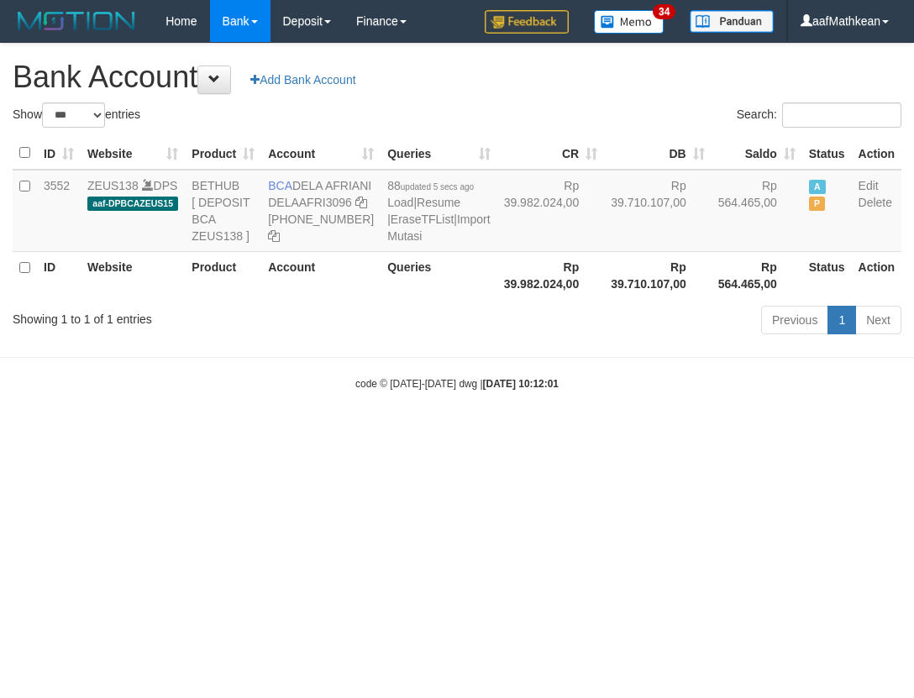
select select "***"
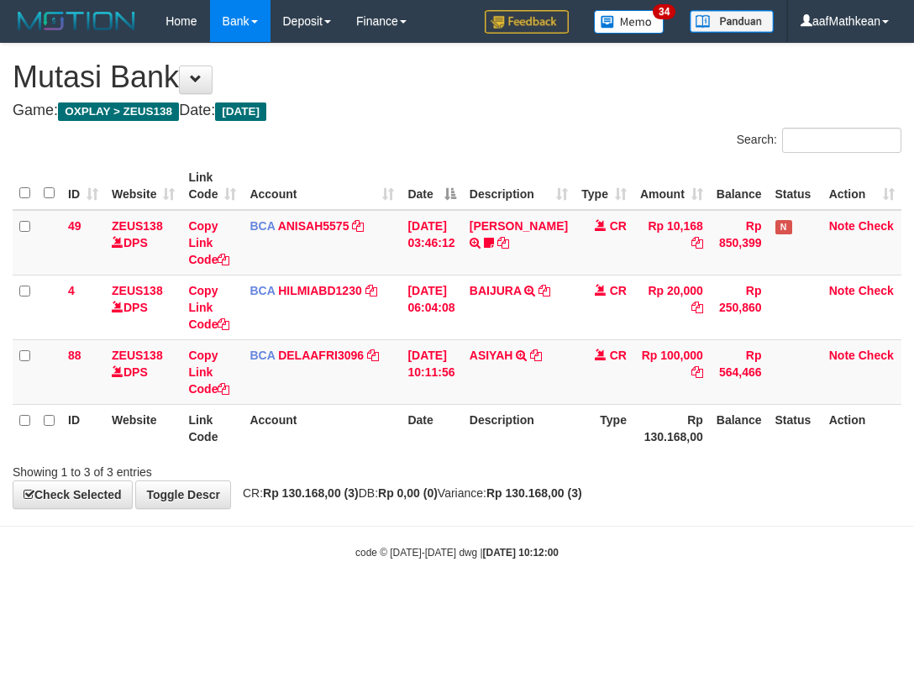
click at [498, 432] on table "ID Website Link Code Account Date Description Type Amount Balance Status Action…" at bounding box center [457, 307] width 889 height 290
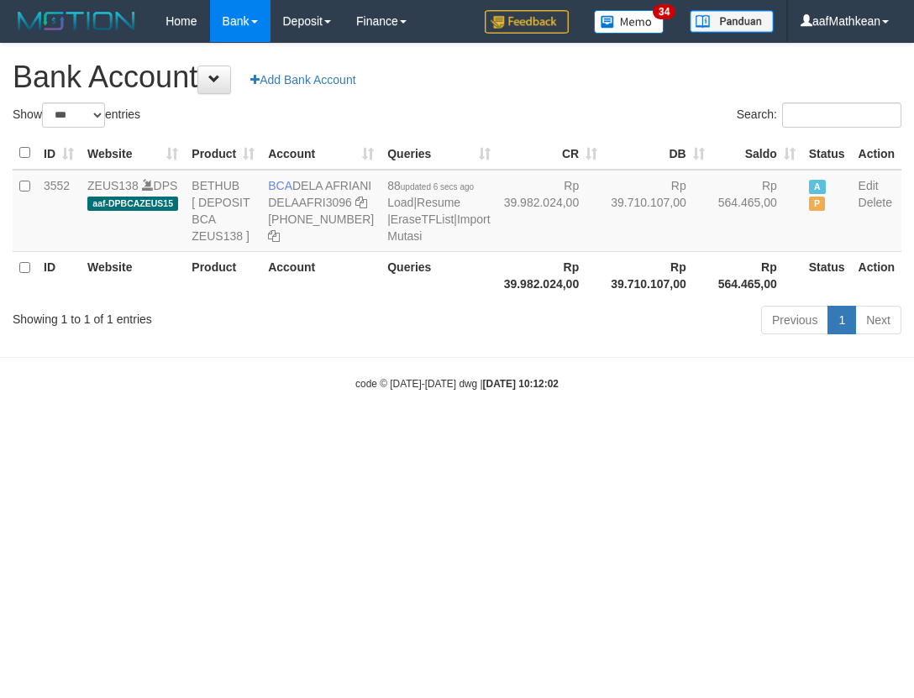
select select "***"
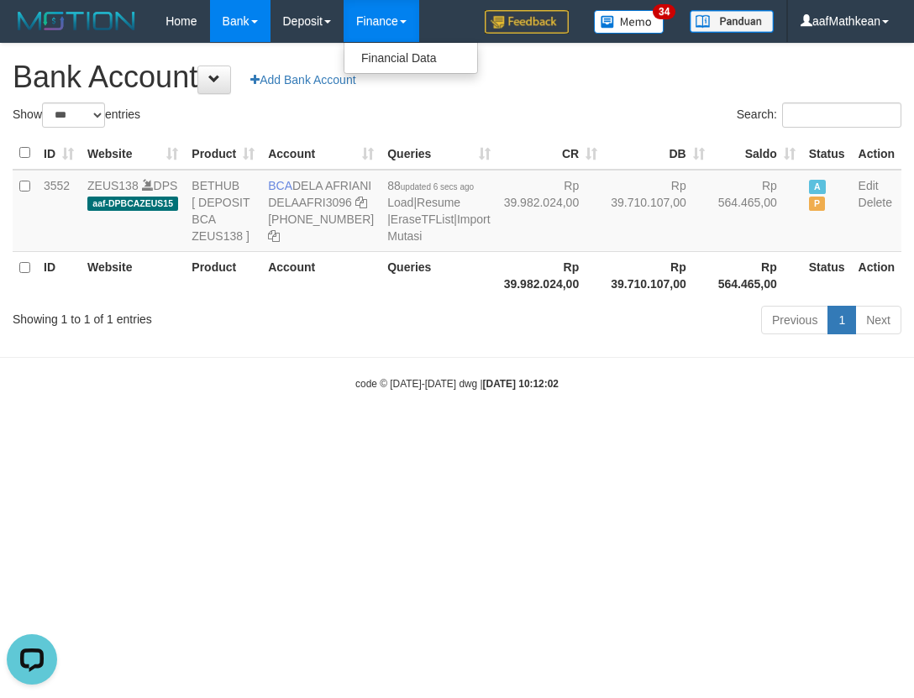
drag, startPoint x: 526, startPoint y: 412, endPoint x: 549, endPoint y: 646, distance: 235.5
click at [539, 433] on html "Toggle navigation Home Bank Account List Load By Website Group [OXPLAY] ZEUS138…" at bounding box center [457, 216] width 914 height 433
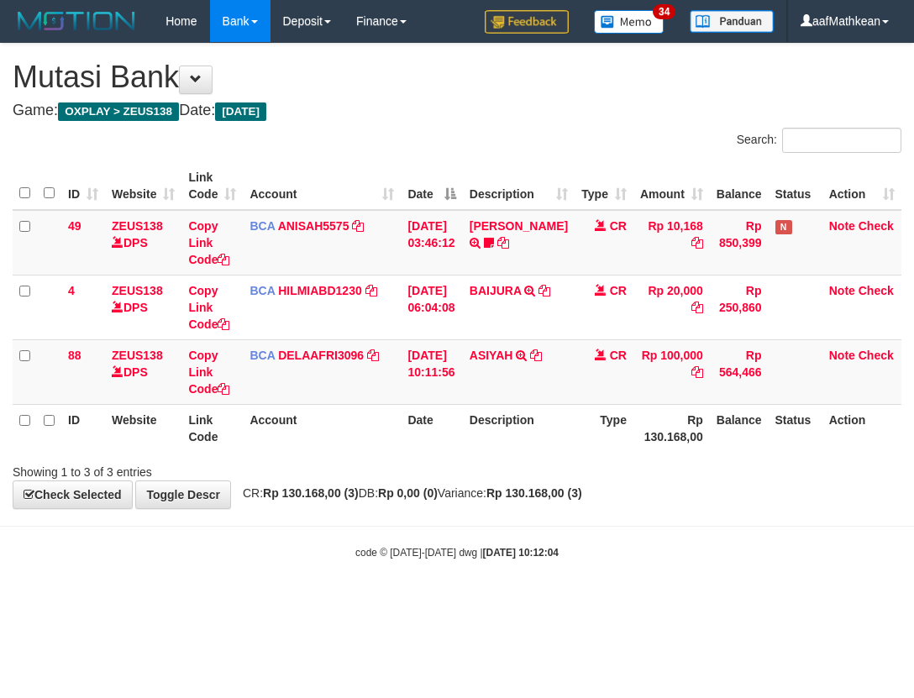
drag, startPoint x: 780, startPoint y: 504, endPoint x: 767, endPoint y: 506, distance: 13.5
click at [774, 505] on div "**********" at bounding box center [457, 276] width 914 height 465
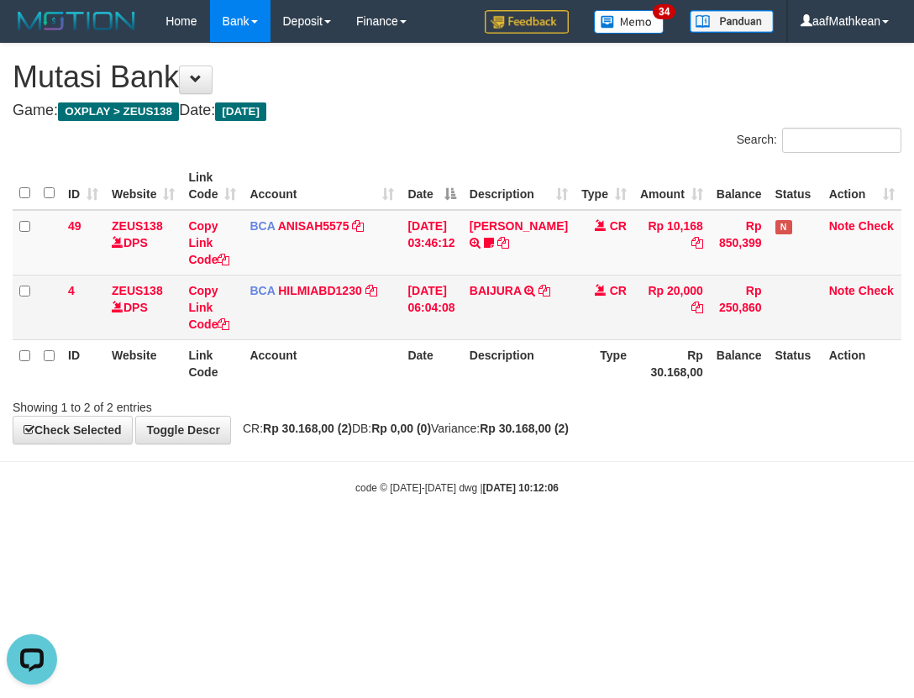
click at [756, 349] on tr "ID Website Link Code Account Date Description Type Rp 30.168,00 Balance Status …" at bounding box center [457, 363] width 889 height 48
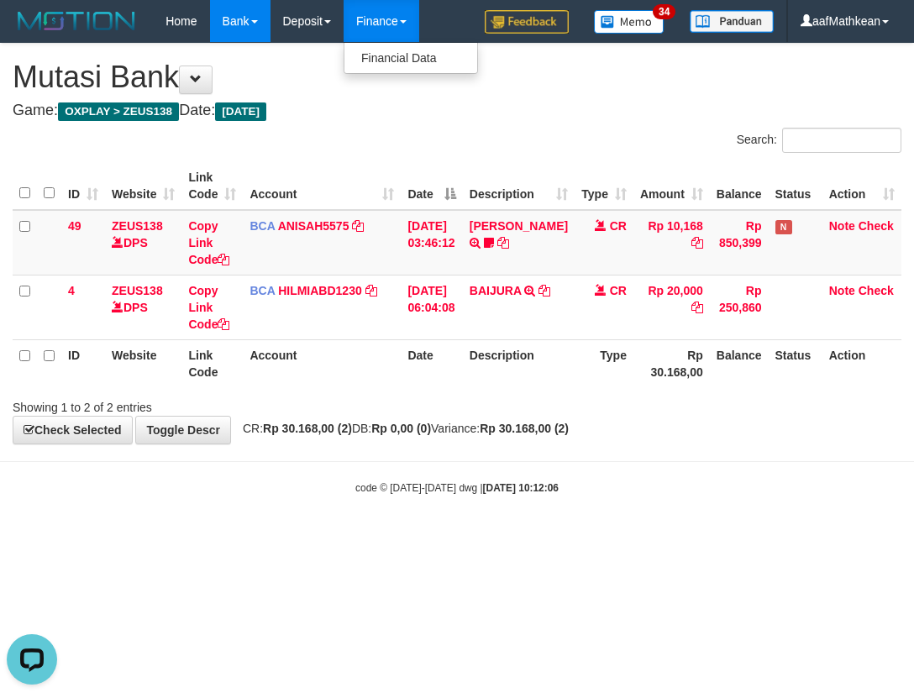
click at [570, 463] on body "Toggle navigation Home Bank Account List Load By Website Group [OXPLAY] ZEUS138…" at bounding box center [457, 269] width 914 height 538
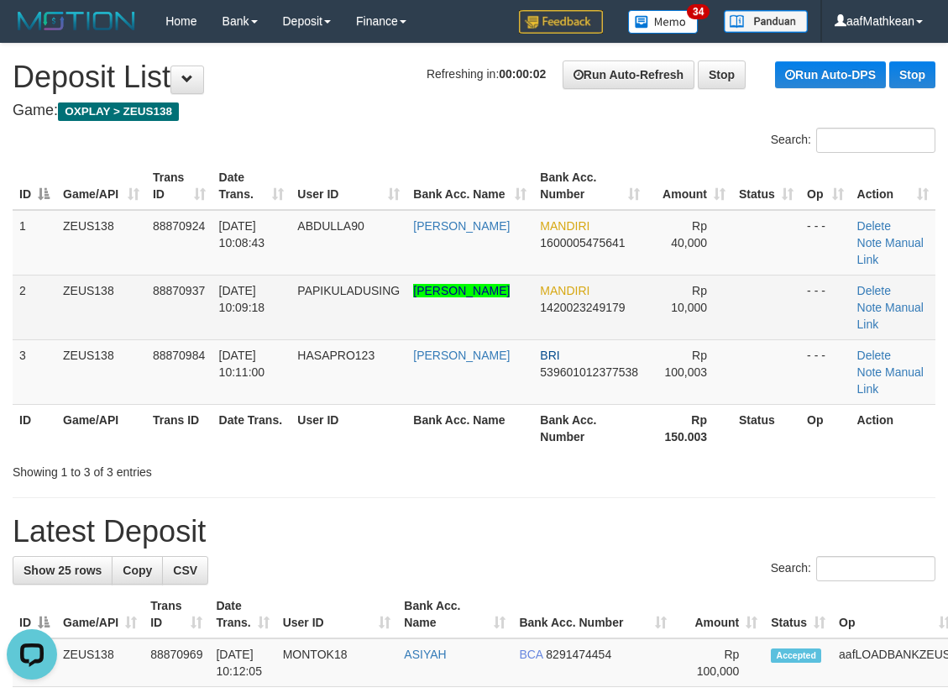
click at [275, 275] on td "01/10/2025 10:09:18" at bounding box center [252, 307] width 79 height 65
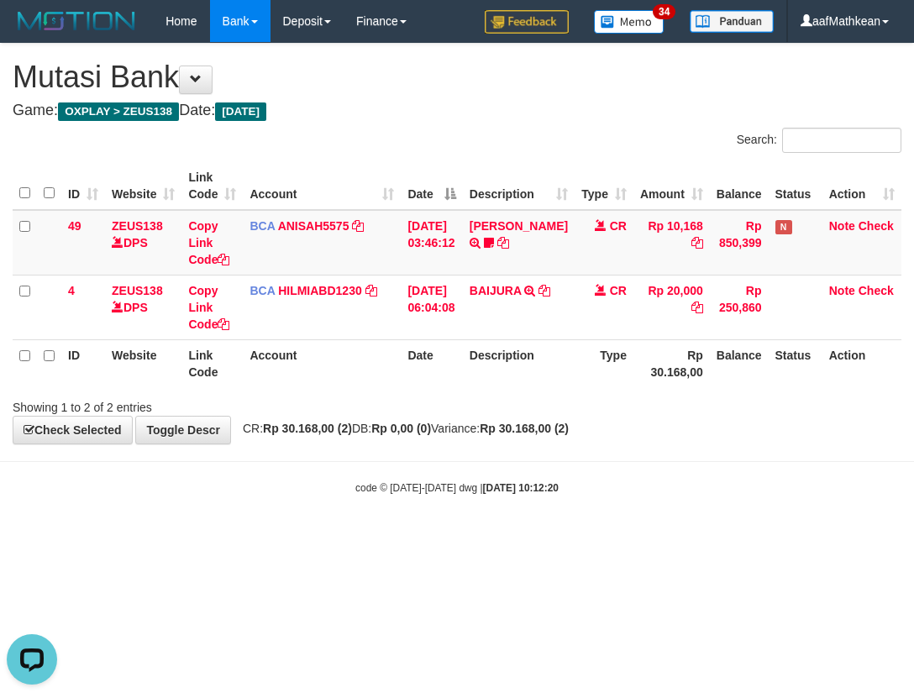
click at [599, 496] on body "Toggle navigation Home Bank Account List Load By Website Group [OXPLAY] ZEUS138…" at bounding box center [457, 269] width 914 height 538
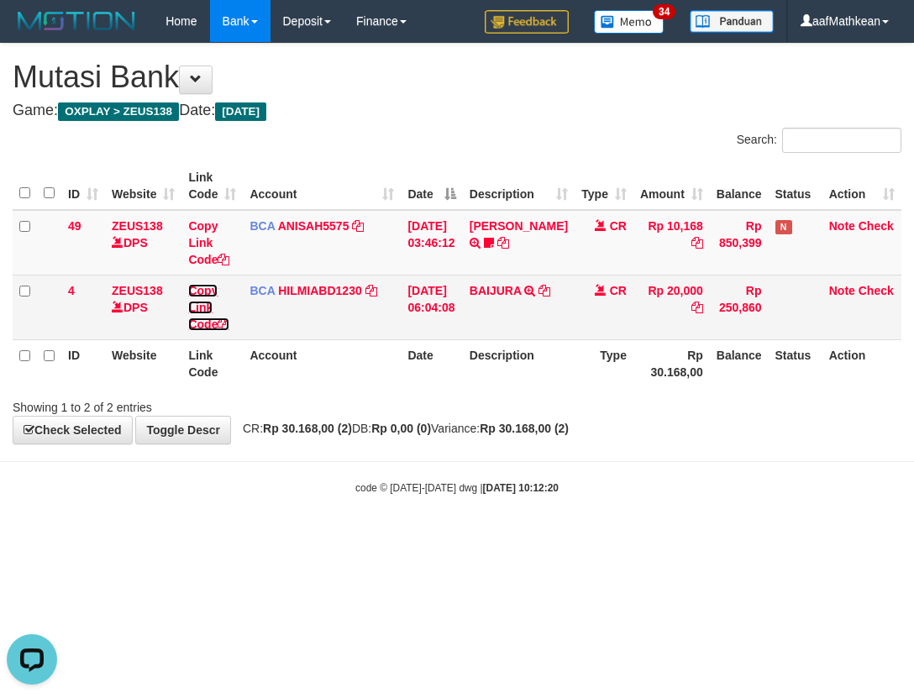
click at [188, 284] on link "Copy Link Code" at bounding box center [208, 307] width 41 height 47
click at [209, 335] on td "Copy Link Code" at bounding box center [211, 307] width 61 height 65
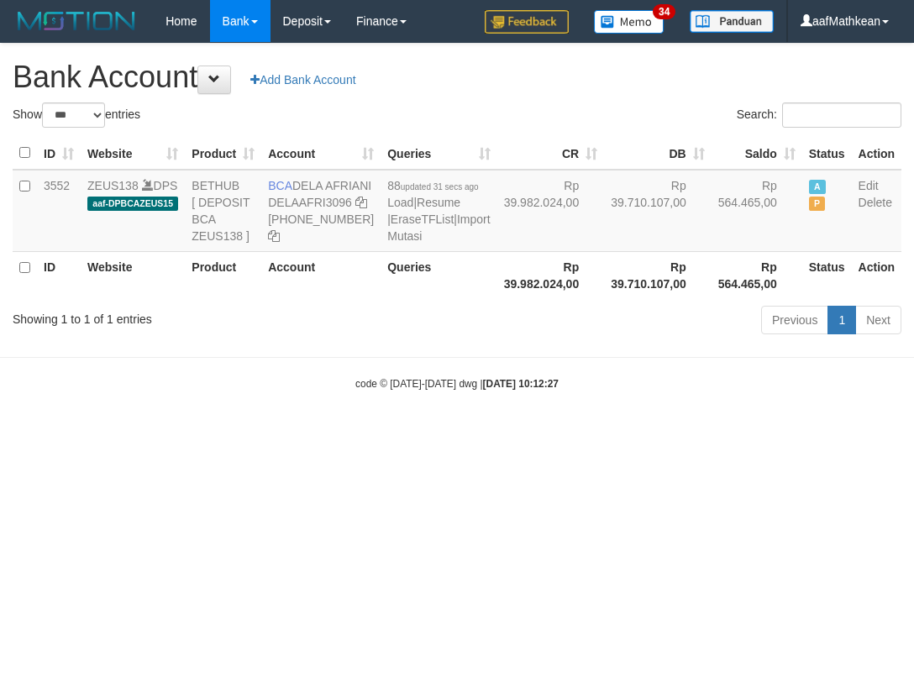
select select "***"
click at [508, 433] on html "Toggle navigation Home Bank Account List Load By Website Group [OXPLAY] ZEUS138…" at bounding box center [457, 216] width 914 height 433
click at [550, 433] on html "Toggle navigation Home Bank Account List Load By Website Group [OXPLAY] ZEUS138…" at bounding box center [457, 216] width 914 height 433
drag, startPoint x: 585, startPoint y: 517, endPoint x: 460, endPoint y: 691, distance: 213.8
click at [585, 433] on html "Toggle navigation Home Bank Account List Load By Website Group [OXPLAY] ZEUS138…" at bounding box center [457, 216] width 914 height 433
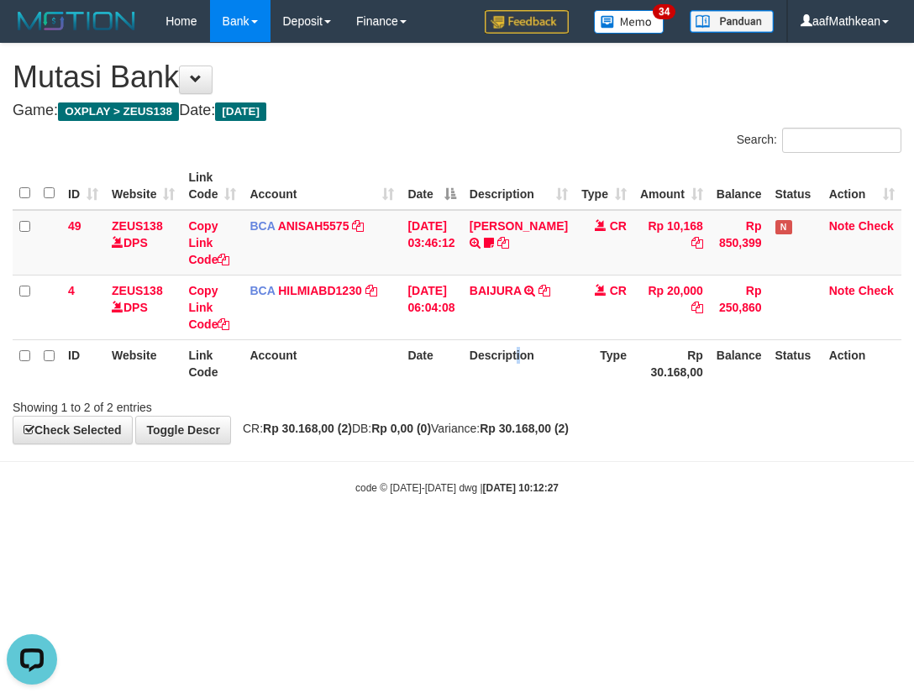
drag, startPoint x: 530, startPoint y: 361, endPoint x: 591, endPoint y: 358, distance: 60.6
click at [530, 371] on th "Description" at bounding box center [519, 363] width 112 height 48
drag, startPoint x: 497, startPoint y: 434, endPoint x: 524, endPoint y: 454, distance: 33.6
click at [520, 453] on body "Toggle navigation Home Bank Account List Load By Website Group [OXPLAY] ZEUS138…" at bounding box center [457, 269] width 914 height 538
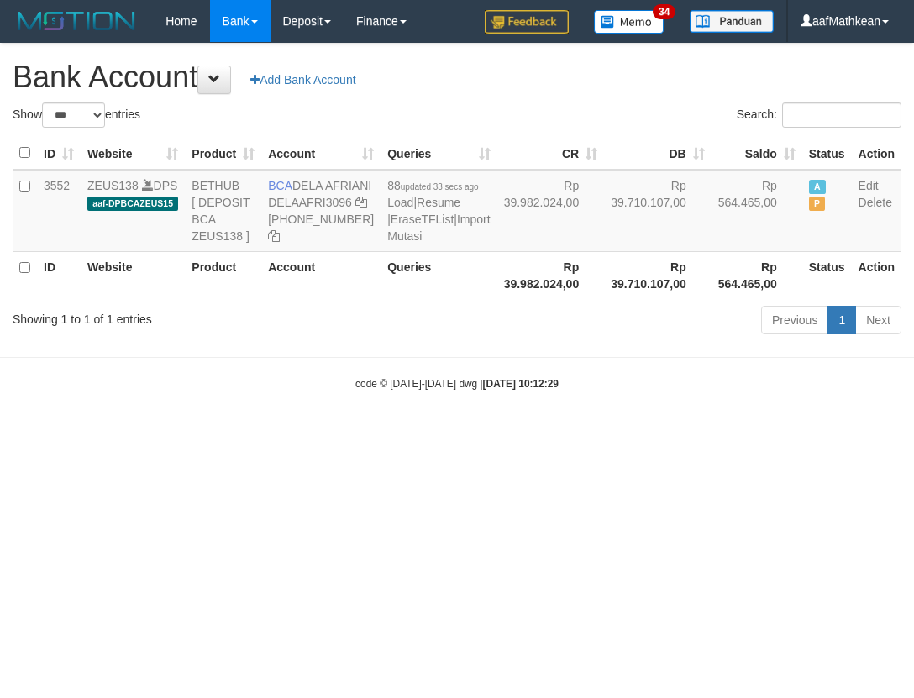
select select "***"
click at [777, 433] on html "Toggle navigation Home Bank Account List Load By Website Group [OXPLAY] ZEUS138…" at bounding box center [457, 216] width 914 height 433
click at [354, 433] on html "Toggle navigation Home Bank Account List Load By Website Group [OXPLAY] ZEUS138…" at bounding box center [457, 216] width 914 height 433
click at [445, 433] on html "Toggle navigation Home Bank Account List Load By Website Group [OXPLAY] ZEUS138…" at bounding box center [457, 216] width 914 height 433
select select "***"
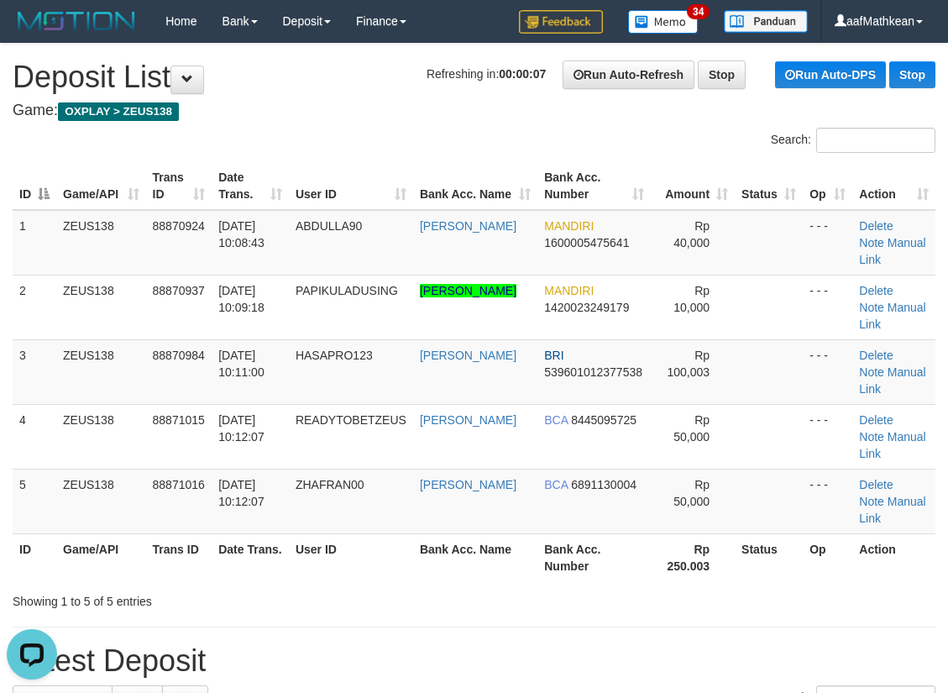
drag, startPoint x: 580, startPoint y: 159, endPoint x: 485, endPoint y: 176, distance: 96.5
click at [564, 164] on tr "ID Game/API Trans ID Date Trans. User ID Bank Acc. Name Bank Acc. Number Amount…" at bounding box center [474, 186] width 923 height 48
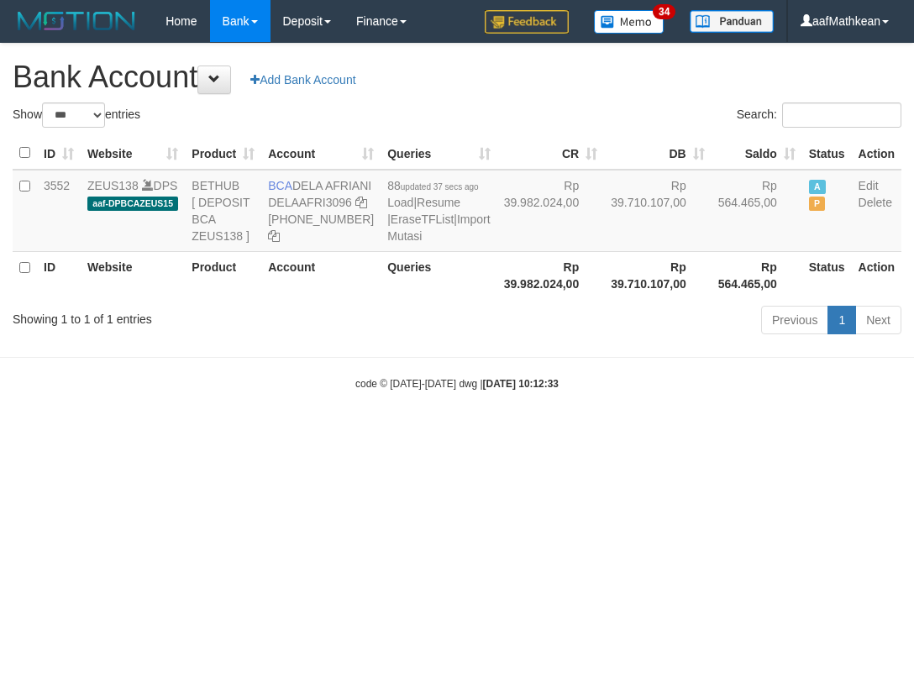
select select "***"
click at [616, 433] on html "Toggle navigation Home Bank Account List Load By Website Group [OXPLAY] ZEUS138…" at bounding box center [457, 216] width 914 height 433
drag, startPoint x: 642, startPoint y: 481, endPoint x: 630, endPoint y: 467, distance: 18.5
click at [640, 433] on body "Toggle navigation Home Bank Account List Load By Website Group [OXPLAY] ZEUS138…" at bounding box center [457, 216] width 914 height 433
select select "***"
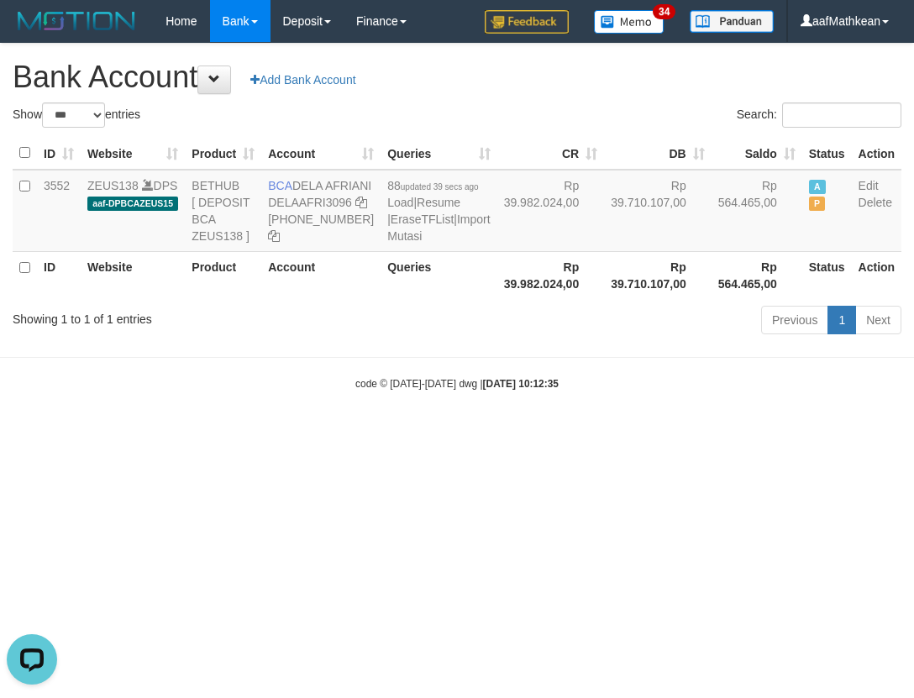
drag, startPoint x: 564, startPoint y: 265, endPoint x: 607, endPoint y: 469, distance: 207.7
click at [581, 299] on table "ID Website Product Account Queries CR DB Saldo Status Action 3552 ZEUS138 DPS a…" at bounding box center [457, 218] width 889 height 162
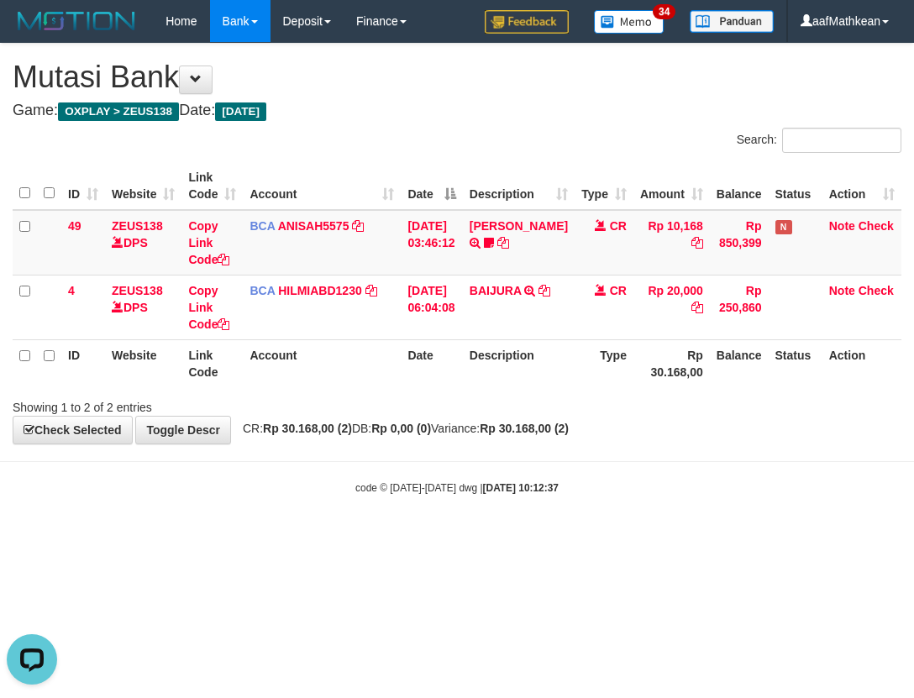
click at [534, 444] on div "**********" at bounding box center [457, 244] width 914 height 400
click at [546, 440] on body "Toggle navigation Home Bank Account List Load By Website Group [OXPLAY] ZEUS138…" at bounding box center [457, 269] width 914 height 538
drag, startPoint x: 0, startPoint y: 0, endPoint x: 530, endPoint y: 442, distance: 690.0
click at [530, 442] on div "**********" at bounding box center [457, 244] width 914 height 400
drag, startPoint x: 473, startPoint y: 342, endPoint x: 467, endPoint y: 361, distance: 20.2
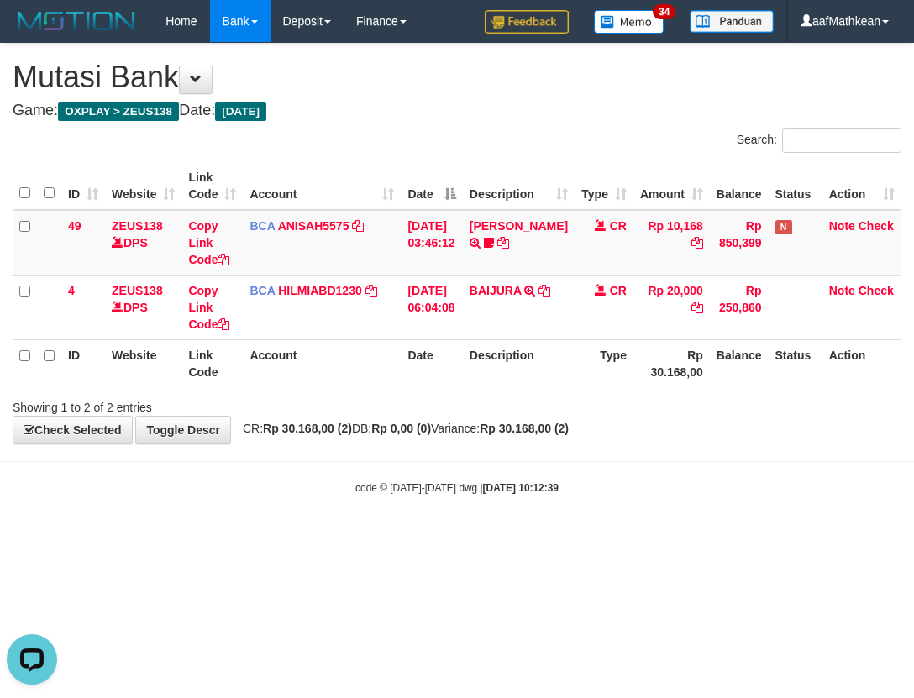
click at [478, 353] on tr "ID Website Link Code Account Date Description Type Rp 30.168,00 Balance Status …" at bounding box center [457, 363] width 889 height 48
drag, startPoint x: 478, startPoint y: 362, endPoint x: 492, endPoint y: 360, distance: 14.4
click at [478, 363] on th "Description" at bounding box center [519, 363] width 112 height 48
click at [376, 462] on body "Toggle navigation Home Bank Account List Load By Website Group [OXPLAY] ZEUS138…" at bounding box center [457, 269] width 914 height 538
drag, startPoint x: 381, startPoint y: 412, endPoint x: 403, endPoint y: 401, distance: 25.2
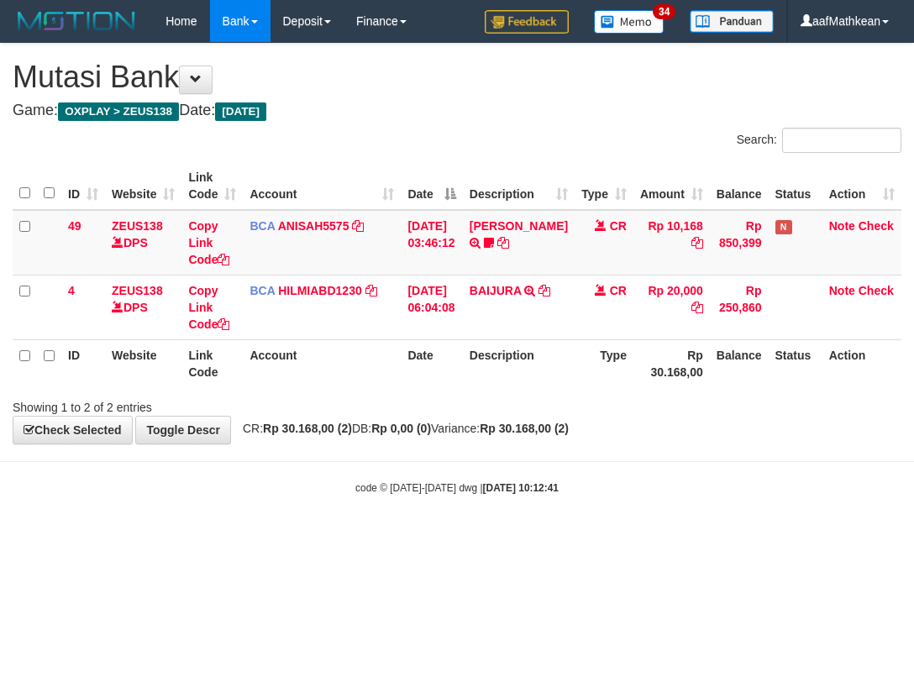
click at [393, 406] on div "Showing 1 to 2 of 2 entries" at bounding box center [457, 404] width 914 height 24
click at [403, 398] on div "Showing 1 to 2 of 2 entries" at bounding box center [457, 404] width 914 height 24
click at [773, 494] on div "code © 2012-2018 dwg | 2025/10/01 10:12:43" at bounding box center [457, 487] width 914 height 17
click at [743, 505] on body "Toggle navigation Home Bank Account List Load By Website Group [OXPLAY] ZEUS138…" at bounding box center [457, 269] width 914 height 538
drag, startPoint x: 736, startPoint y: 505, endPoint x: 738, endPoint y: 481, distance: 23.7
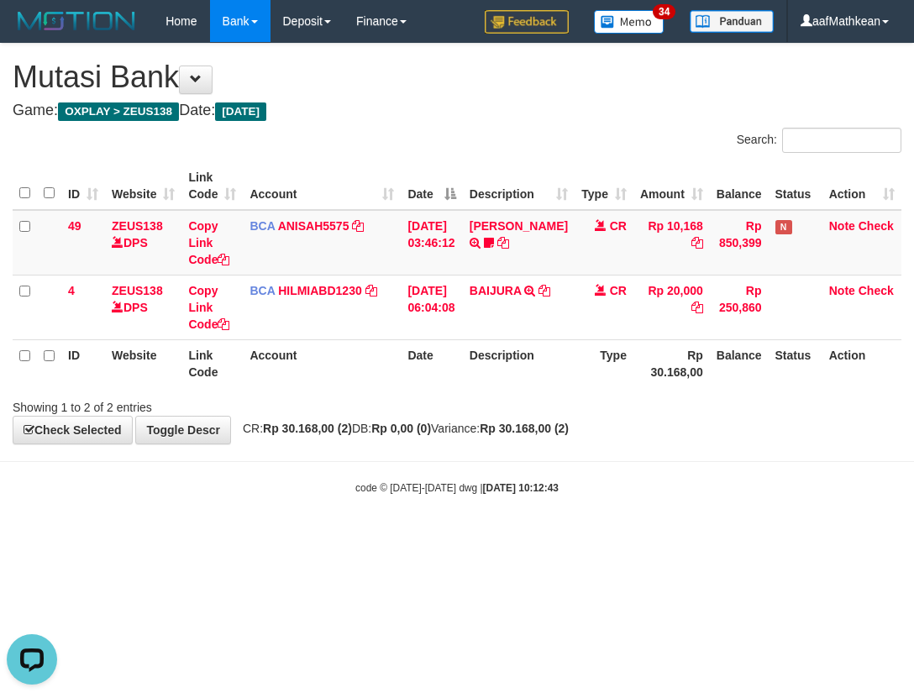
click at [721, 496] on body "Toggle navigation Home Bank Account List Load By Website Group [OXPLAY] ZEUS138…" at bounding box center [457, 269] width 914 height 538
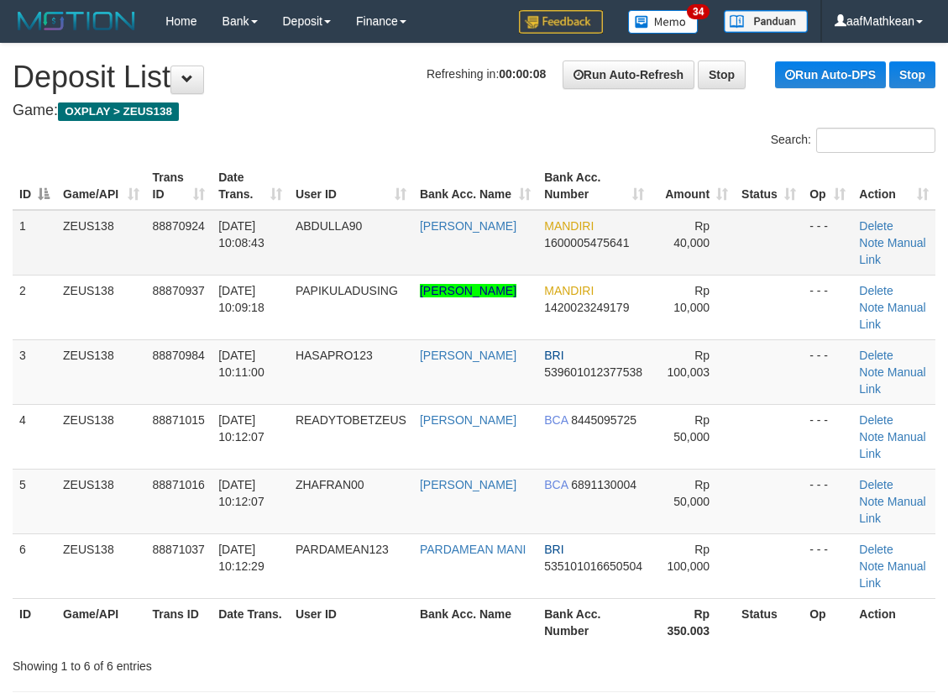
drag, startPoint x: 443, startPoint y: 231, endPoint x: 409, endPoint y: 247, distance: 37.2
click at [448, 230] on td "[PERSON_NAME]" at bounding box center [475, 243] width 124 height 66
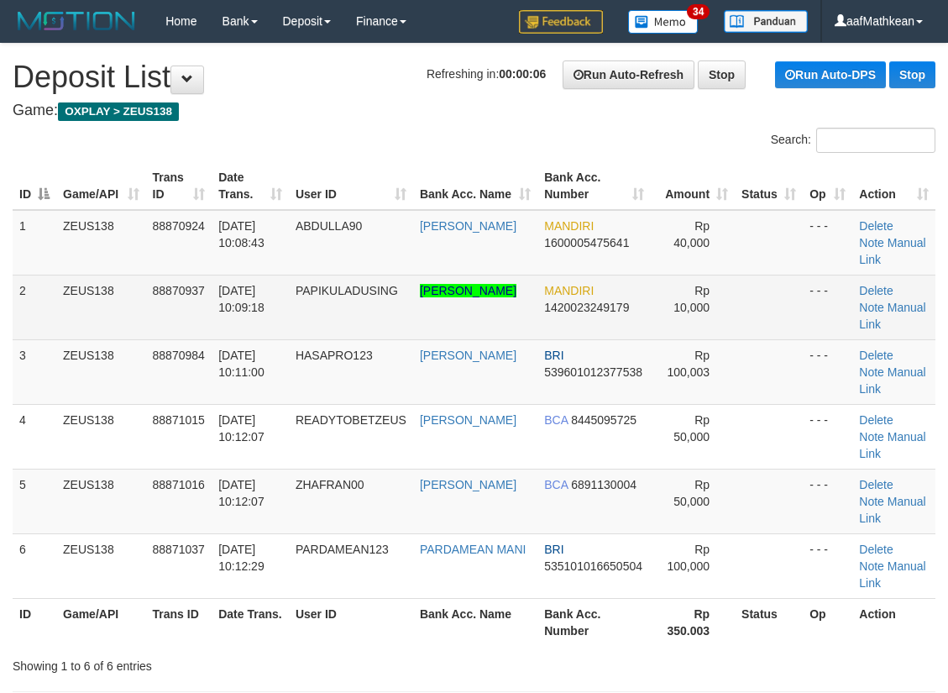
click at [549, 307] on tr "2 ZEUS138 88870937 [DATE] 10:09:18 PAPIKULADUSING [PERSON_NAME] MANDIRI 1420023…" at bounding box center [474, 307] width 923 height 65
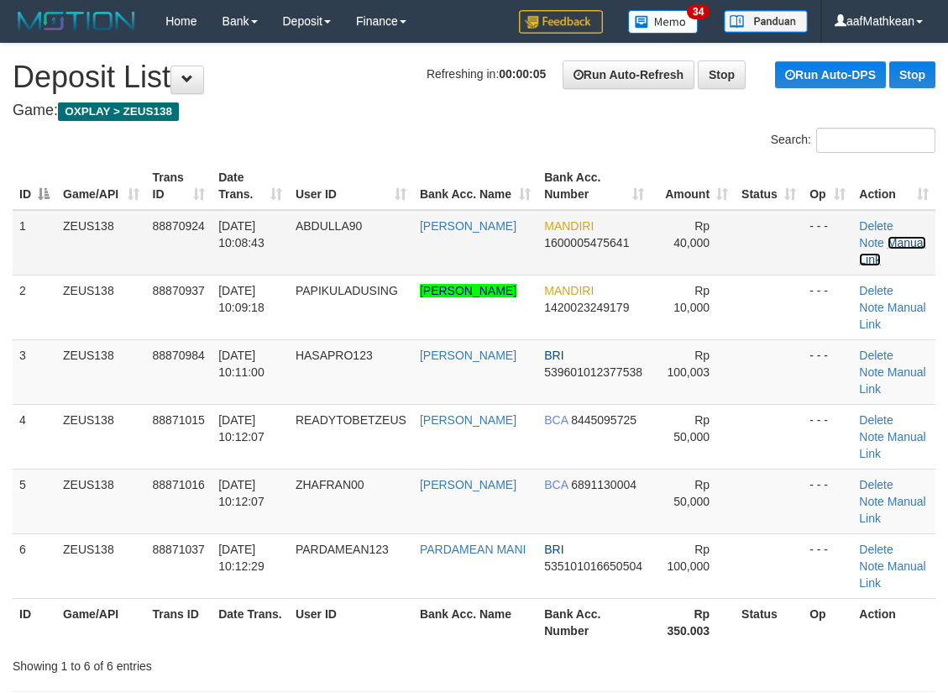
click at [896, 239] on link "Manual Link" at bounding box center [892, 251] width 66 height 30
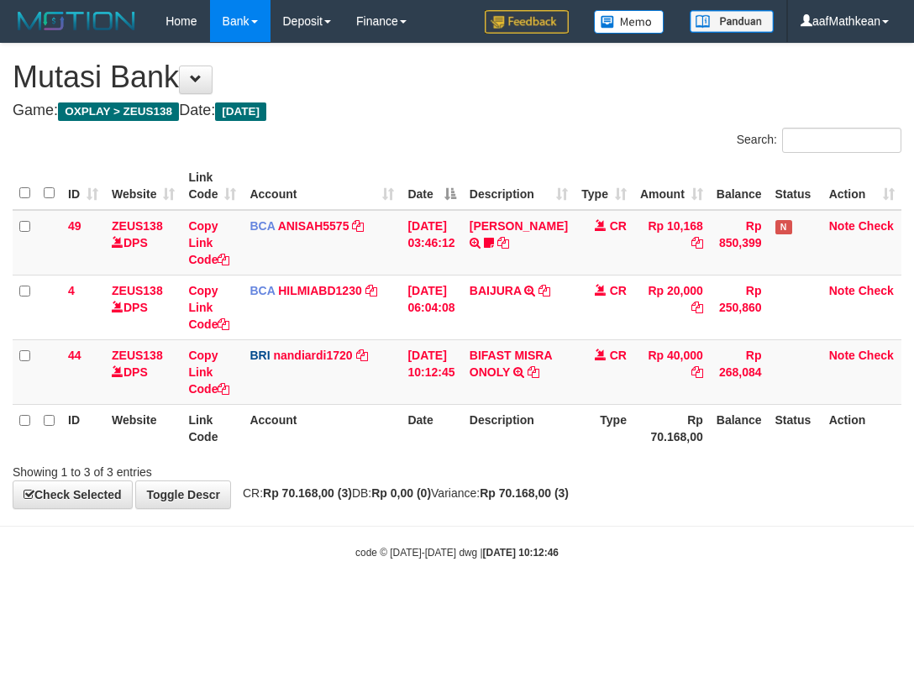
click at [375, 446] on th "Account" at bounding box center [322, 428] width 158 height 48
drag, startPoint x: 479, startPoint y: 436, endPoint x: 493, endPoint y: 423, distance: 19.0
click at [486, 429] on tr "ID Website Link Code Account Date Description Type Rp 70.168,00 Balance Status …" at bounding box center [457, 428] width 889 height 48
copy td "[PERSON_NAME]"
drag, startPoint x: 529, startPoint y: 355, endPoint x: 536, endPoint y: 377, distance: 22.9
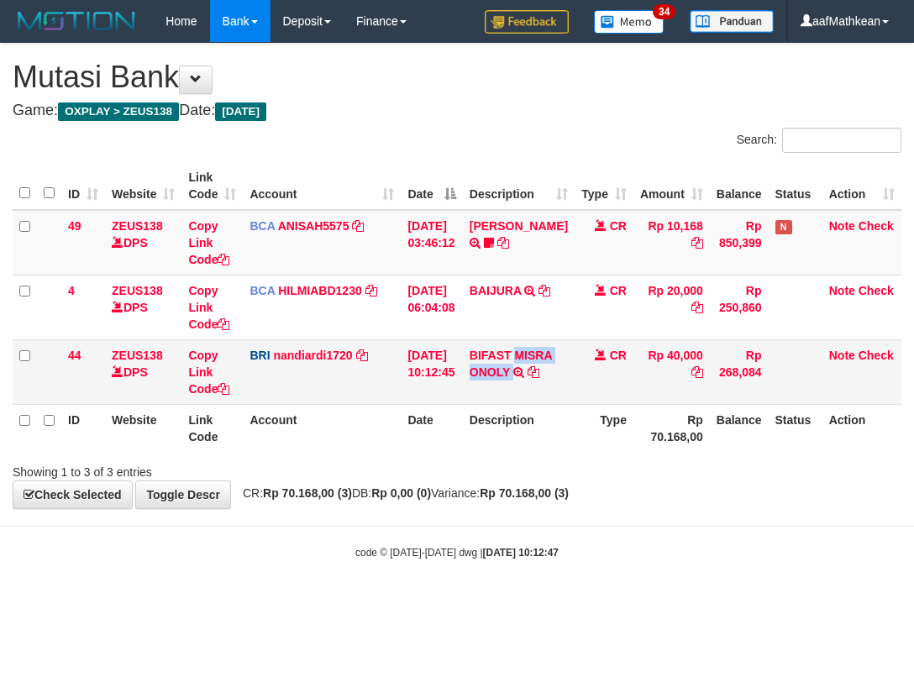
click at [533, 378] on td "BIFAST MISRA ONOLY TRANSFER NBMB BIFAST MISRA ONOLY TO NANDI ARDIANSYAH" at bounding box center [519, 371] width 112 height 65
click at [402, 447] on tr "ID Website Link Code Account Date Description Type Rp 70.168,00 Balance Status …" at bounding box center [457, 428] width 889 height 48
click at [223, 380] on td "Copy Link Code" at bounding box center [211, 371] width 61 height 65
click at [223, 387] on icon at bounding box center [224, 389] width 12 height 12
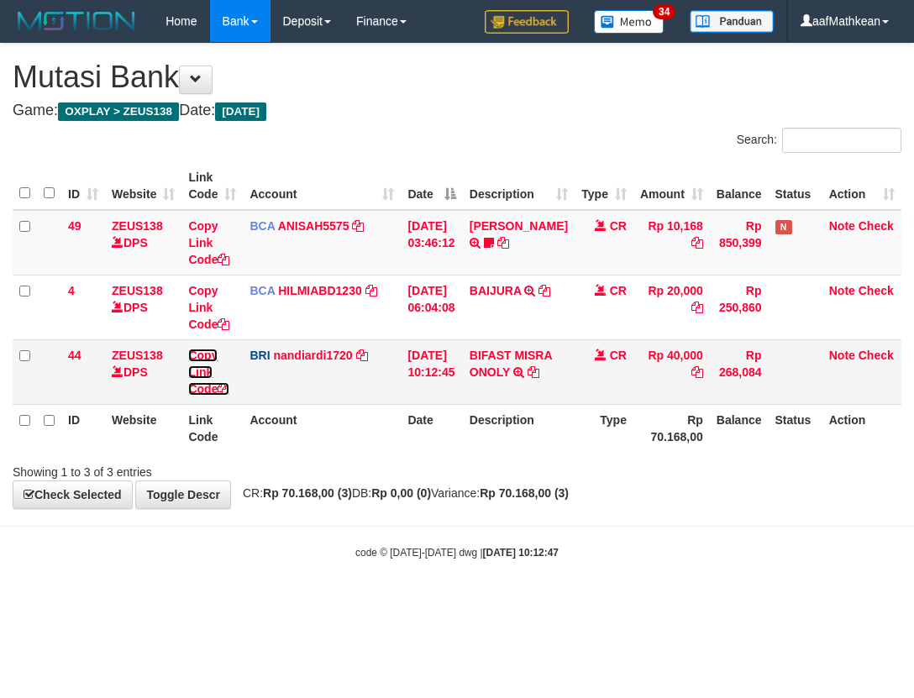
click at [223, 389] on icon at bounding box center [224, 389] width 12 height 12
drag, startPoint x: 223, startPoint y: 390, endPoint x: 419, endPoint y: 381, distance: 196.8
click at [226, 390] on icon at bounding box center [224, 389] width 12 height 12
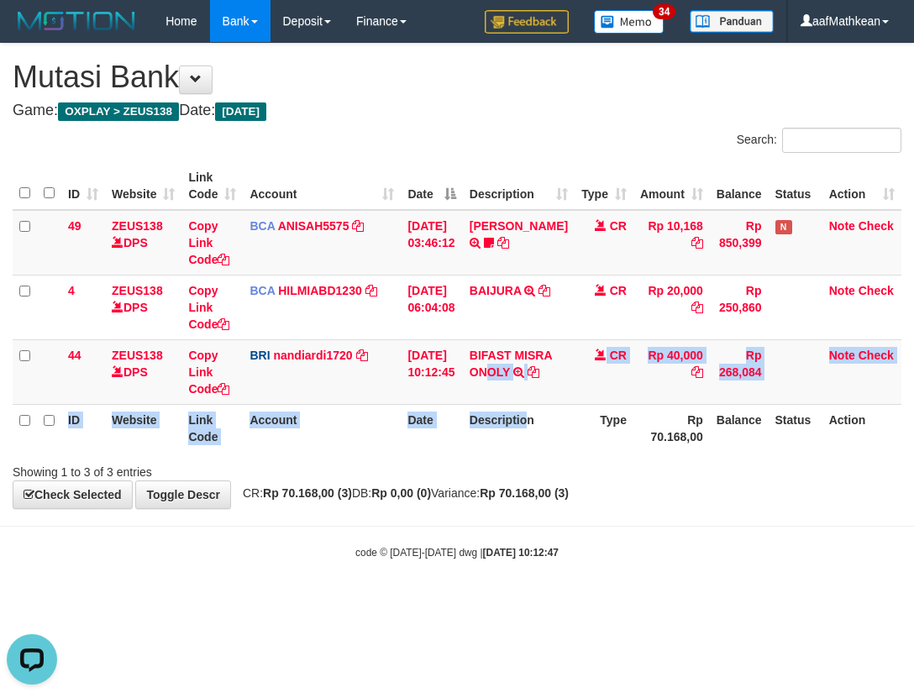
click at [643, 417] on table "ID Website Link Code Account Date Description Type Amount Balance Status Action…" at bounding box center [457, 307] width 889 height 290
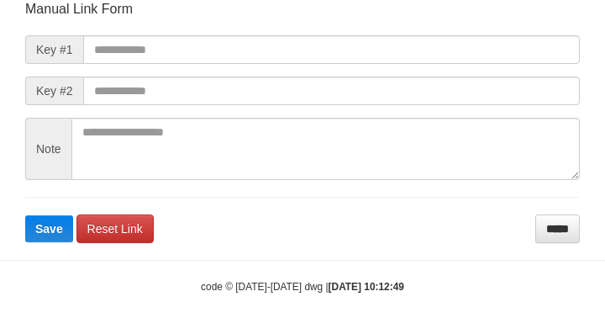
scroll to position [196, 0]
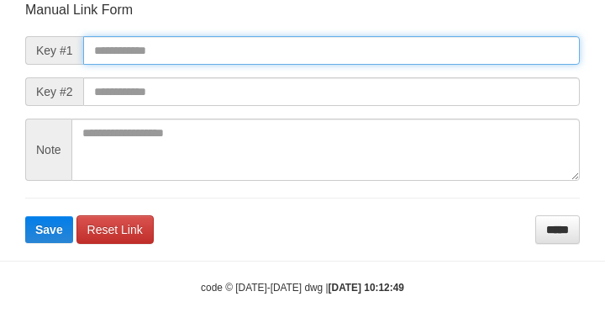
click at [310, 55] on input "text" at bounding box center [331, 50] width 496 height 29
paste input "**********"
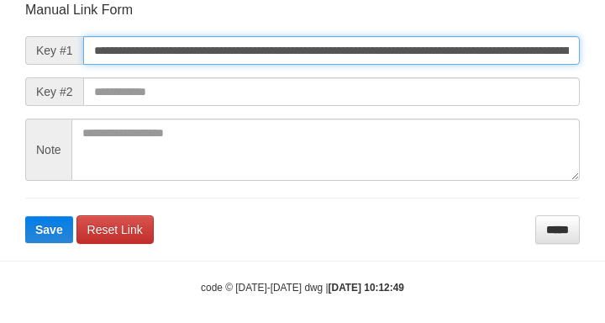
type input "**********"
click at [25, 216] on button "Save" at bounding box center [49, 229] width 48 height 27
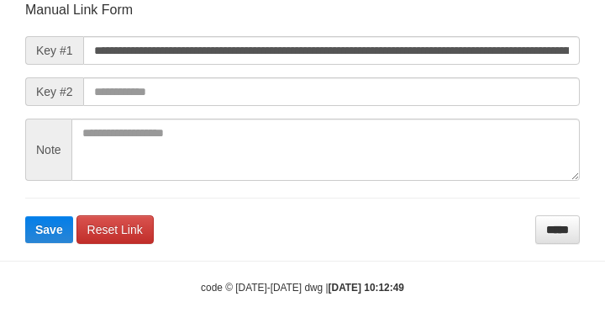
drag, startPoint x: 460, startPoint y: 108, endPoint x: 439, endPoint y: 105, distance: 21.2
click at [449, 110] on form "**********" at bounding box center [302, 122] width 554 height 243
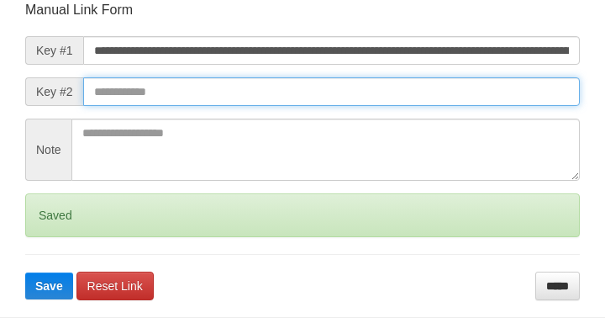
click at [25, 272] on button "Save" at bounding box center [49, 285] width 48 height 27
click at [452, 104] on input "text" at bounding box center [331, 91] width 496 height 29
click at [455, 92] on input "text" at bounding box center [331, 91] width 496 height 29
click at [25, 272] on button "Save" at bounding box center [49, 285] width 48 height 27
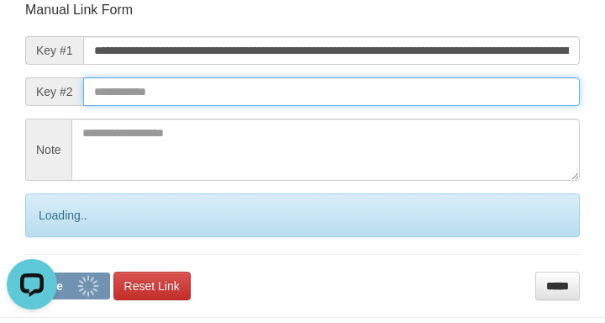
click at [474, 94] on input "text" at bounding box center [331, 91] width 496 height 29
click at [25, 272] on button "Save" at bounding box center [67, 285] width 85 height 27
drag, startPoint x: 493, startPoint y: 94, endPoint x: 3, endPoint y: 81, distance: 490.7
click at [487, 92] on input "text" at bounding box center [331, 91] width 496 height 29
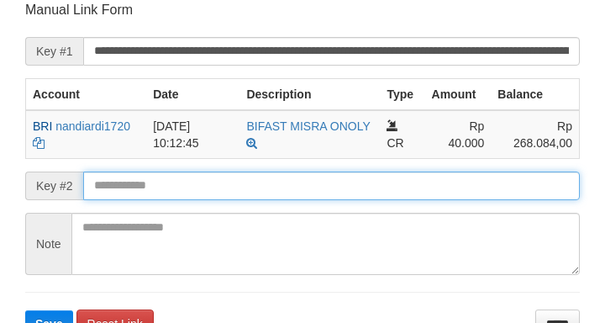
click at [25, 310] on button "Save" at bounding box center [49, 323] width 48 height 27
drag, startPoint x: 253, startPoint y: 189, endPoint x: 235, endPoint y: 175, distance: 22.7
click at [242, 187] on input "text" at bounding box center [331, 185] width 496 height 29
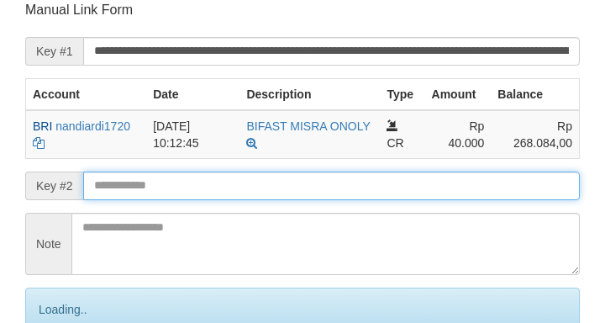
click at [236, 176] on input "text" at bounding box center [331, 185] width 496 height 29
click at [238, 176] on input "text" at bounding box center [331, 185] width 496 height 29
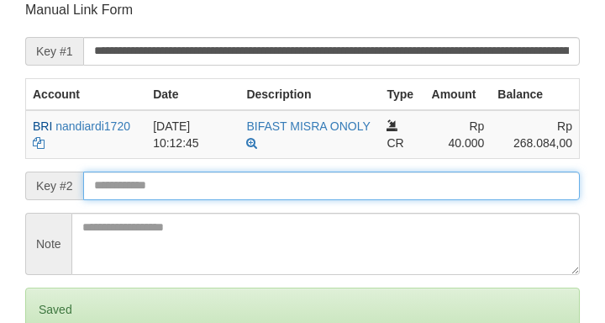
click at [239, 175] on form "**********" at bounding box center [302, 197] width 554 height 392
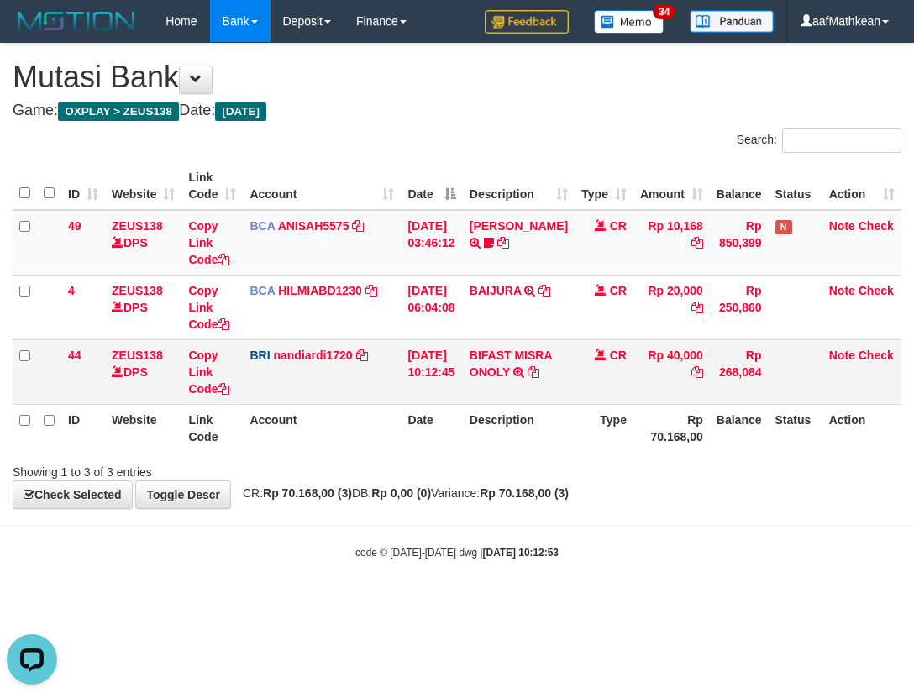
click at [648, 370] on tr "44 ZEUS138 DPS Copy Link Code BRI nandiardi1720 DPS NANDI ARDIANSYAH mutasi_202…" at bounding box center [457, 371] width 889 height 65
click at [496, 396] on tr "44 ZEUS138 DPS Copy Link Code BRI nandiardi1720 DPS NANDI ARDIANSYAH mutasi_202…" at bounding box center [457, 371] width 889 height 65
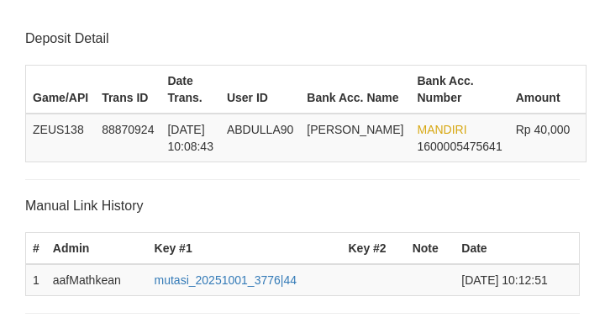
scroll to position [438, 0]
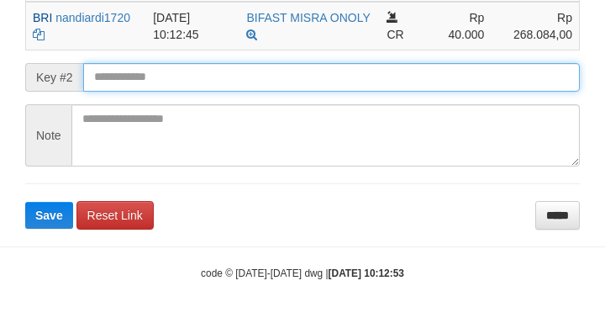
click at [141, 74] on input "text" at bounding box center [331, 77] width 496 height 29
click at [25, 202] on button "Save" at bounding box center [49, 215] width 48 height 27
click at [144, 77] on input "text" at bounding box center [331, 77] width 496 height 29
click at [25, 202] on button "Save" at bounding box center [49, 215] width 48 height 27
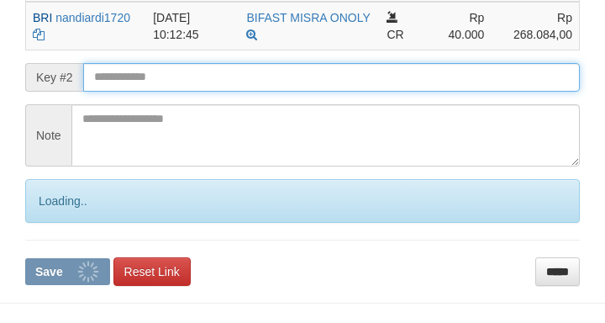
drag, startPoint x: 143, startPoint y: 80, endPoint x: 157, endPoint y: 87, distance: 16.2
click at [143, 81] on input "text" at bounding box center [331, 77] width 496 height 29
click at [25, 258] on button "Save" at bounding box center [67, 271] width 85 height 27
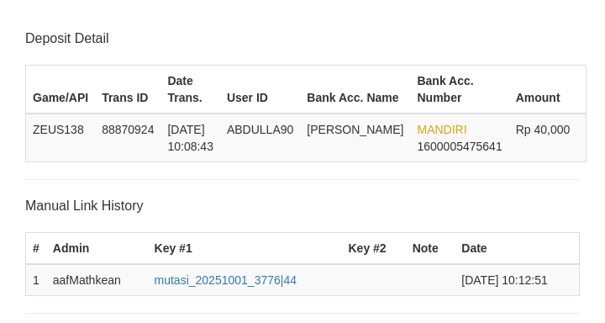
scroll to position [438, 0]
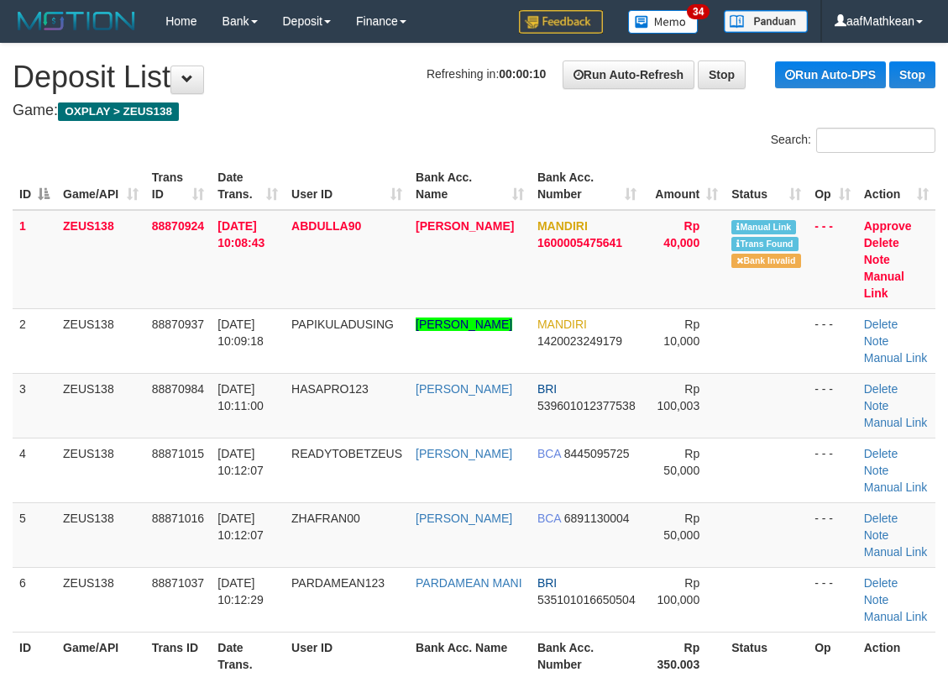
click at [2, 344] on div "ID Game/API Trans ID Date Trans. User ID Bank Acc. Name Bank Acc. Number Amount…" at bounding box center [474, 421] width 948 height 528
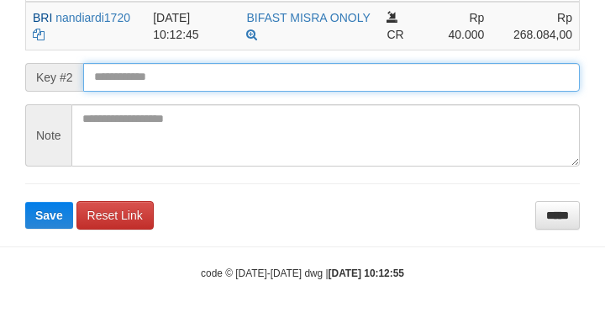
click at [108, 76] on input "text" at bounding box center [331, 77] width 496 height 29
click at [25, 202] on button "Save" at bounding box center [49, 215] width 48 height 27
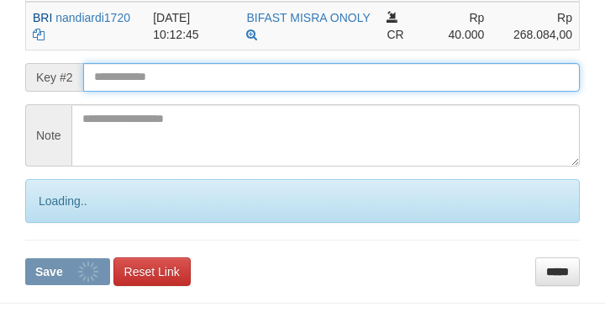
click at [153, 66] on input "text" at bounding box center [331, 77] width 496 height 29
click at [151, 71] on input "text" at bounding box center [331, 77] width 496 height 29
click at [25, 258] on button "Save" at bounding box center [67, 271] width 85 height 27
click at [151, 76] on input "text" at bounding box center [331, 77] width 496 height 29
click at [25, 258] on button "Save" at bounding box center [67, 271] width 85 height 27
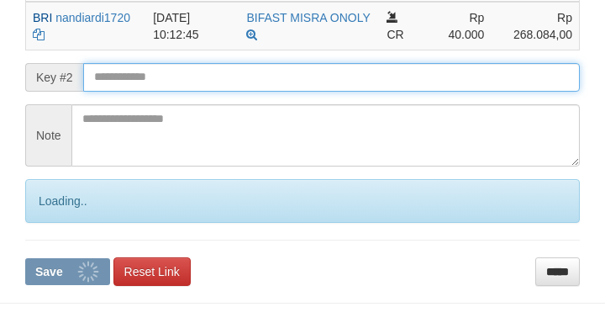
click at [137, 80] on input "text" at bounding box center [331, 77] width 496 height 29
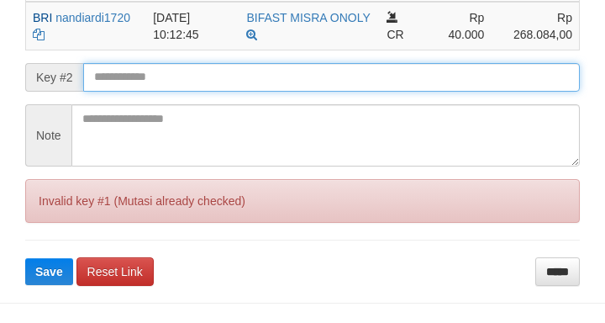
click at [25, 258] on button "Save" at bounding box center [49, 271] width 48 height 27
click at [139, 81] on input "text" at bounding box center [331, 77] width 496 height 29
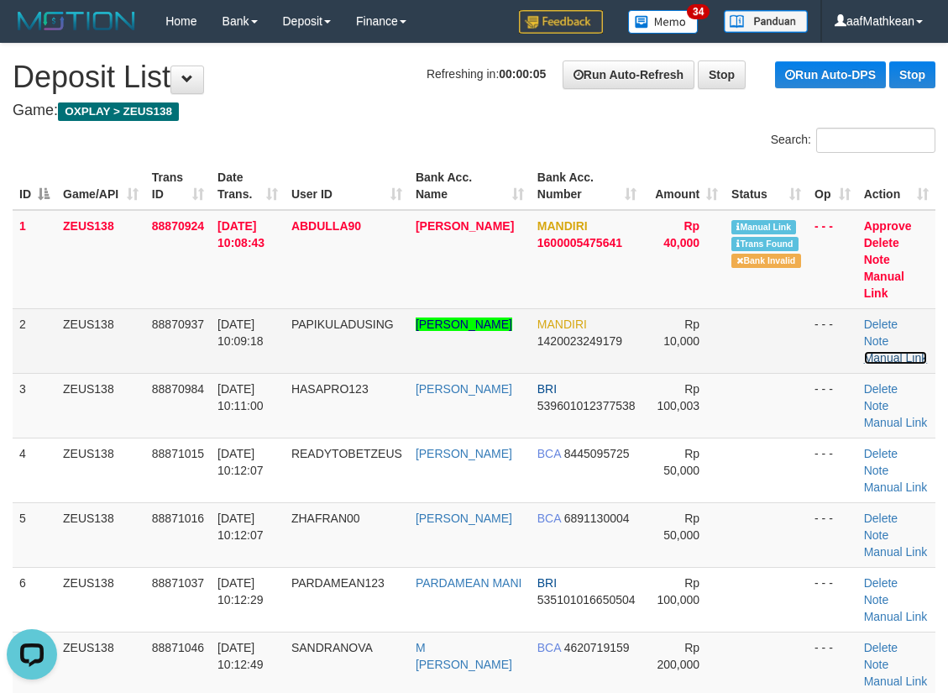
click at [879, 355] on link "Manual Link" at bounding box center [896, 357] width 64 height 13
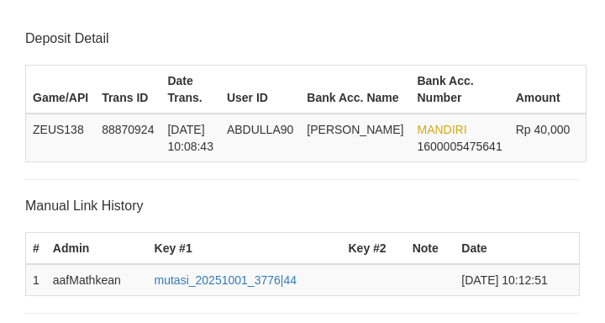
scroll to position [438, 0]
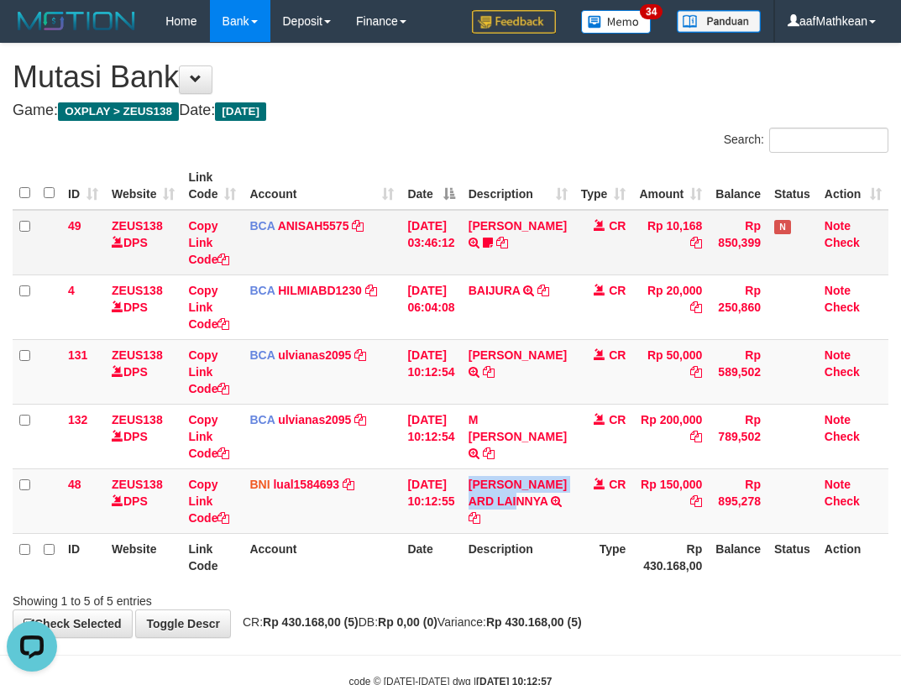
drag, startPoint x: 491, startPoint y: 484, endPoint x: 852, endPoint y: 236, distance: 438.0
click at [507, 504] on td "RAFIF HIBATULLAH ARD LAINNYA TRF/PAY/TOP-UP ECHANNEL RAFIF HIBATULLAH ARD LAINN…" at bounding box center [518, 501] width 113 height 65
copy link "[PERSON_NAME]"
click at [239, 559] on table "ID Website Link Code Account Date Description Type Amount Balance Status Action…" at bounding box center [451, 371] width 876 height 419
click at [225, 517] on icon at bounding box center [224, 518] width 12 height 12
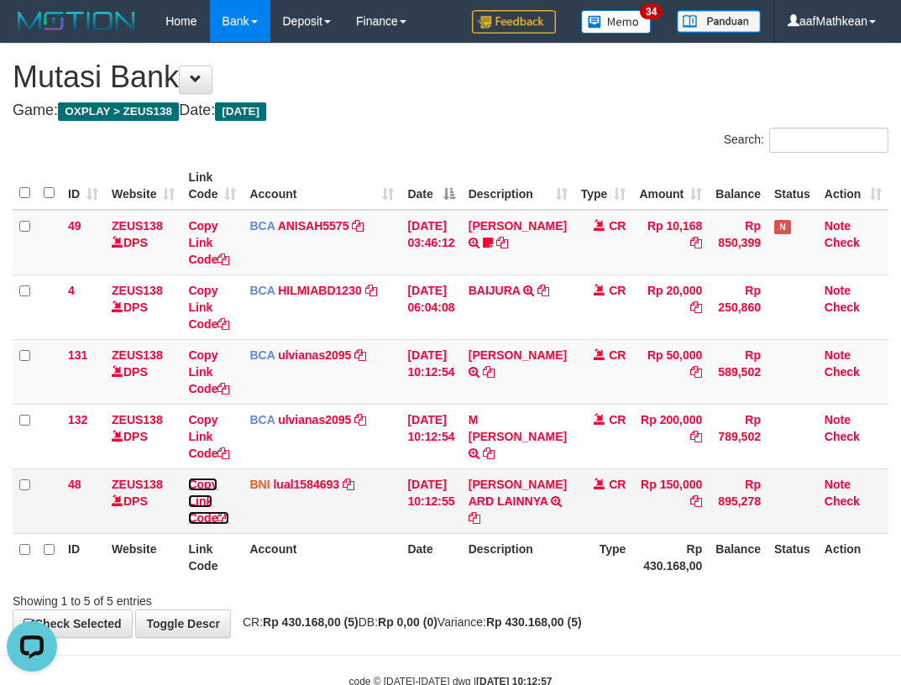
drag, startPoint x: 225, startPoint y: 517, endPoint x: 396, endPoint y: 502, distance: 172.0
click at [251, 516] on tr "48 ZEUS138 DPS Copy Link Code BNI lual1584693 DPS LUCKY ALAMSYAH mutasi_2025100…" at bounding box center [451, 501] width 876 height 65
click at [611, 470] on tbody "49 ZEUS138 DPS Copy Link Code BCA ANISAH5575 DPS ANISAH mutasi_20251001_3827 | …" at bounding box center [451, 372] width 876 height 324
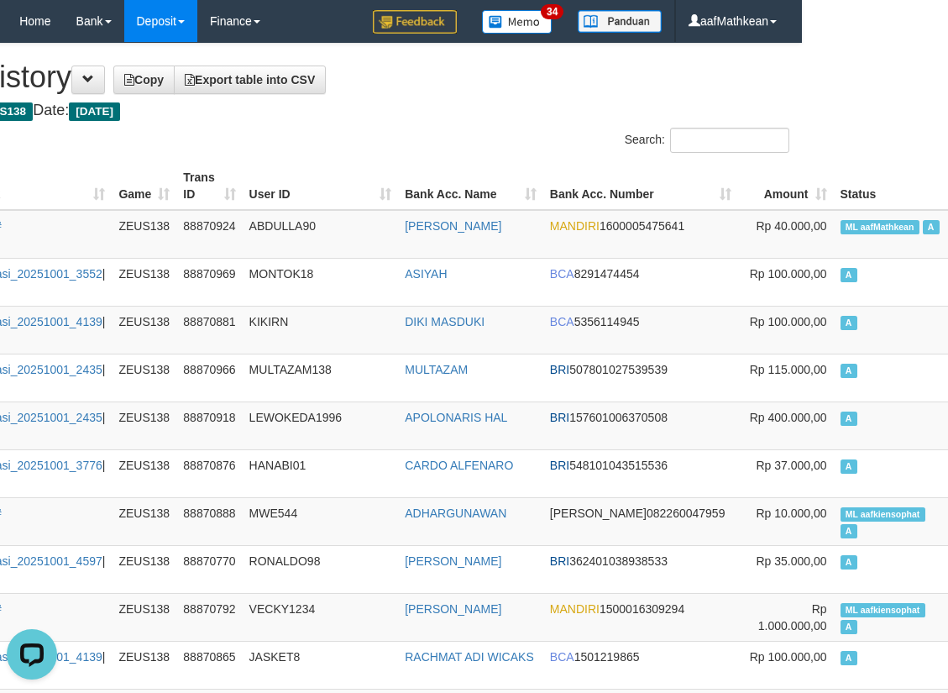
click at [475, 150] on div "Search:" at bounding box center [565, 142] width 449 height 29
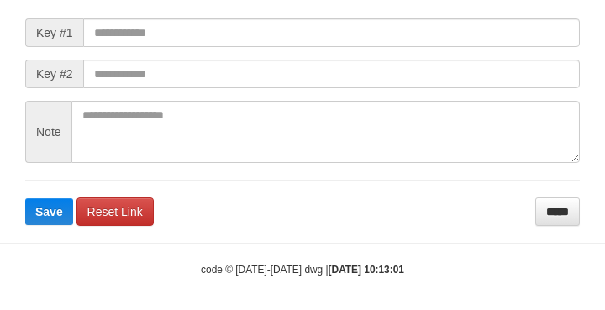
scroll to position [213, 0]
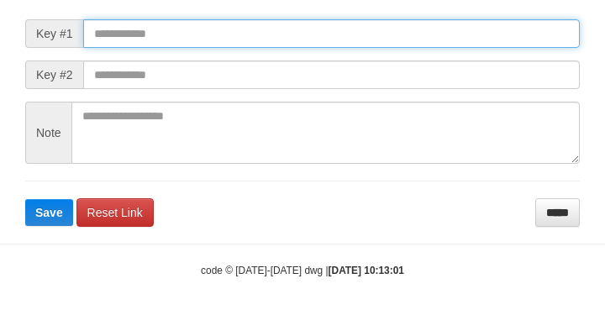
drag, startPoint x: 282, startPoint y: 38, endPoint x: 349, endPoint y: 65, distance: 71.6
click at [281, 39] on input "text" at bounding box center [331, 33] width 496 height 29
paste input "**********"
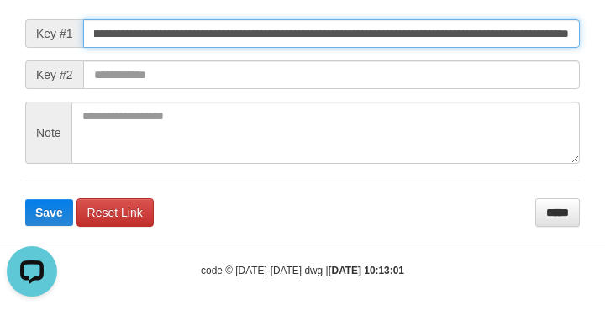
scroll to position [0, 0]
type input "**********"
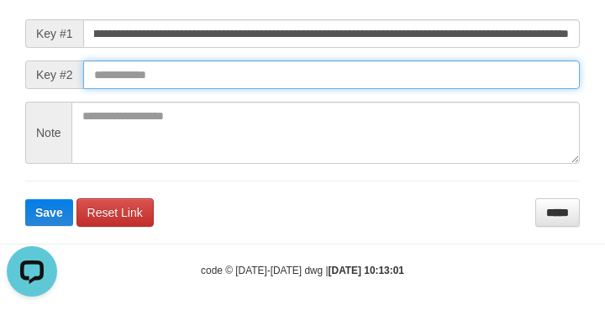
click at [25, 199] on button "Save" at bounding box center [49, 212] width 48 height 27
click at [438, 86] on input "text" at bounding box center [331, 74] width 496 height 29
click at [25, 199] on button "Save" at bounding box center [49, 212] width 48 height 27
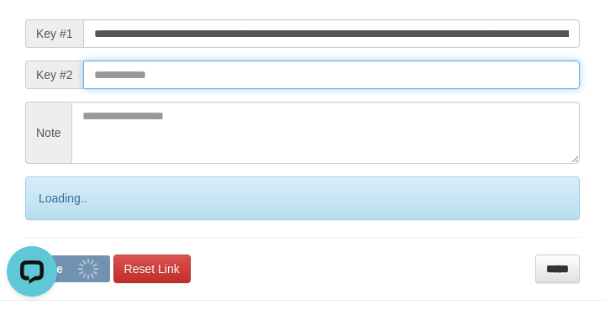
drag, startPoint x: 431, startPoint y: 89, endPoint x: 439, endPoint y: 92, distance: 9.0
click at [440, 89] on input "text" at bounding box center [331, 74] width 496 height 29
click at [25, 255] on button "Save" at bounding box center [67, 268] width 85 height 27
click at [455, 89] on input "text" at bounding box center [331, 74] width 496 height 29
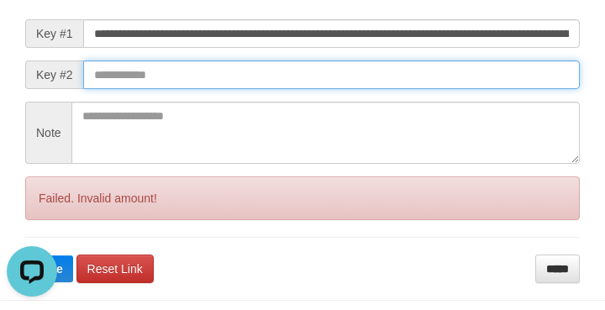
click at [25, 255] on button "Save" at bounding box center [49, 268] width 48 height 27
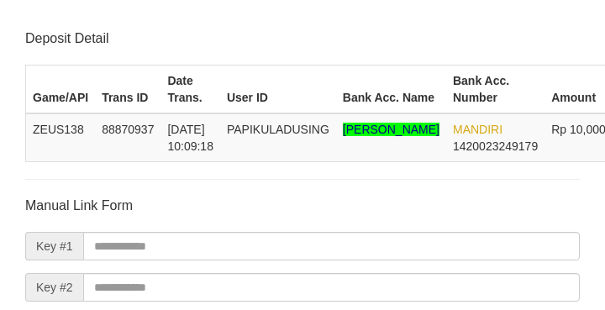
scroll to position [213, 0]
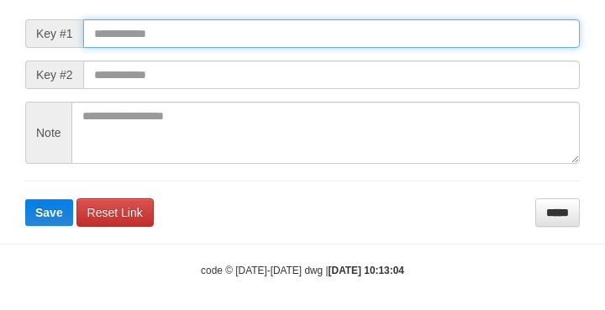
click at [25, 199] on button "Save" at bounding box center [49, 212] width 48 height 27
click at [481, 48] on input "text" at bounding box center [331, 33] width 496 height 29
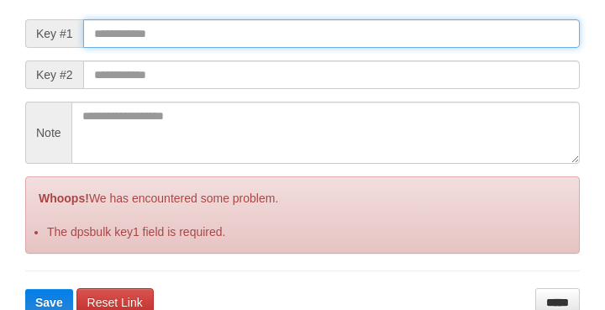
paste input "**********"
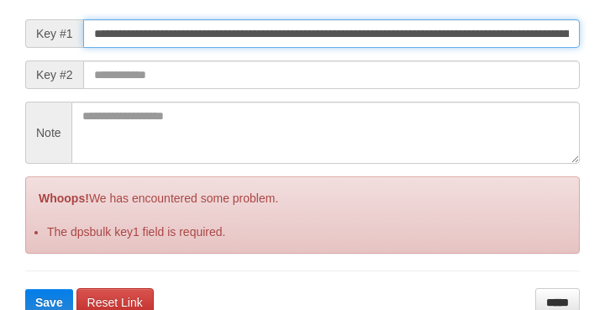
scroll to position [0, 995]
type input "**********"
click at [25, 289] on button "Save" at bounding box center [49, 302] width 48 height 27
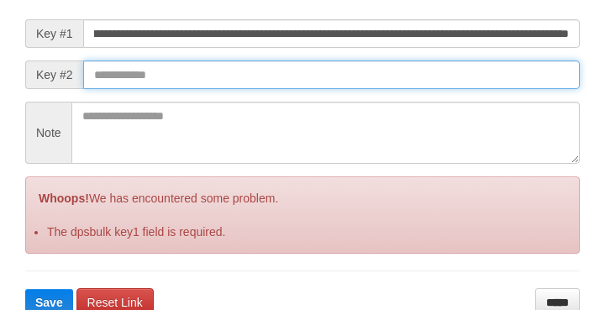
click at [494, 79] on input "text" at bounding box center [331, 74] width 496 height 29
click at [25, 289] on button "Save" at bounding box center [49, 302] width 48 height 27
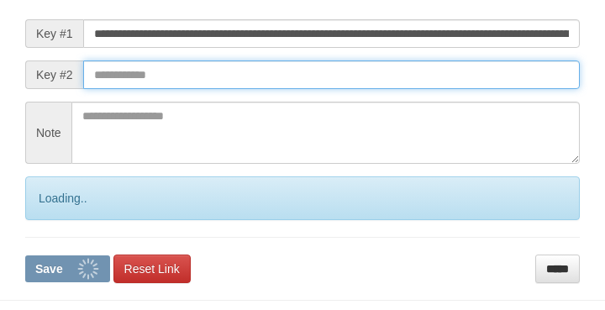
click at [495, 81] on input "text" at bounding box center [331, 74] width 496 height 29
click at [25, 255] on button "Save" at bounding box center [67, 268] width 85 height 27
click at [492, 85] on input "text" at bounding box center [331, 74] width 496 height 29
click at [25, 255] on button "Save" at bounding box center [67, 268] width 85 height 27
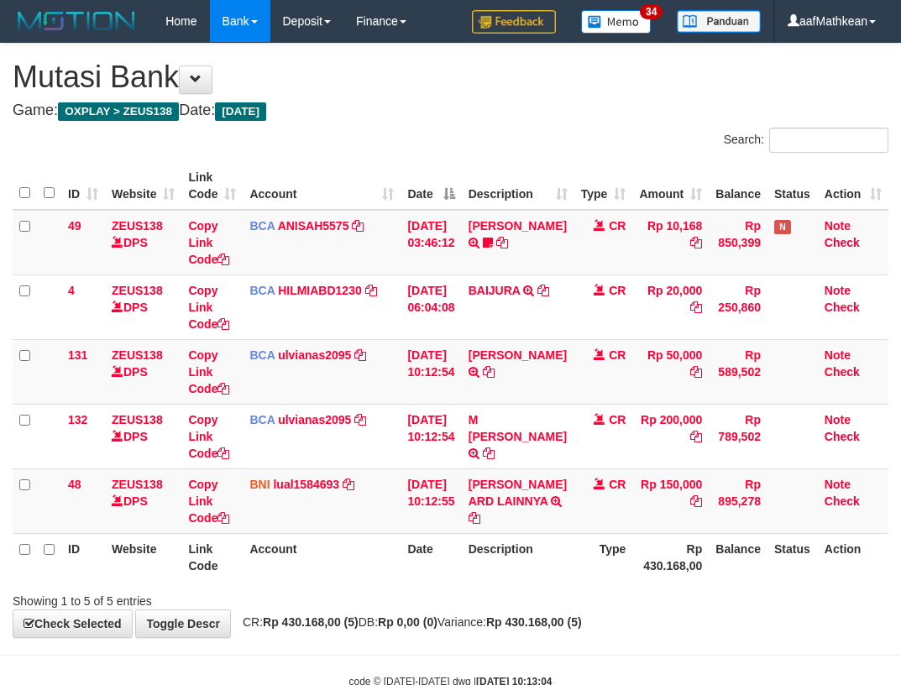
drag, startPoint x: 458, startPoint y: 422, endPoint x: 912, endPoint y: 381, distance: 456.3
click at [461, 428] on td "[DATE] 10:12:54" at bounding box center [431, 436] width 60 height 65
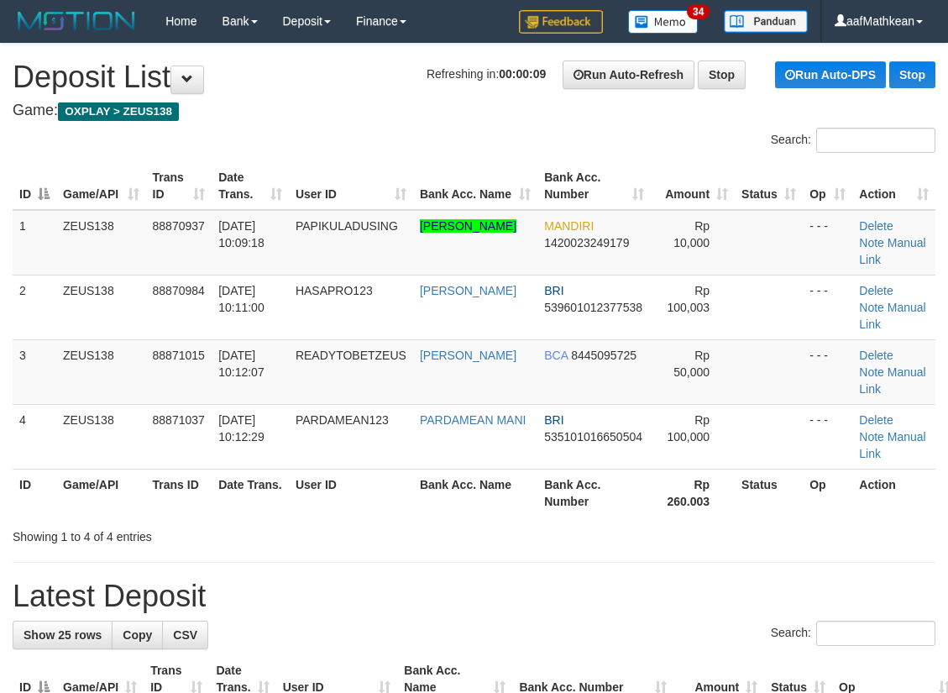
click at [250, 94] on h1 "Refreshing in: 00:00:09 Run Auto-Refresh Stop Run Auto-DPS Stop Deposit List" at bounding box center [474, 77] width 923 height 34
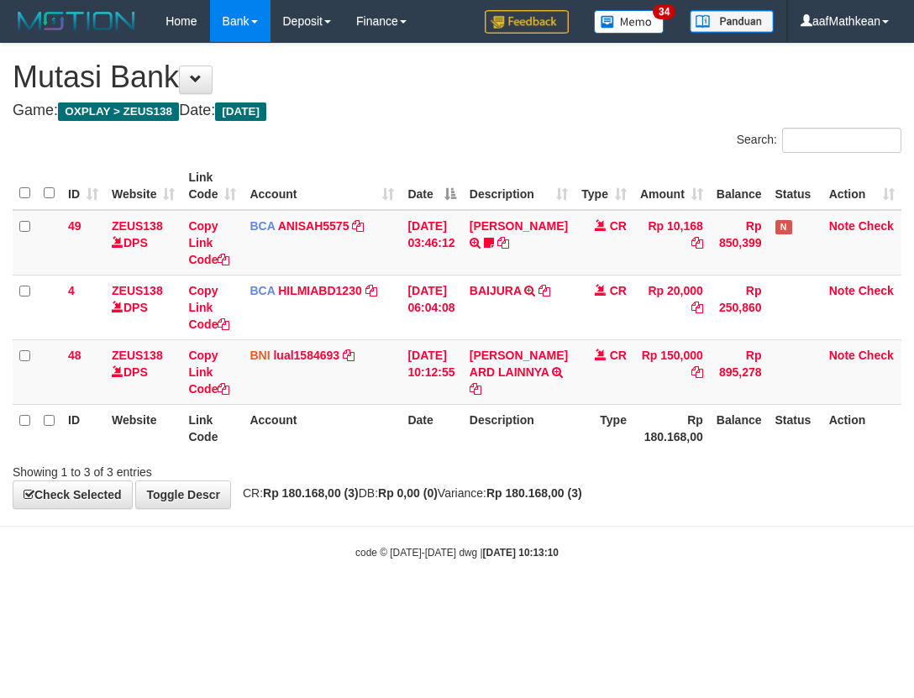
click at [310, 503] on div "**********" at bounding box center [457, 276] width 914 height 465
drag, startPoint x: 380, startPoint y: 508, endPoint x: 396, endPoint y: 512, distance: 17.1
click at [386, 500] on span "CR: Rp 180.168,00 (3) DB: Rp 0,00 (0) Variance: Rp 180.168,00 (3)" at bounding box center [408, 492] width 348 height 13
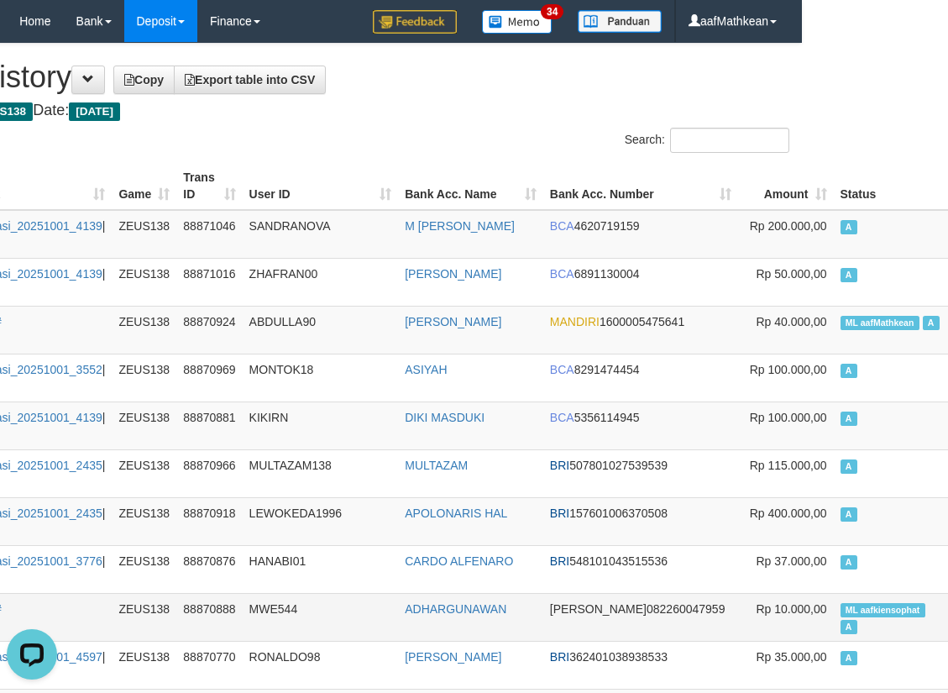
click at [841, 613] on span "ML aafkiensophat" at bounding box center [883, 610] width 85 height 14
copy td "aafkiensophat"
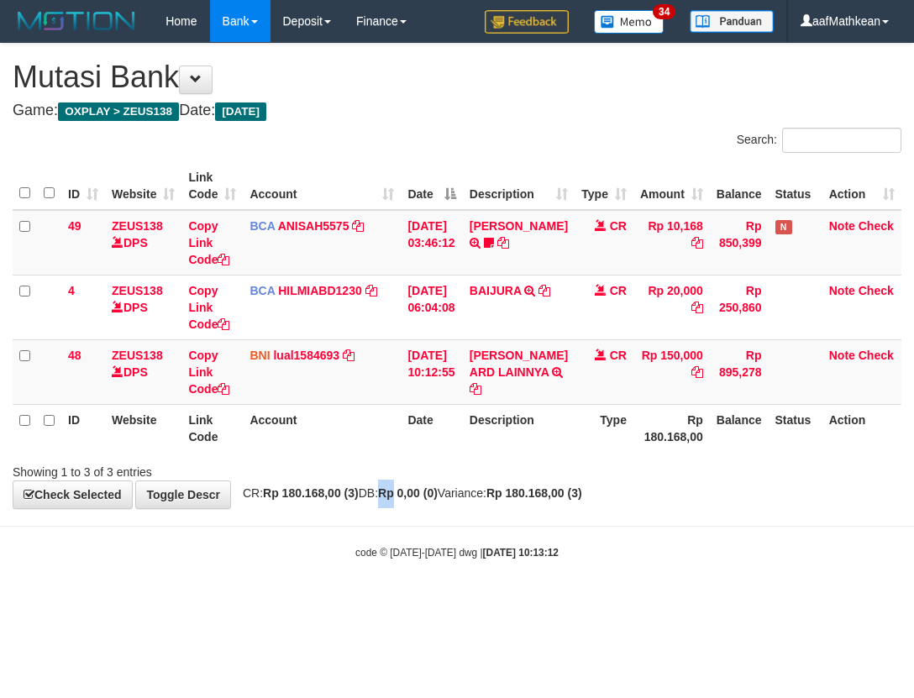
click at [411, 500] on strong "Rp 0,00 (0)" at bounding box center [408, 492] width 60 height 13
click at [407, 508] on div "**********" at bounding box center [457, 276] width 914 height 465
drag, startPoint x: 348, startPoint y: 408, endPoint x: 379, endPoint y: 443, distance: 46.4
click at [359, 428] on table "ID Website Link Code Account Date Description Type Amount Balance Status Action…" at bounding box center [457, 307] width 889 height 290
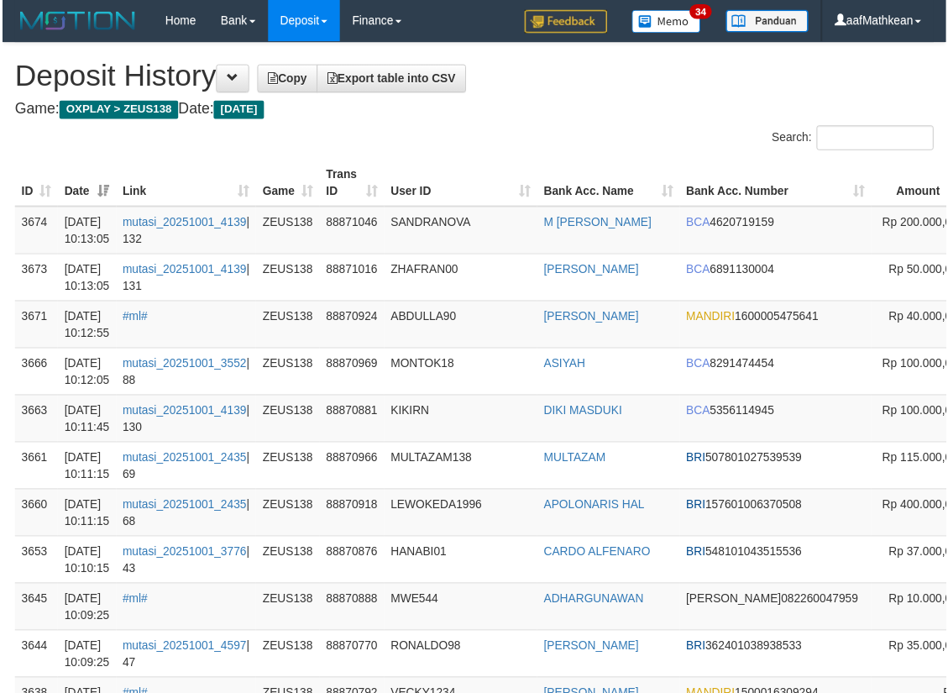
scroll to position [359, 146]
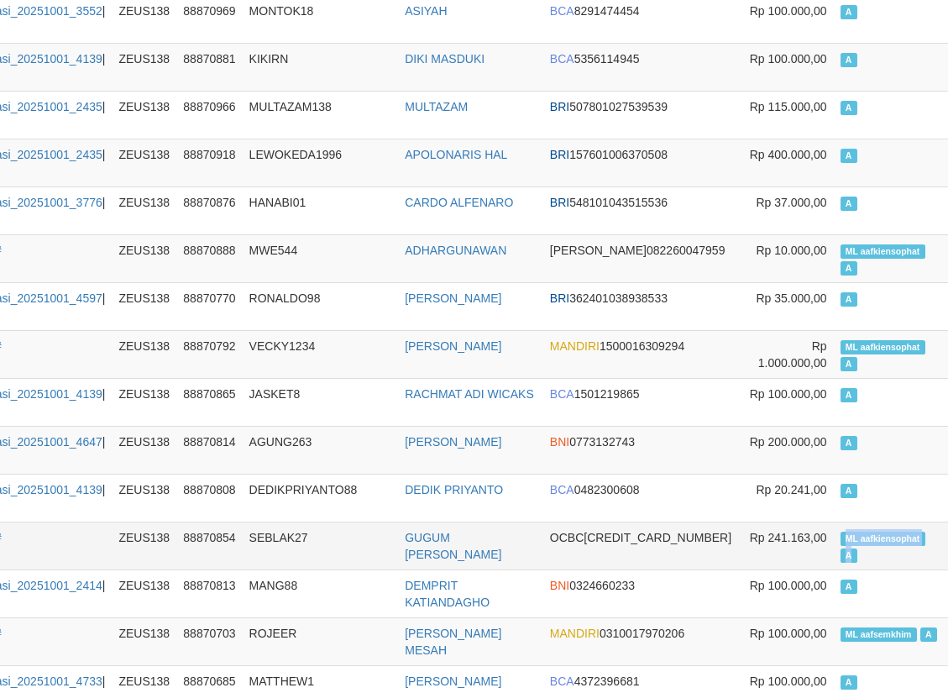
drag, startPoint x: 764, startPoint y: 538, endPoint x: 829, endPoint y: 549, distance: 65.5
click at [834, 549] on td "ML aafkiensophat A" at bounding box center [892, 546] width 117 height 48
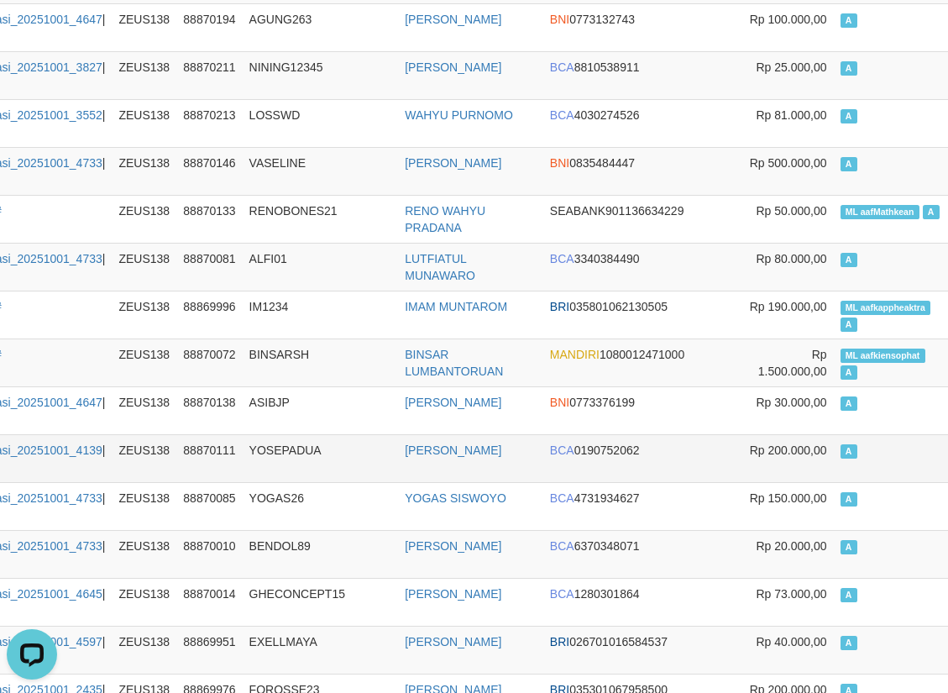
scroll to position [271, 146]
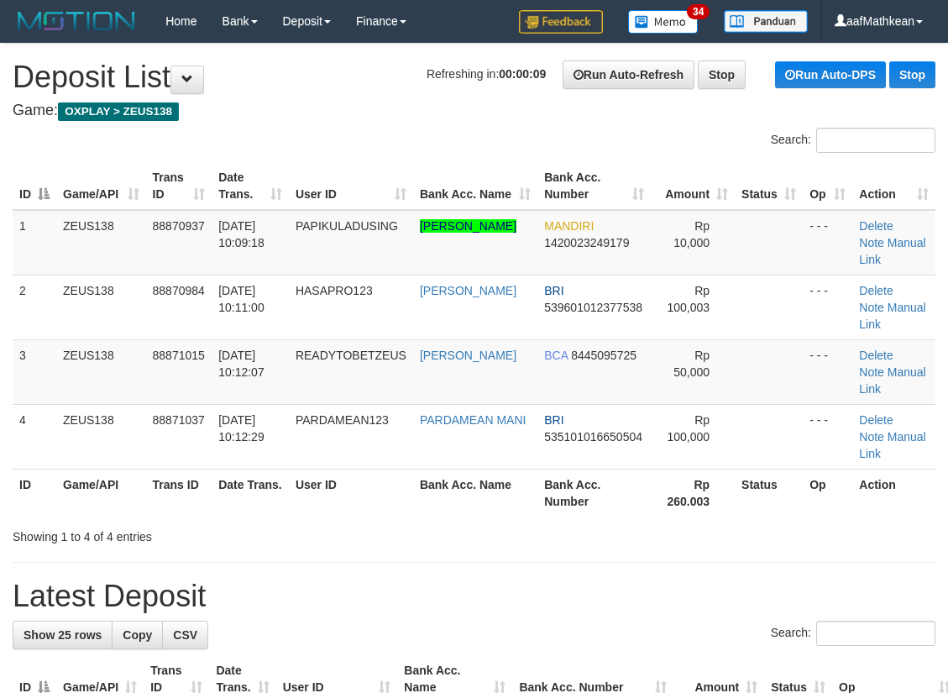
click at [505, 165] on th "Bank Acc. Name" at bounding box center [475, 186] width 124 height 48
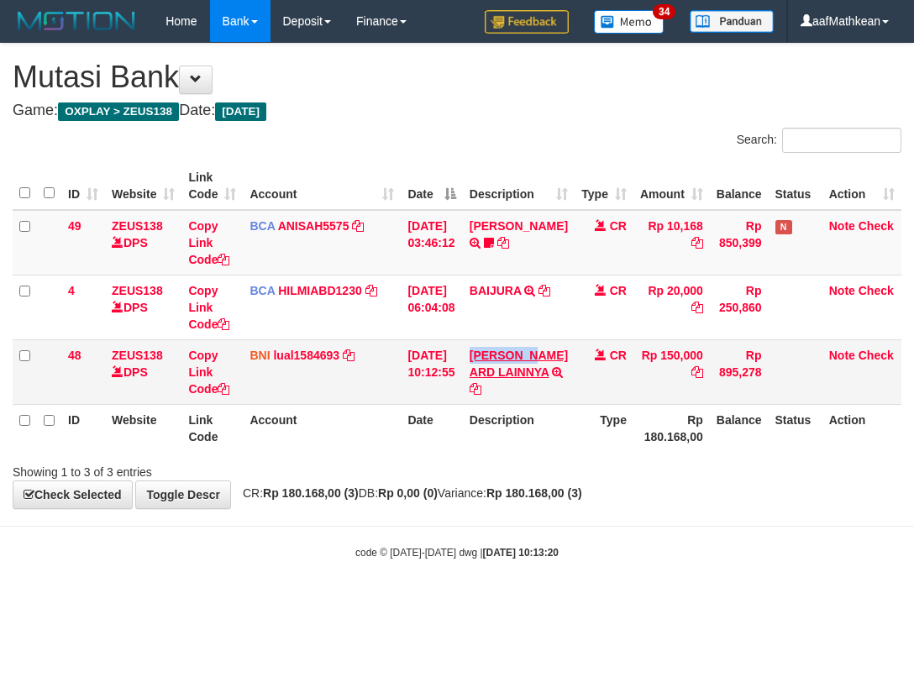
click at [502, 376] on td "[PERSON_NAME] ARD LAINNYA TRF/PAY/TOP-UP [PERSON_NAME] ARD LAINNYA" at bounding box center [519, 371] width 112 height 65
drag, startPoint x: 363, startPoint y: 537, endPoint x: 407, endPoint y: 554, distance: 47.1
click at [372, 549] on body "Toggle navigation Home Bank Account List Load By Website Group [OXPLAY] ZEUS138…" at bounding box center [457, 301] width 914 height 602
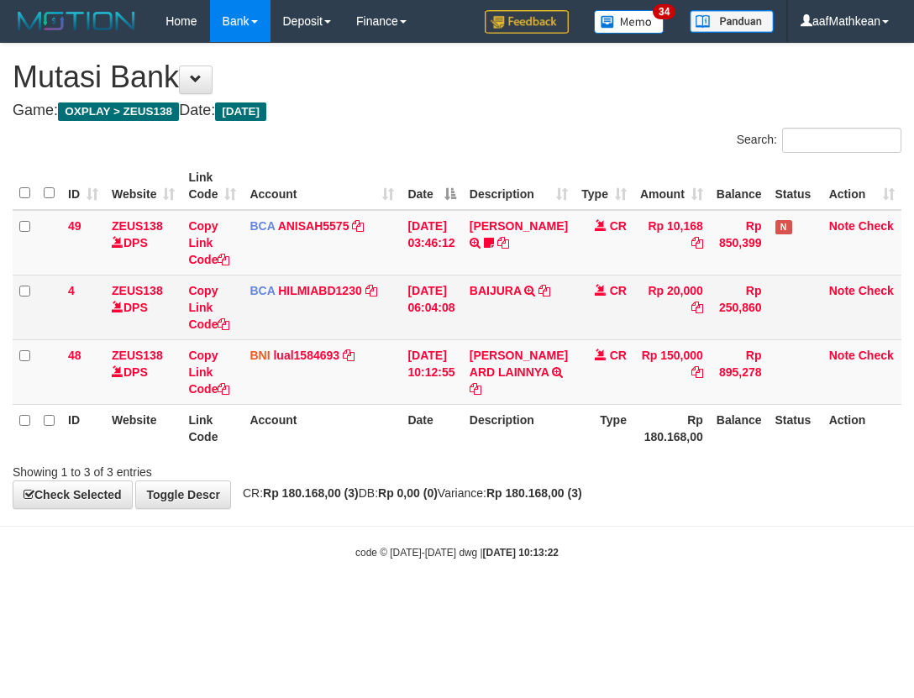
click at [511, 376] on div "**********" at bounding box center [457, 276] width 914 height 465
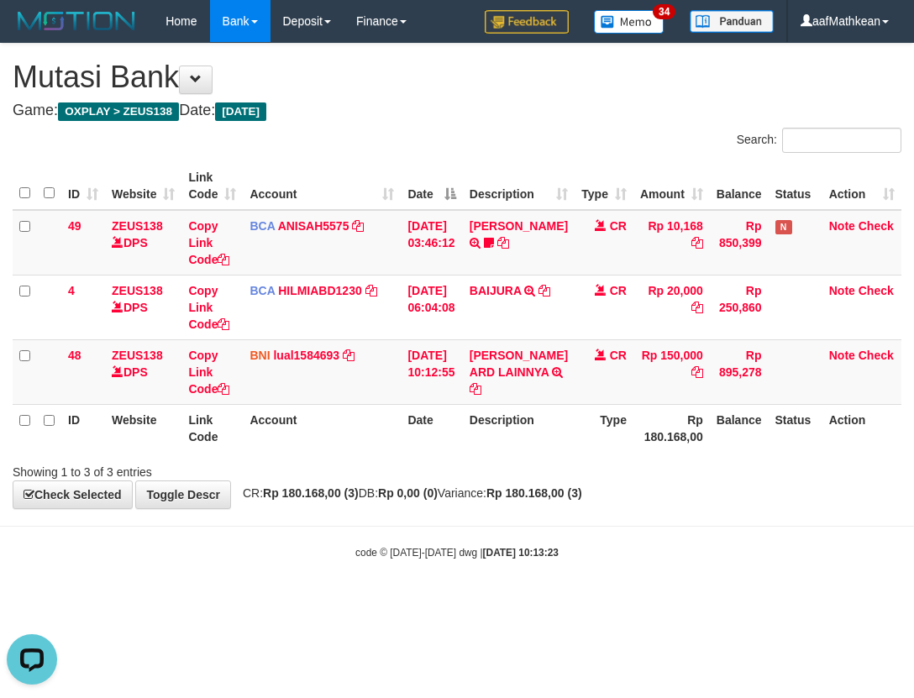
click at [723, 541] on body "Toggle navigation Home Bank Account List Load By Website Group [OXPLAY] ZEUS138…" at bounding box center [457, 301] width 914 height 602
click at [714, 554] on body "Toggle navigation Home Bank Account List Load By Website Group [OXPLAY] ZEUS138…" at bounding box center [457, 301] width 914 height 602
click at [596, 480] on div "Showing 1 to 3 of 3 entries" at bounding box center [457, 469] width 914 height 24
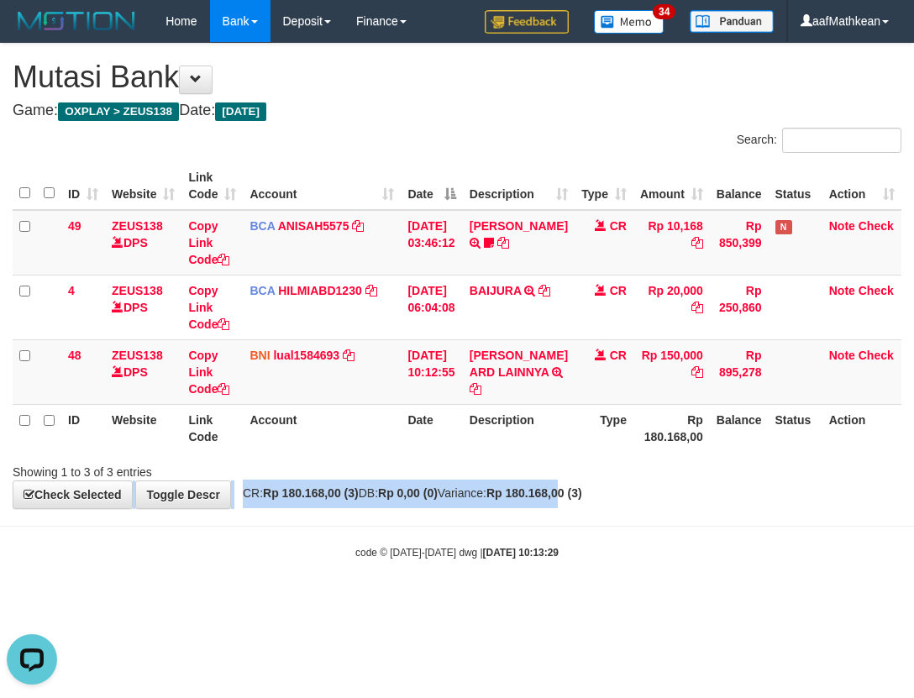
drag, startPoint x: 603, startPoint y: 497, endPoint x: 576, endPoint y: 505, distance: 27.9
click at [603, 496] on div "**********" at bounding box center [457, 276] width 914 height 465
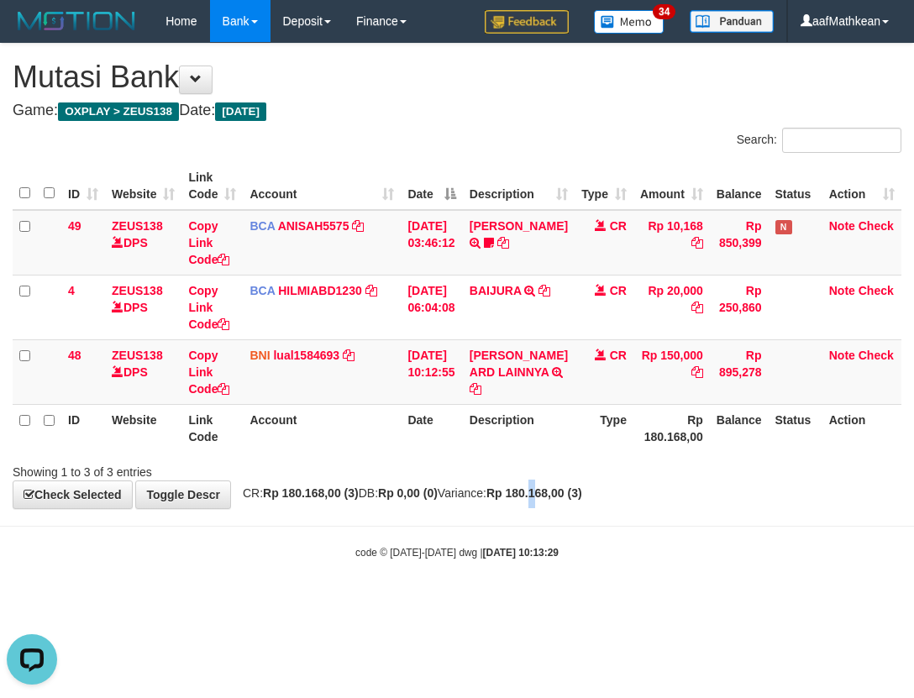
click at [578, 500] on strong "Rp 180.168,00 (3)" at bounding box center [534, 492] width 96 height 13
click at [524, 502] on div "**********" at bounding box center [457, 276] width 914 height 465
click at [511, 480] on div "Showing 1 to 3 of 3 entries" at bounding box center [457, 469] width 914 height 24
click at [731, 508] on div "**********" at bounding box center [457, 276] width 914 height 465
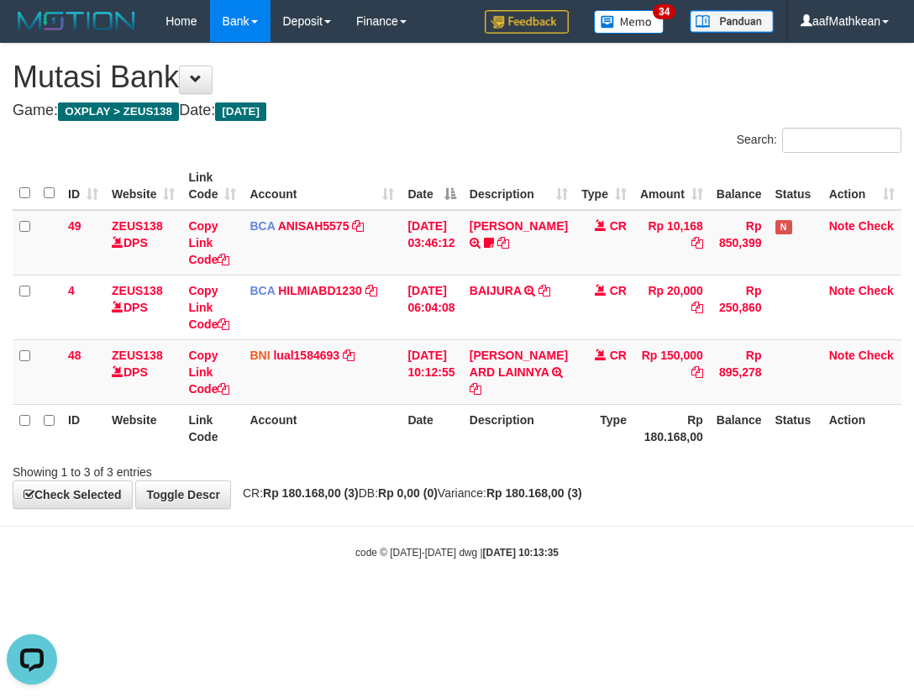
click at [716, 534] on body "Toggle navigation Home Bank Account List Load By Website Group [OXPLAY] ZEUS138…" at bounding box center [457, 301] width 914 height 602
drag, startPoint x: 717, startPoint y: 530, endPoint x: 703, endPoint y: 529, distance: 14.3
click at [714, 531] on body "Toggle navigation Home Bank Account List Load By Website Group [OXPLAY] ZEUS138…" at bounding box center [457, 301] width 914 height 602
click at [688, 528] on body "Toggle navigation Home Bank Account List Load By Website Group [OXPLAY] ZEUS138…" at bounding box center [457, 301] width 914 height 602
click at [582, 508] on div "**********" at bounding box center [457, 276] width 914 height 465
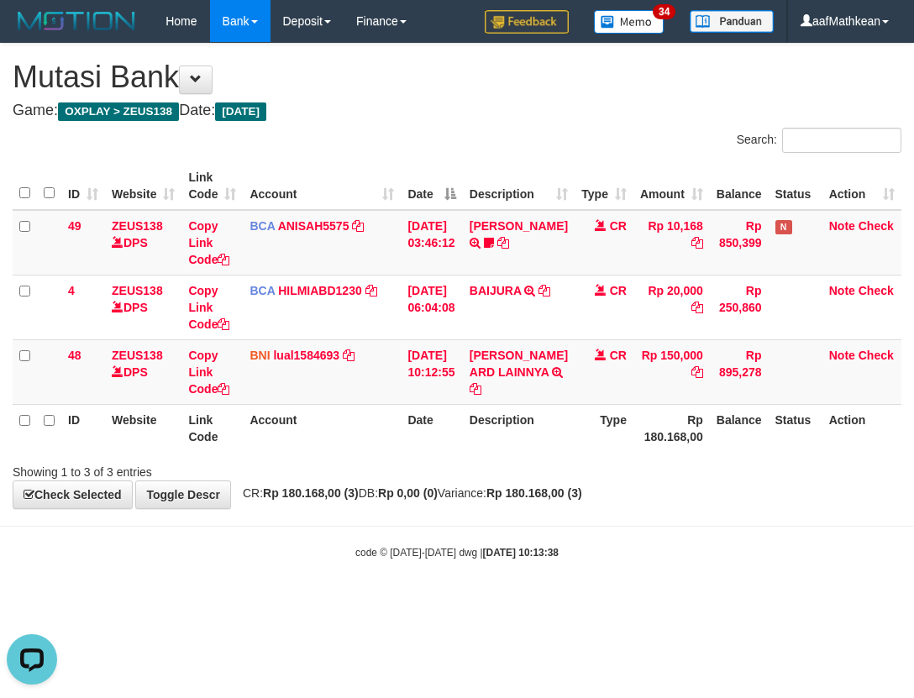
click at [587, 508] on div "**********" at bounding box center [457, 276] width 914 height 465
click at [582, 500] on strong "Rp 180.168,00 (3)" at bounding box center [534, 492] width 96 height 13
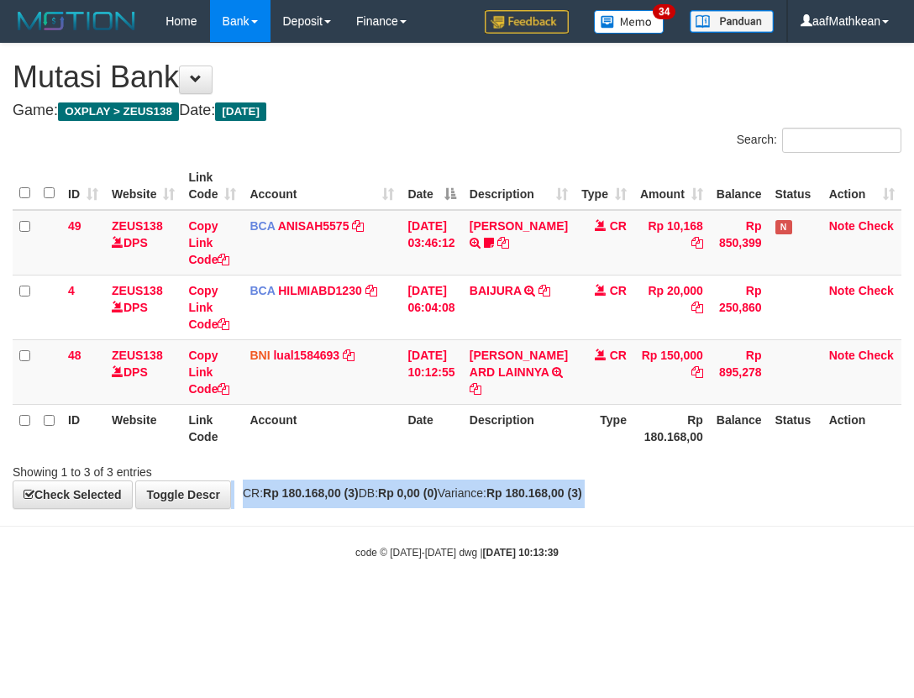
click at [582, 500] on strong "Rp 180.168,00 (3)" at bounding box center [534, 492] width 96 height 13
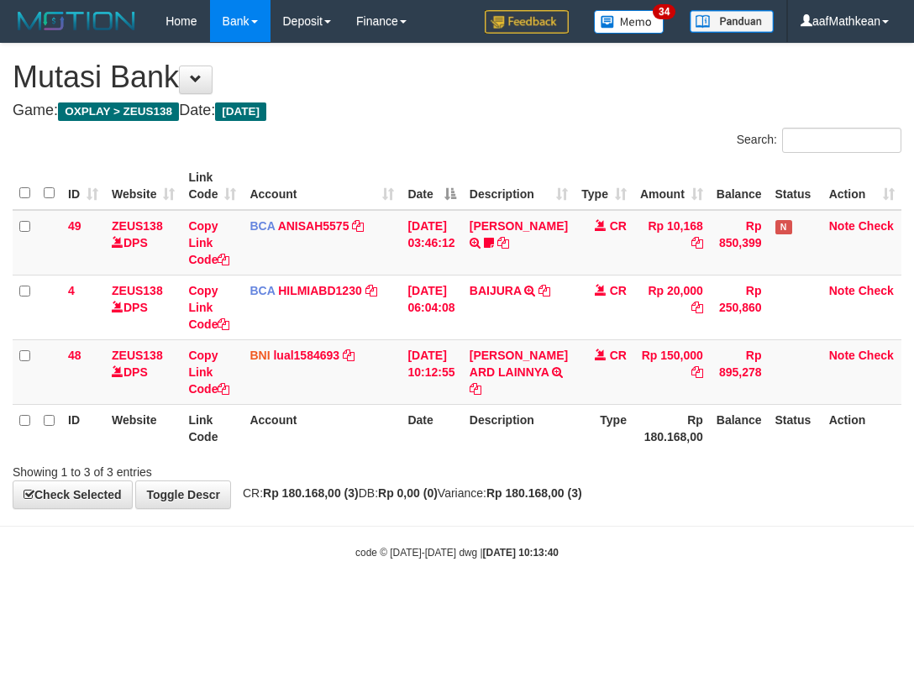
drag, startPoint x: 0, startPoint y: 0, endPoint x: 587, endPoint y: 501, distance: 772.2
click at [587, 501] on div "**********" at bounding box center [457, 276] width 914 height 465
click at [538, 531] on body "Toggle navigation Home Bank Account List Load By Website Group [OXPLAY] ZEUS138…" at bounding box center [457, 301] width 914 height 602
click at [549, 539] on body "Toggle navigation Home Bank Account List Load By Website Group [OXPLAY] ZEUS138…" at bounding box center [457, 301] width 914 height 602
drag, startPoint x: 563, startPoint y: 508, endPoint x: 559, endPoint y: 528, distance: 19.6
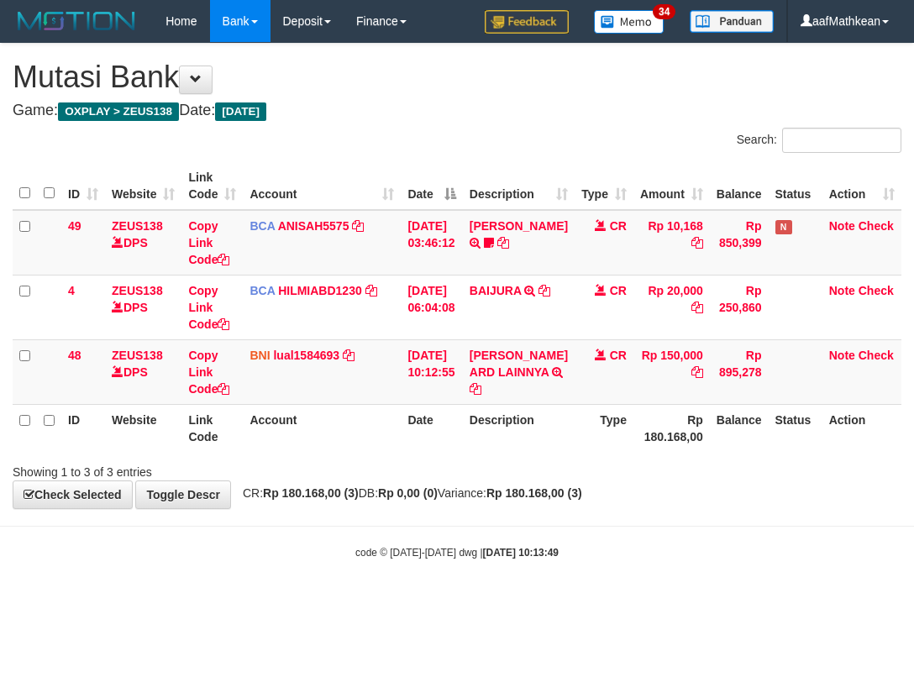
click at [562, 508] on div "**********" at bounding box center [457, 276] width 914 height 465
drag, startPoint x: 720, startPoint y: 531, endPoint x: 701, endPoint y: 533, distance: 19.4
click at [721, 532] on body "Toggle navigation Home Bank Account List Load By Website Group [OXPLAY] ZEUS138…" at bounding box center [457, 301] width 914 height 602
click at [570, 480] on div "Showing 1 to 3 of 3 entries" at bounding box center [457, 469] width 914 height 24
click at [571, 480] on div "Showing 1 to 3 of 3 entries" at bounding box center [457, 469] width 914 height 24
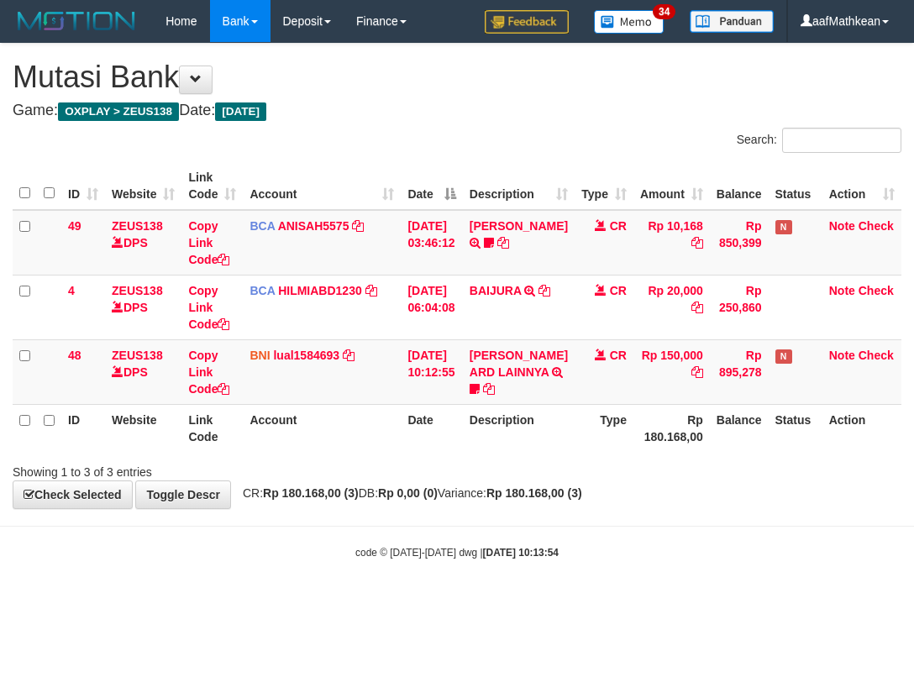
drag, startPoint x: 0, startPoint y: 0, endPoint x: 570, endPoint y: 492, distance: 752.8
click at [570, 480] on div "Showing 1 to 3 of 3 entries" at bounding box center [457, 469] width 914 height 24
drag, startPoint x: 449, startPoint y: 451, endPoint x: 455, endPoint y: 460, distance: 11.4
click at [449, 452] on th "Date" at bounding box center [431, 428] width 61 height 48
drag, startPoint x: 455, startPoint y: 460, endPoint x: 523, endPoint y: 455, distance: 68.2
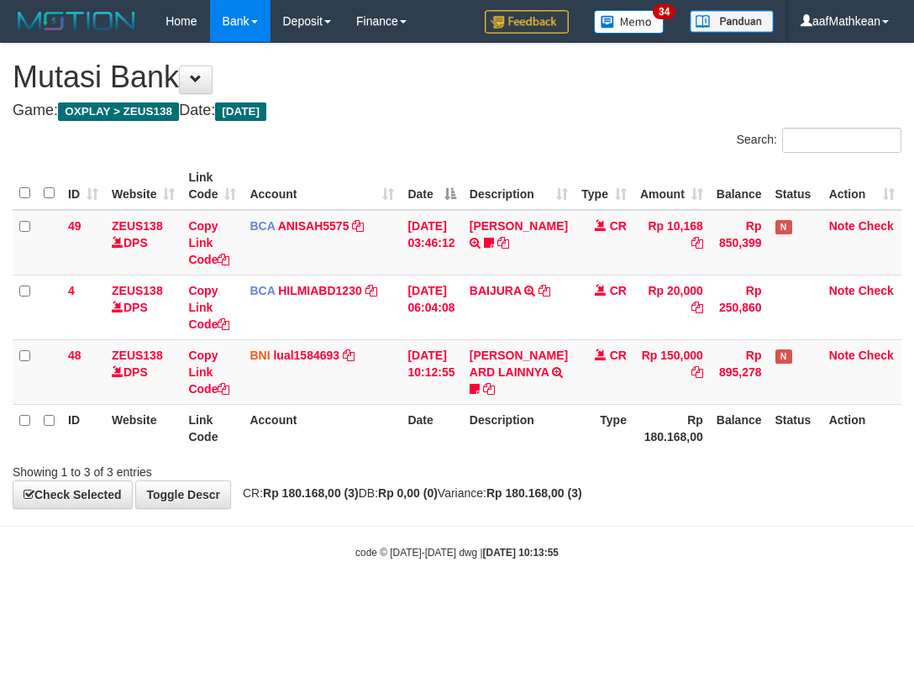
click at [475, 452] on tr "ID Website Link Code Account Date Description Type Rp 180.168,00 Balance Status…" at bounding box center [457, 428] width 889 height 48
click at [668, 438] on th "Rp 180.168,00" at bounding box center [671, 428] width 76 height 48
click at [637, 457] on div "ID Website Link Code Account Date Description Type Amount Balance Status Action…" at bounding box center [457, 307] width 914 height 300
click at [633, 452] on th "Rp 180.168,00" at bounding box center [671, 428] width 76 height 48
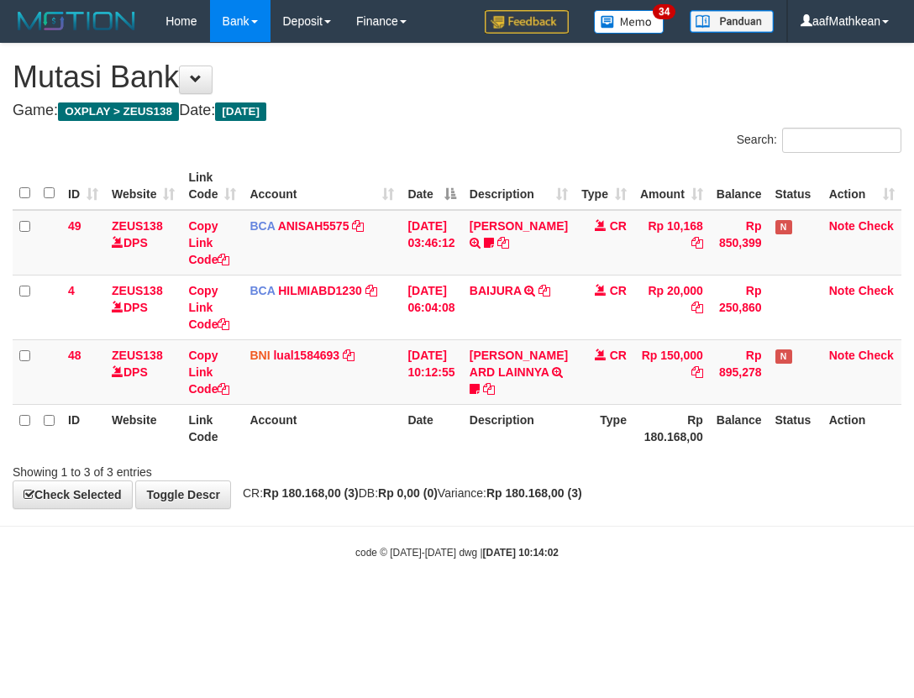
click at [626, 502] on div "**********" at bounding box center [457, 276] width 914 height 465
click at [626, 503] on div "**********" at bounding box center [457, 276] width 914 height 465
click at [626, 480] on div "Showing 1 to 3 of 3 entries" at bounding box center [457, 469] width 914 height 24
